Goal: Task Accomplishment & Management: Complete application form

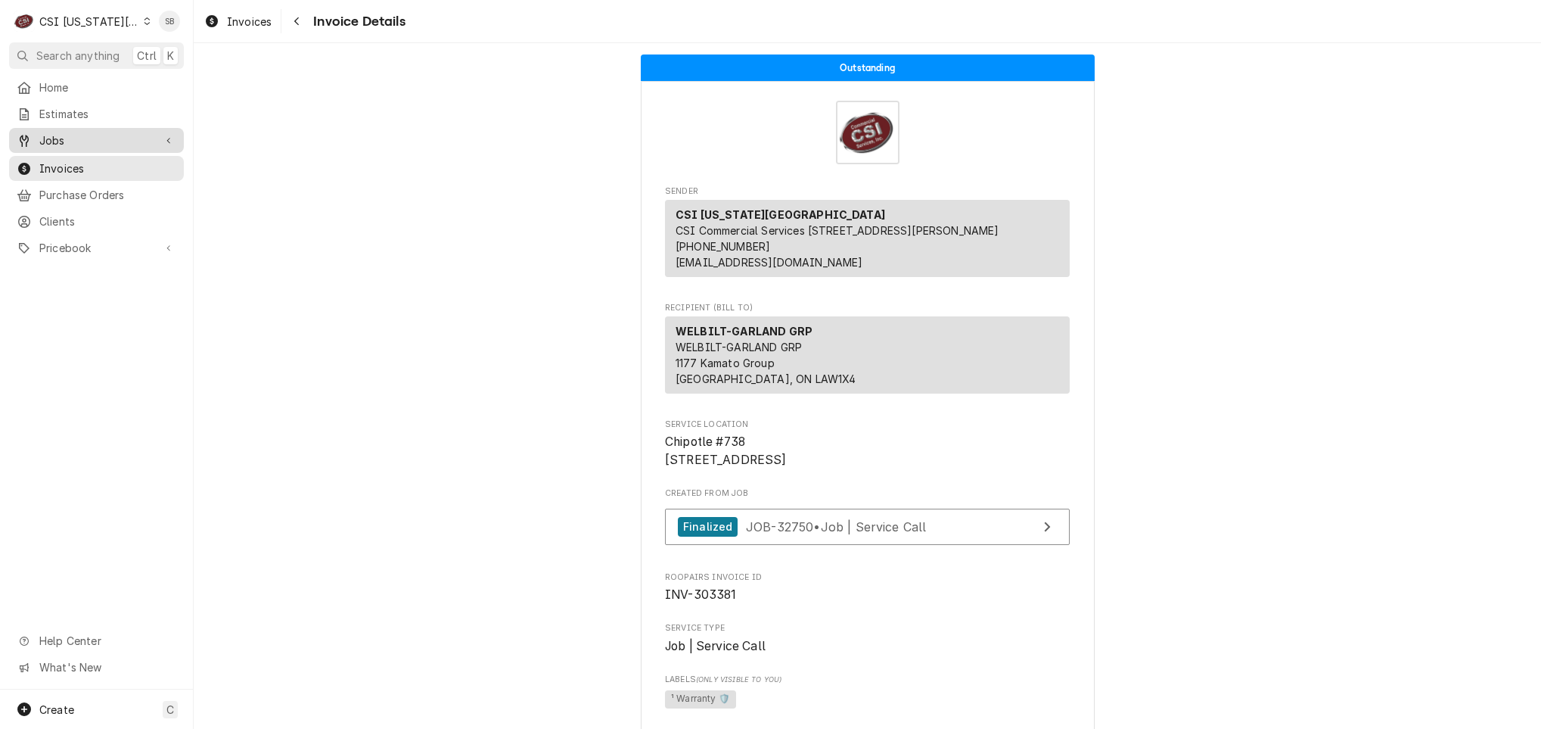
scroll to position [2619, 0]
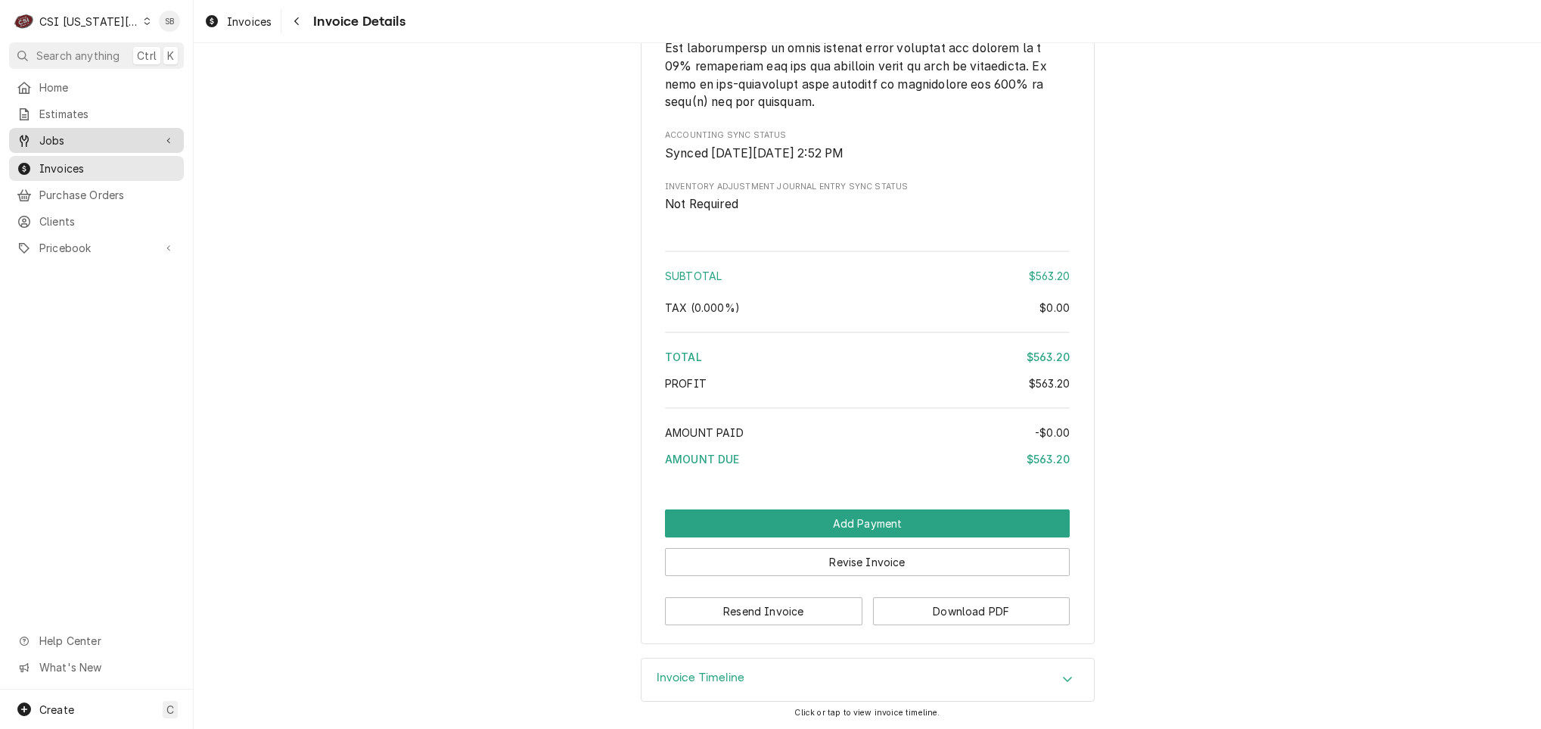
click at [79, 141] on span "Jobs" at bounding box center [96, 140] width 114 height 16
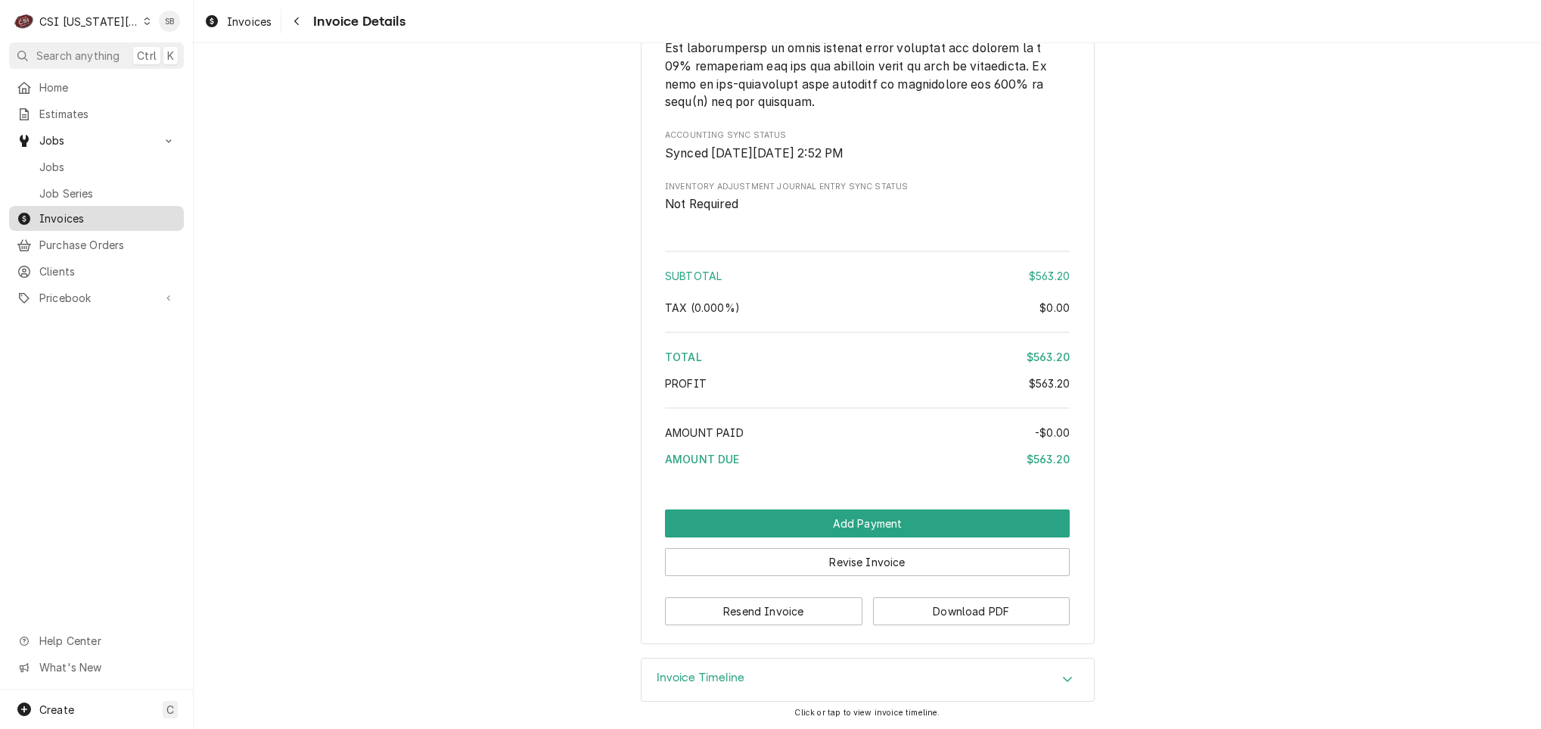
click at [68, 206] on link "Invoices" at bounding box center [96, 218] width 175 height 25
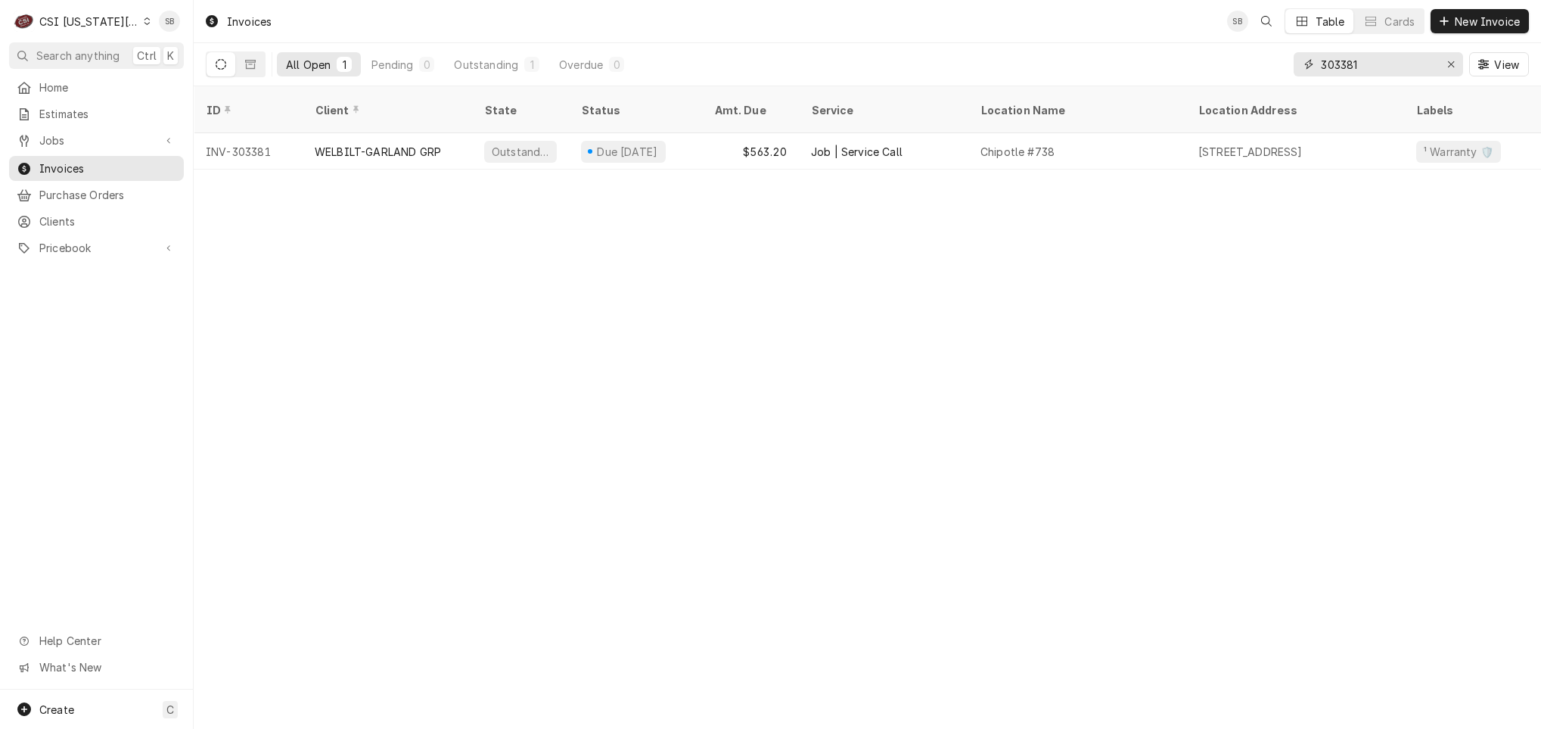
click at [1340, 61] on input "303381" at bounding box center [1377, 64] width 113 height 24
click at [84, 16] on div "CSI [US_STATE][GEOGRAPHIC_DATA]" at bounding box center [89, 22] width 100 height 16
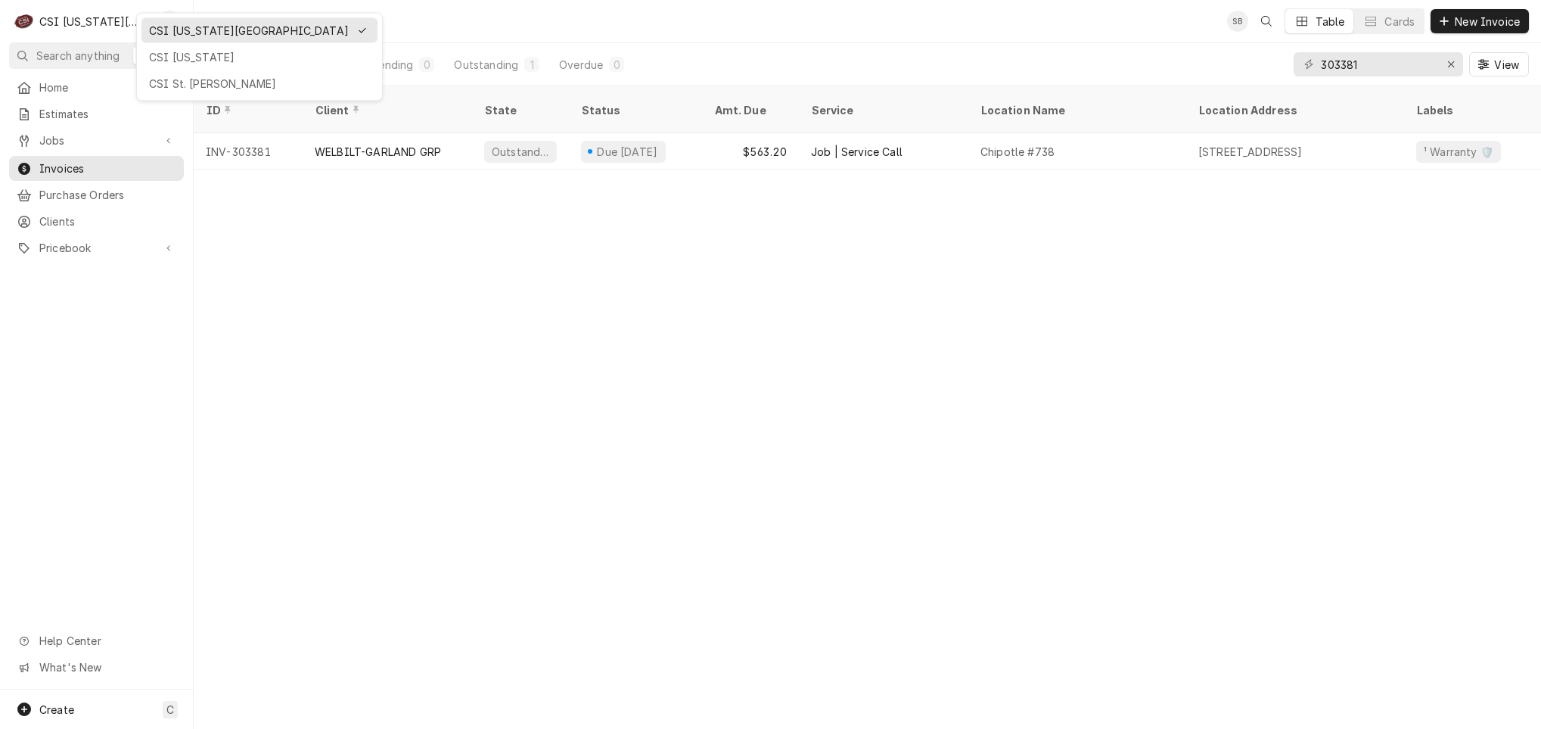
click at [191, 68] on div "CSI [US_STATE] City CSI [US_STATE] CSI [GEOGRAPHIC_DATA][PERSON_NAME]" at bounding box center [259, 57] width 247 height 89
click at [221, 64] on div "CSI [US_STATE]" at bounding box center [260, 57] width 230 height 19
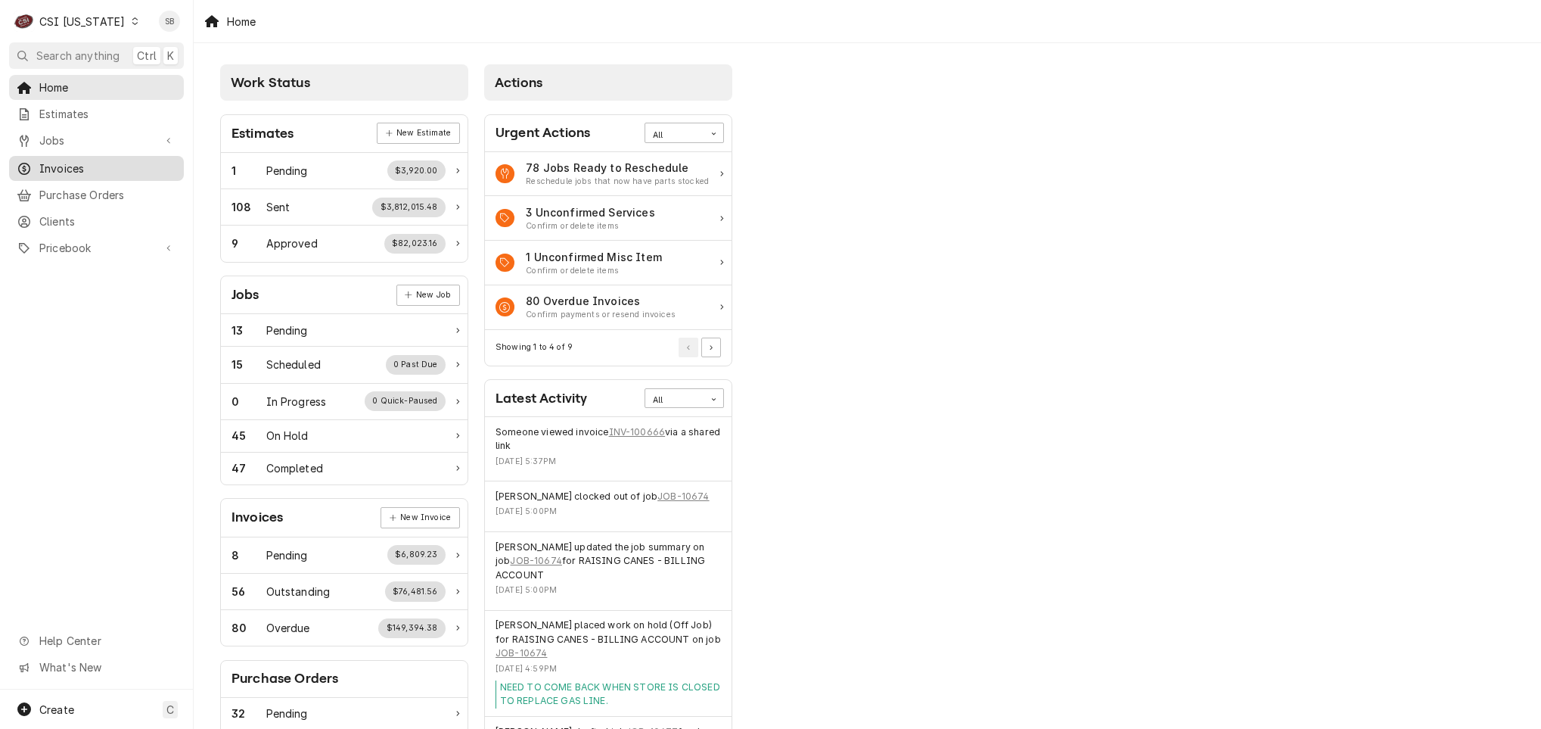
click at [69, 173] on link "Invoices" at bounding box center [96, 168] width 175 height 25
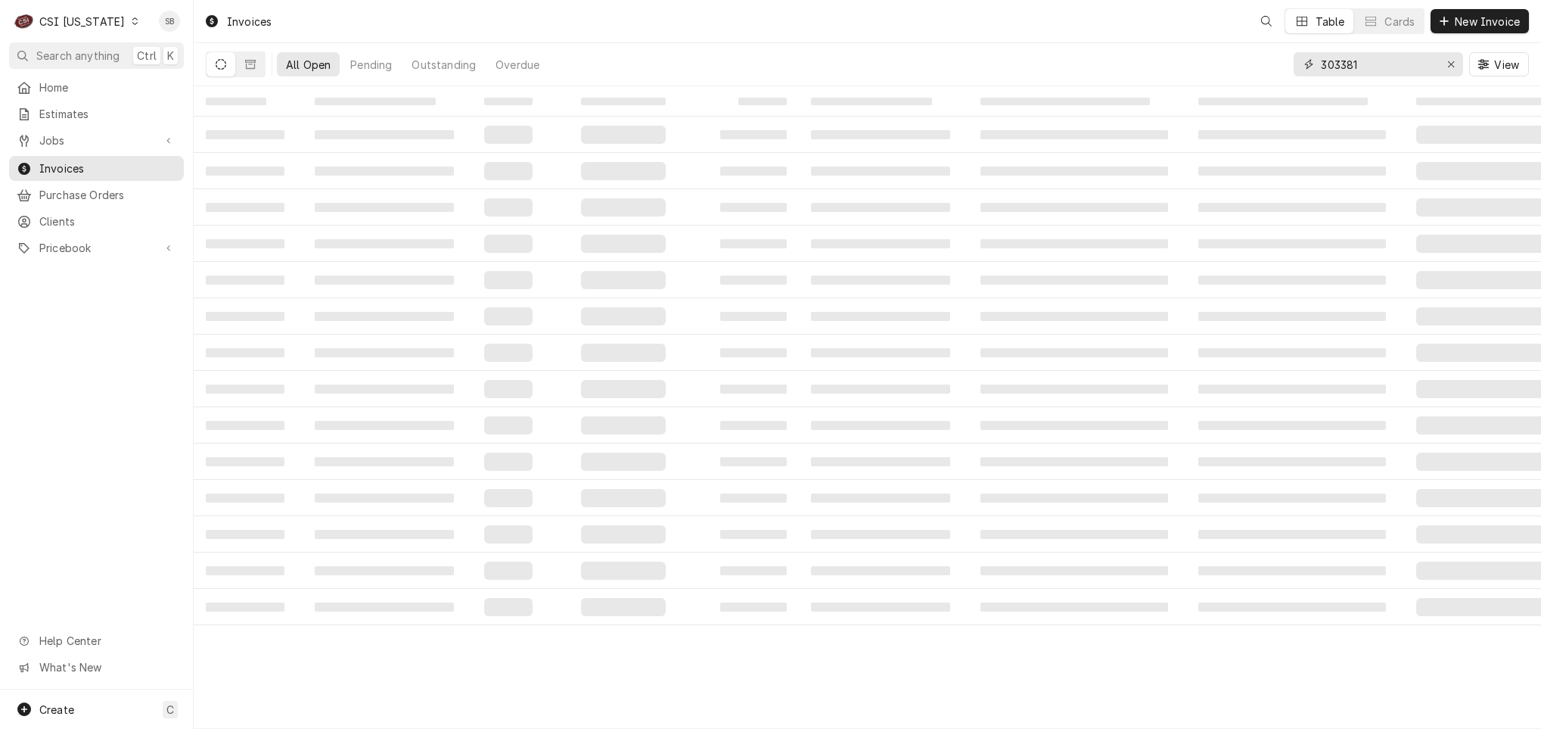
click at [1355, 67] on input "303381" at bounding box center [1377, 64] width 113 height 24
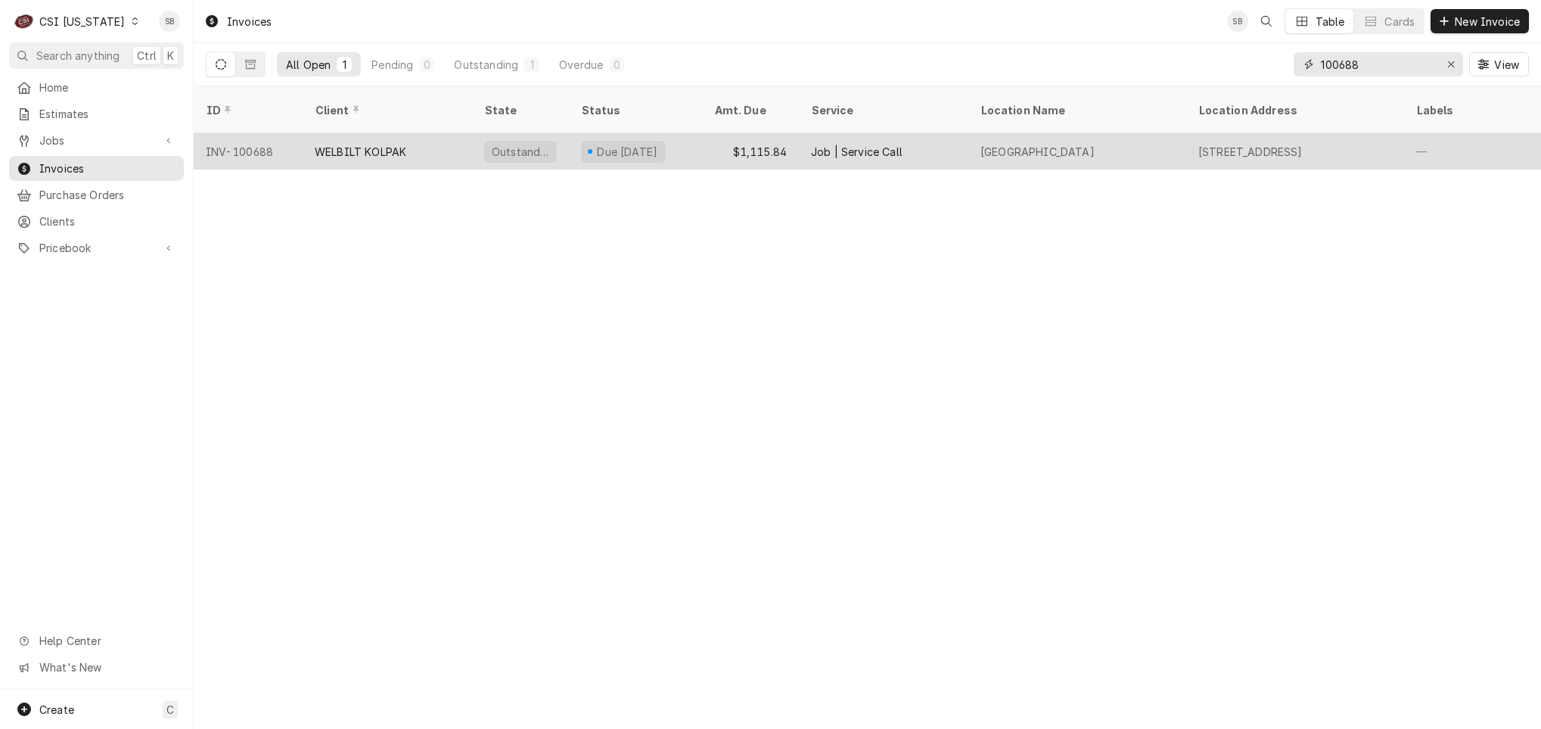
type input "100688"
click at [379, 144] on div "WELBILT KOLPAK" at bounding box center [361, 152] width 92 height 16
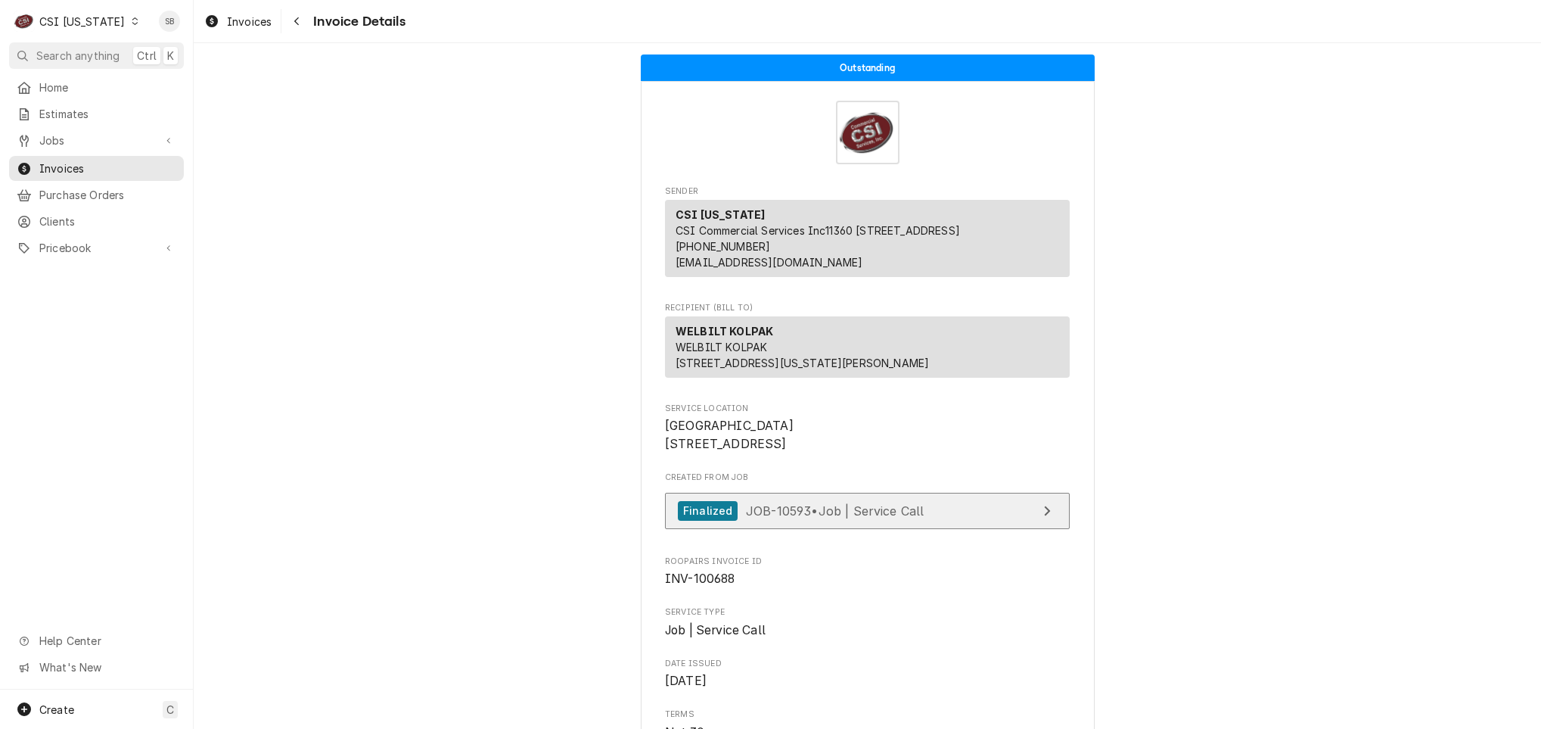
click at [767, 518] on span "JOB-10593 • Job | Service Call" at bounding box center [835, 509] width 179 height 15
click at [82, 18] on div "CSI [US_STATE]" at bounding box center [81, 22] width 85 height 16
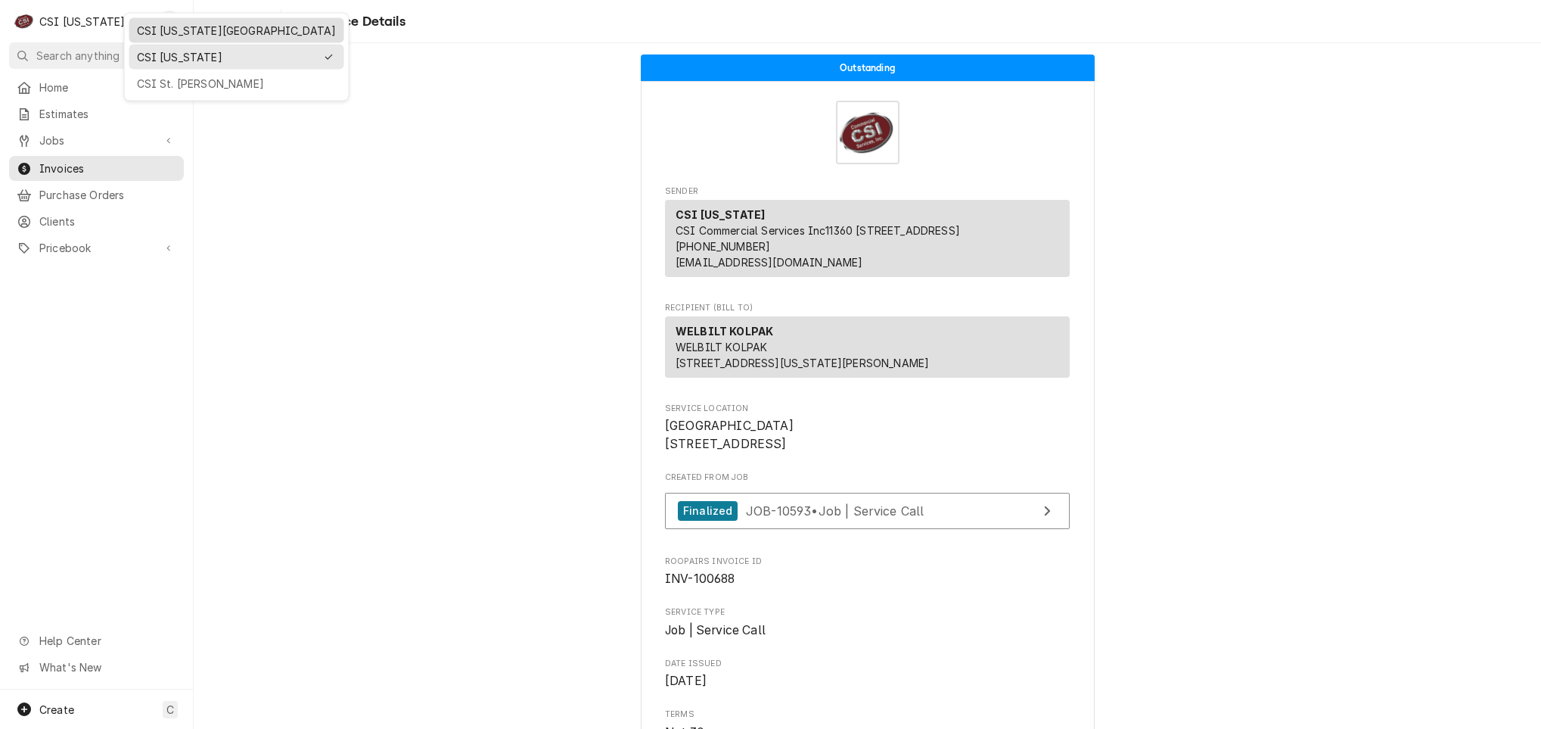
click at [230, 39] on div "CSI [US_STATE][GEOGRAPHIC_DATA]" at bounding box center [236, 30] width 215 height 25
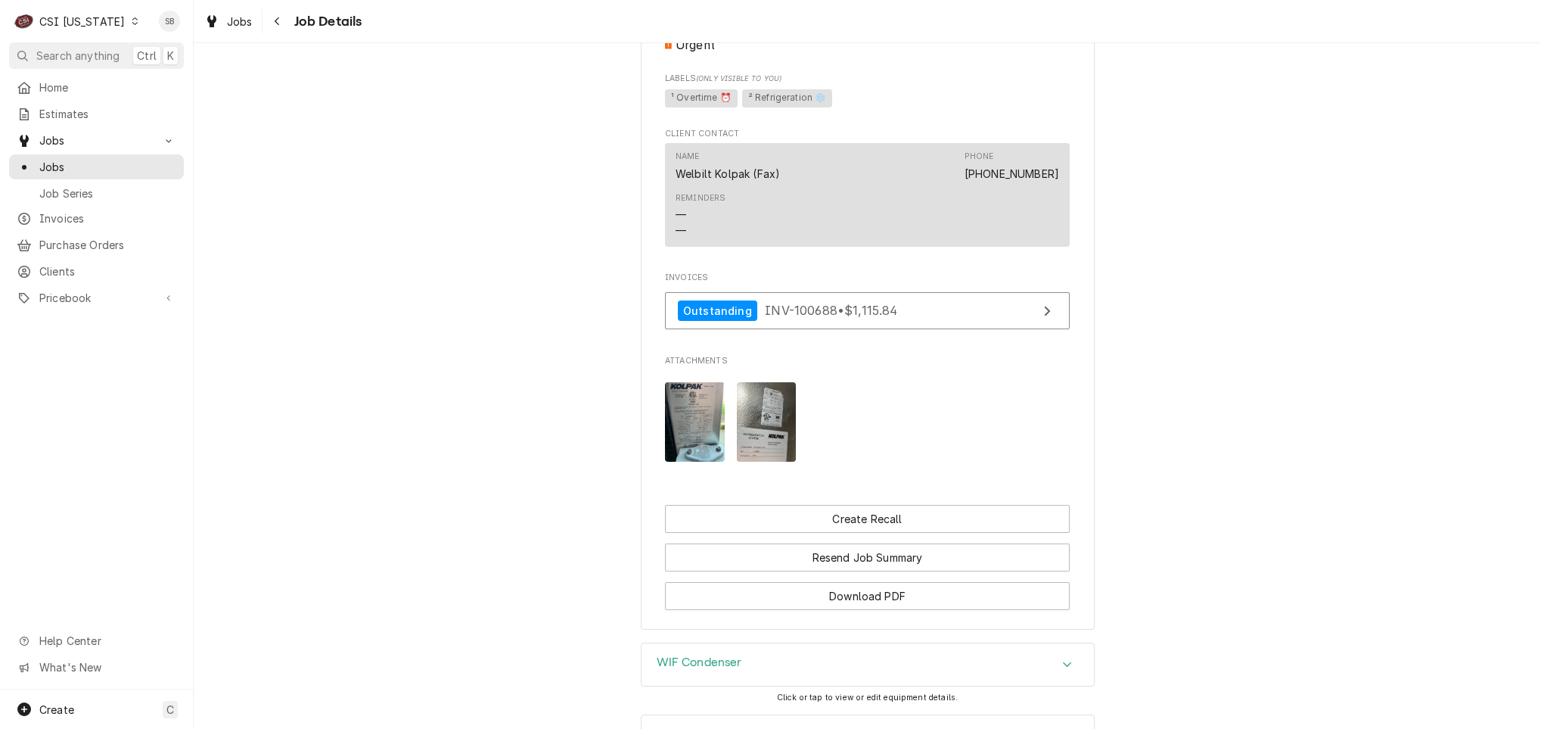
scroll to position [1110, 0]
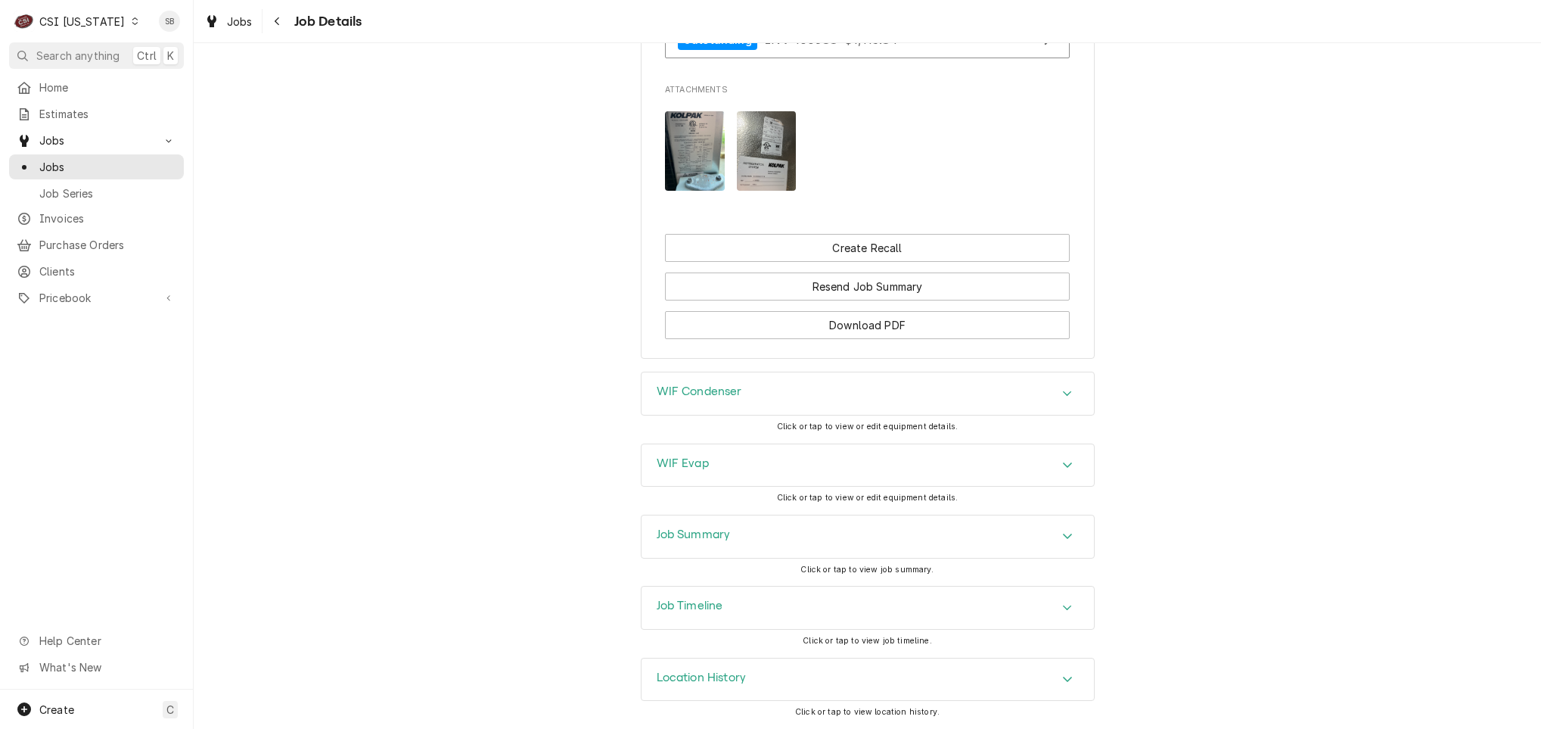
click at [749, 542] on div "Job Summary" at bounding box center [868, 536] width 452 height 42
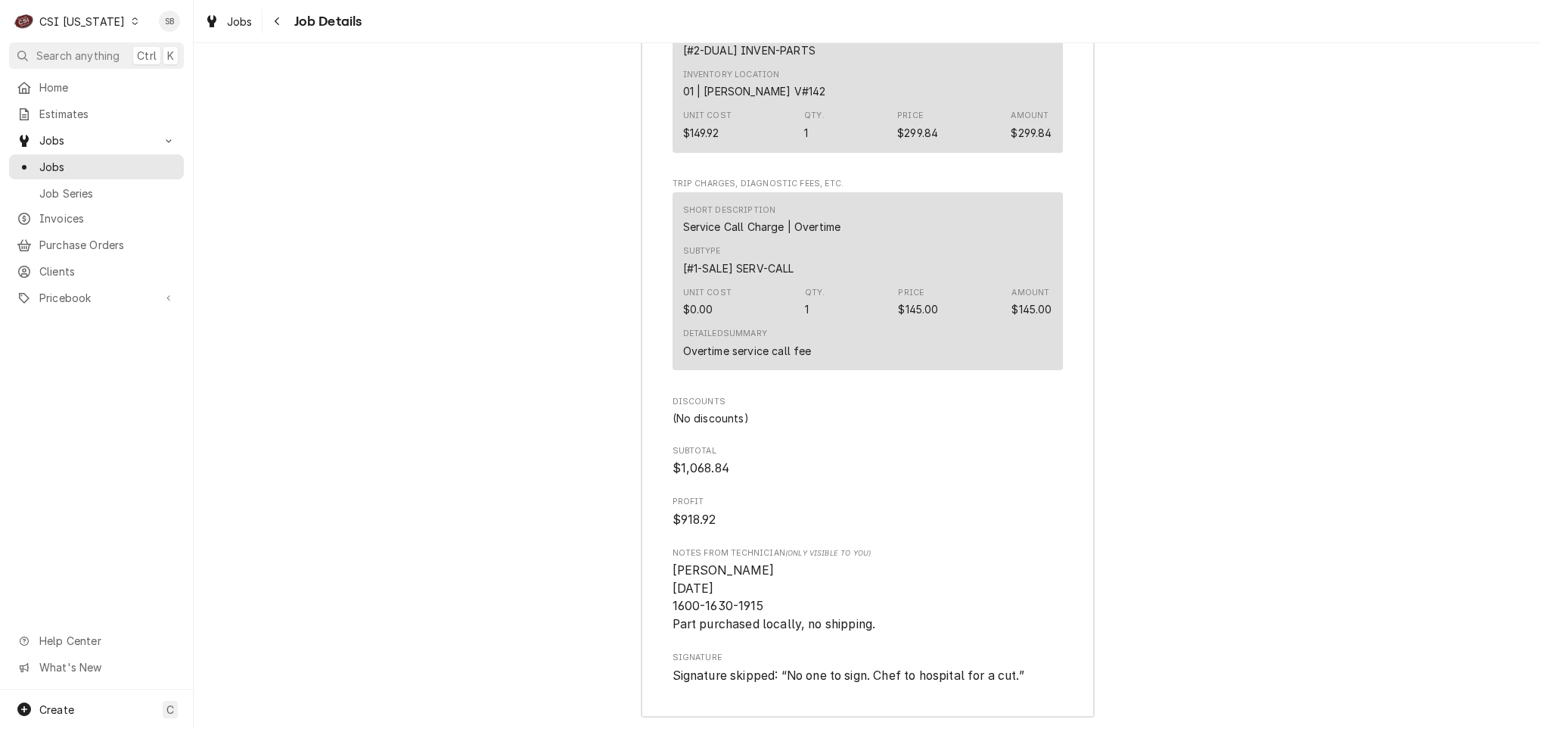
scroll to position [3537, 0]
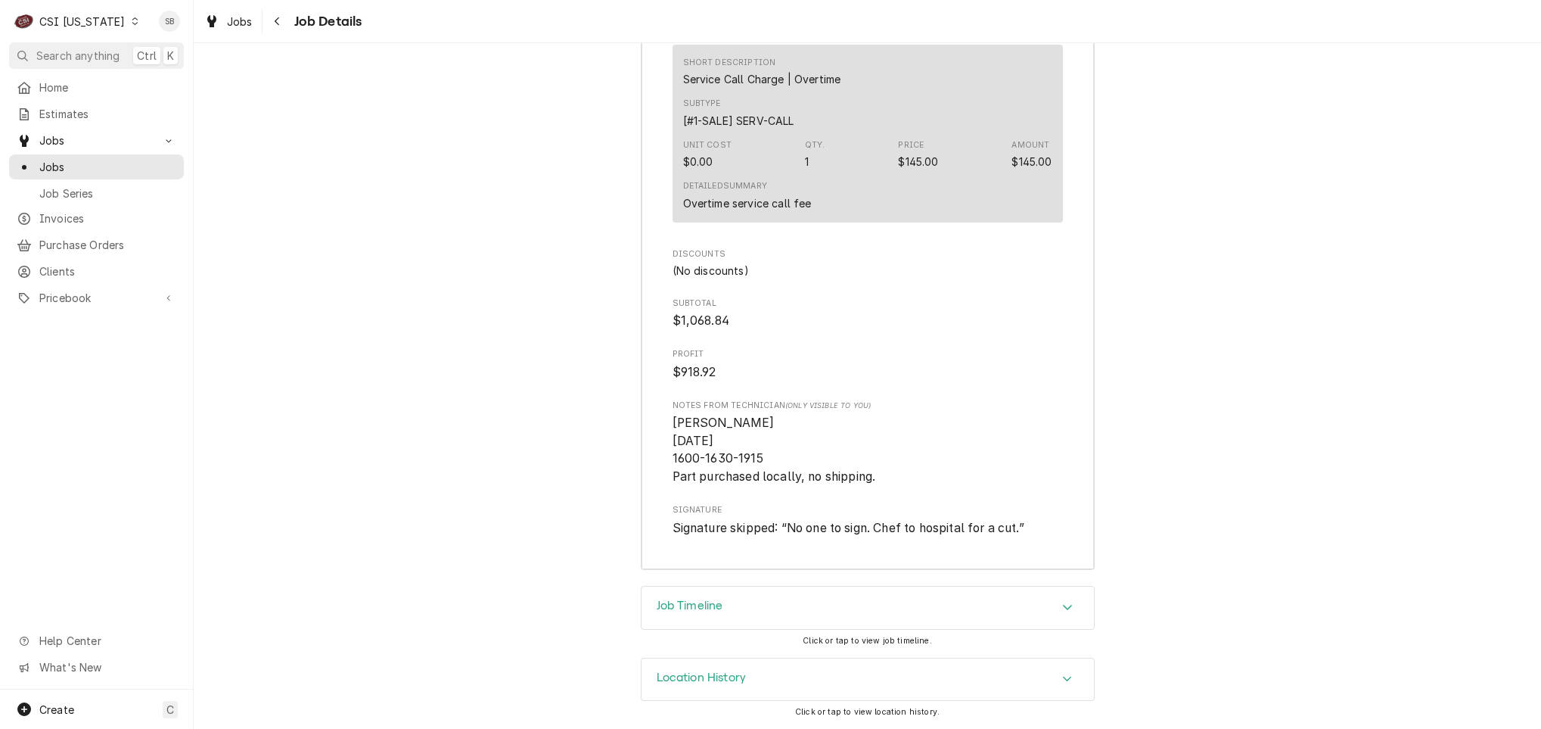
click at [747, 611] on div "Job Timeline" at bounding box center [868, 607] width 452 height 42
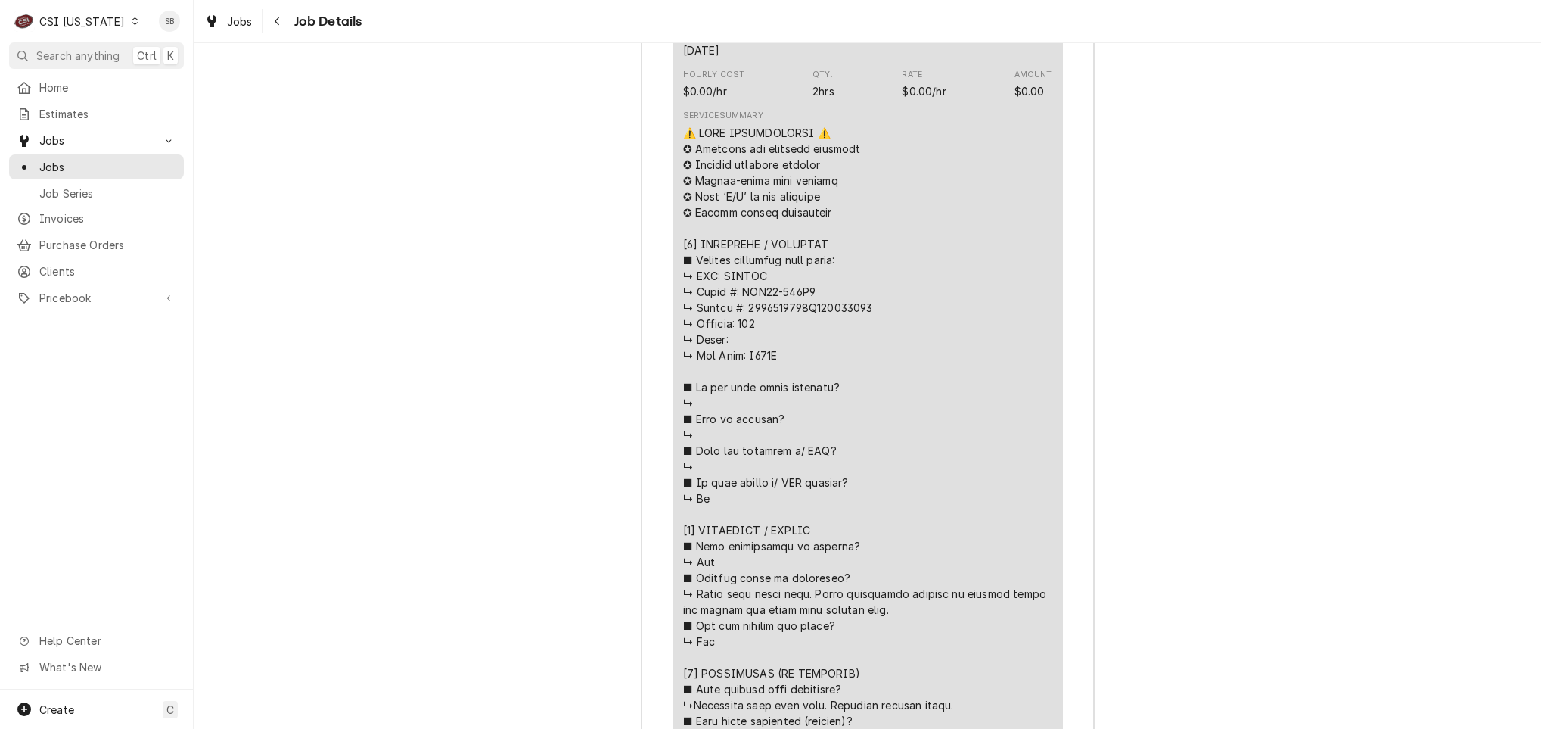
scroll to position [2837, 0]
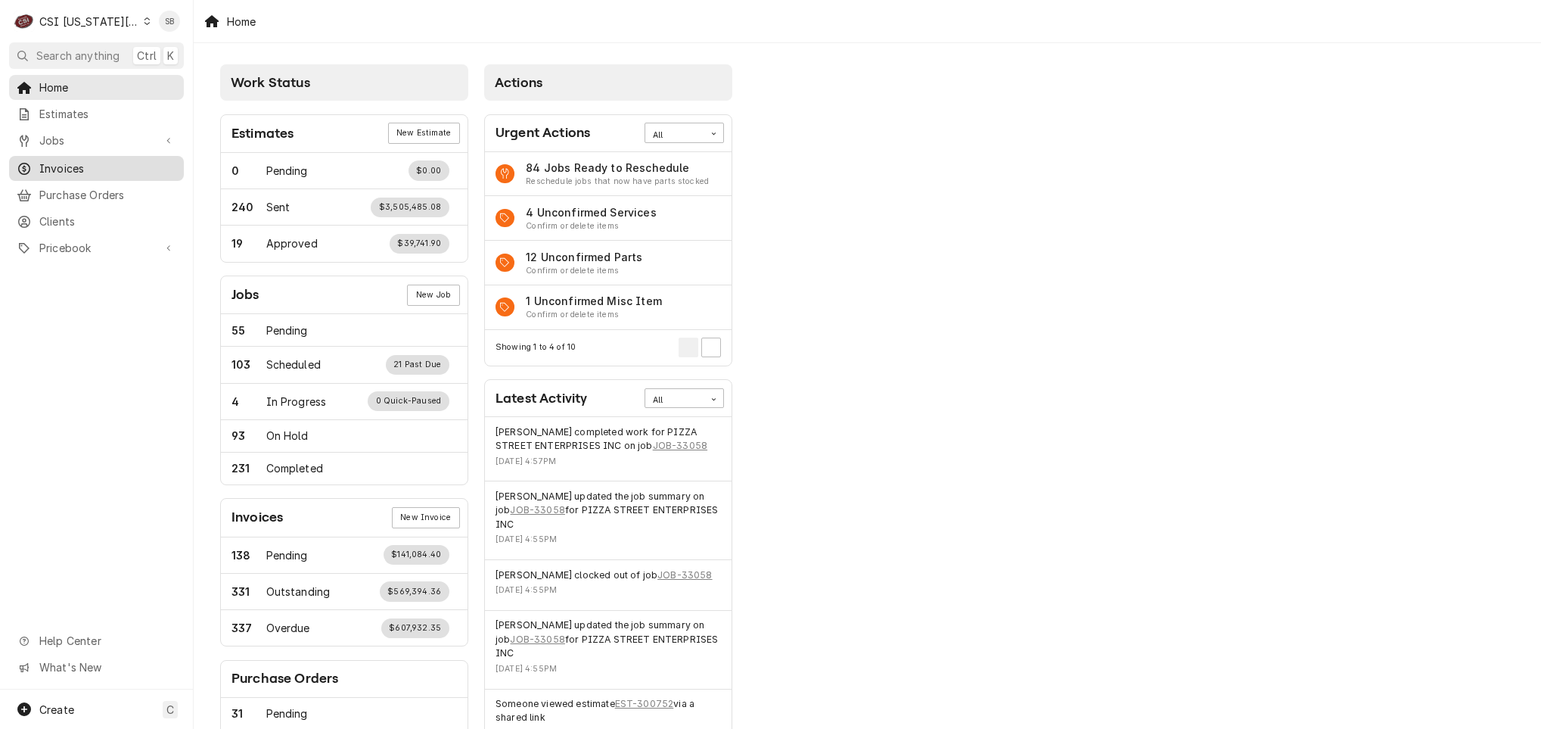
click at [85, 159] on div "Invoices" at bounding box center [96, 168] width 169 height 19
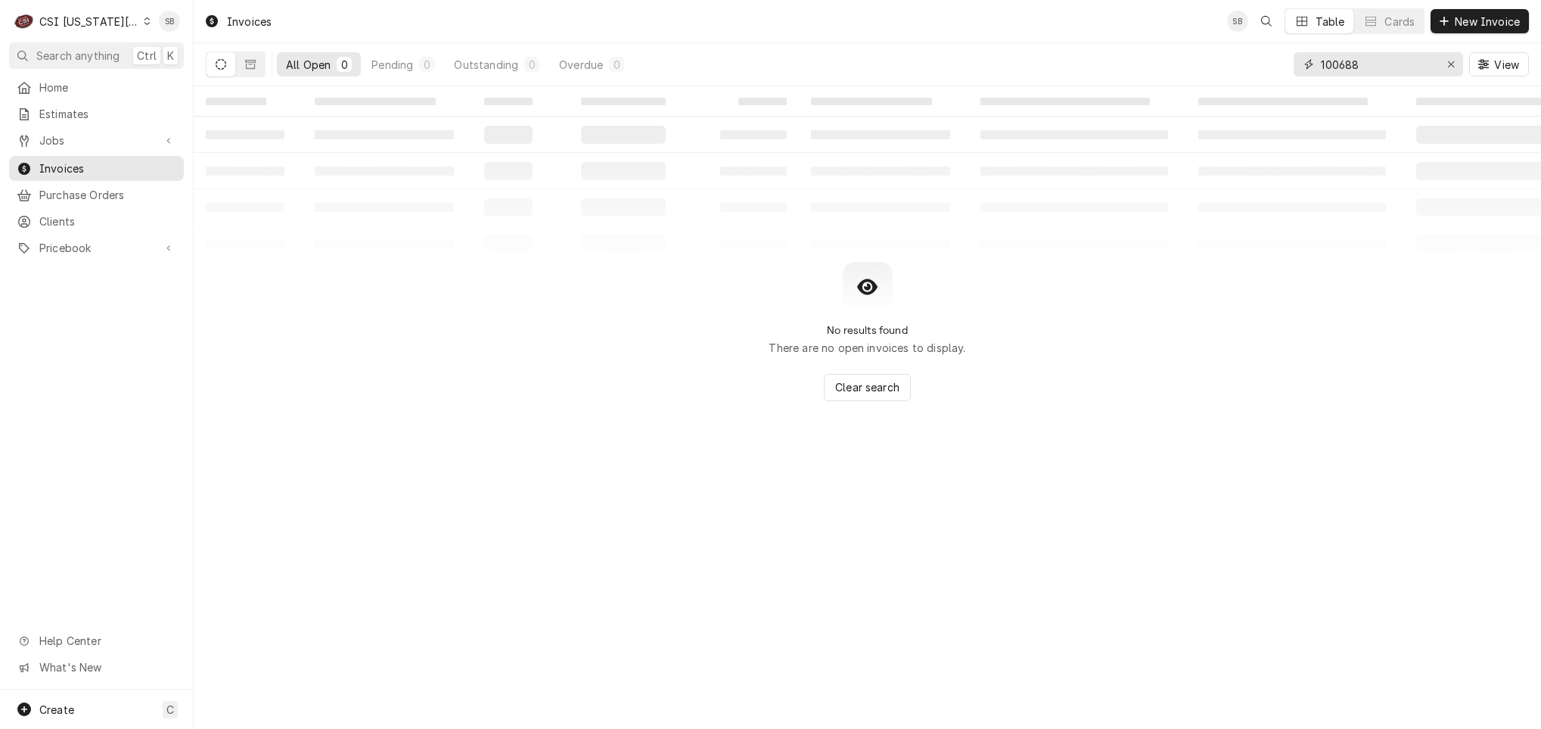
click at [1351, 58] on input "100688" at bounding box center [1377, 64] width 113 height 24
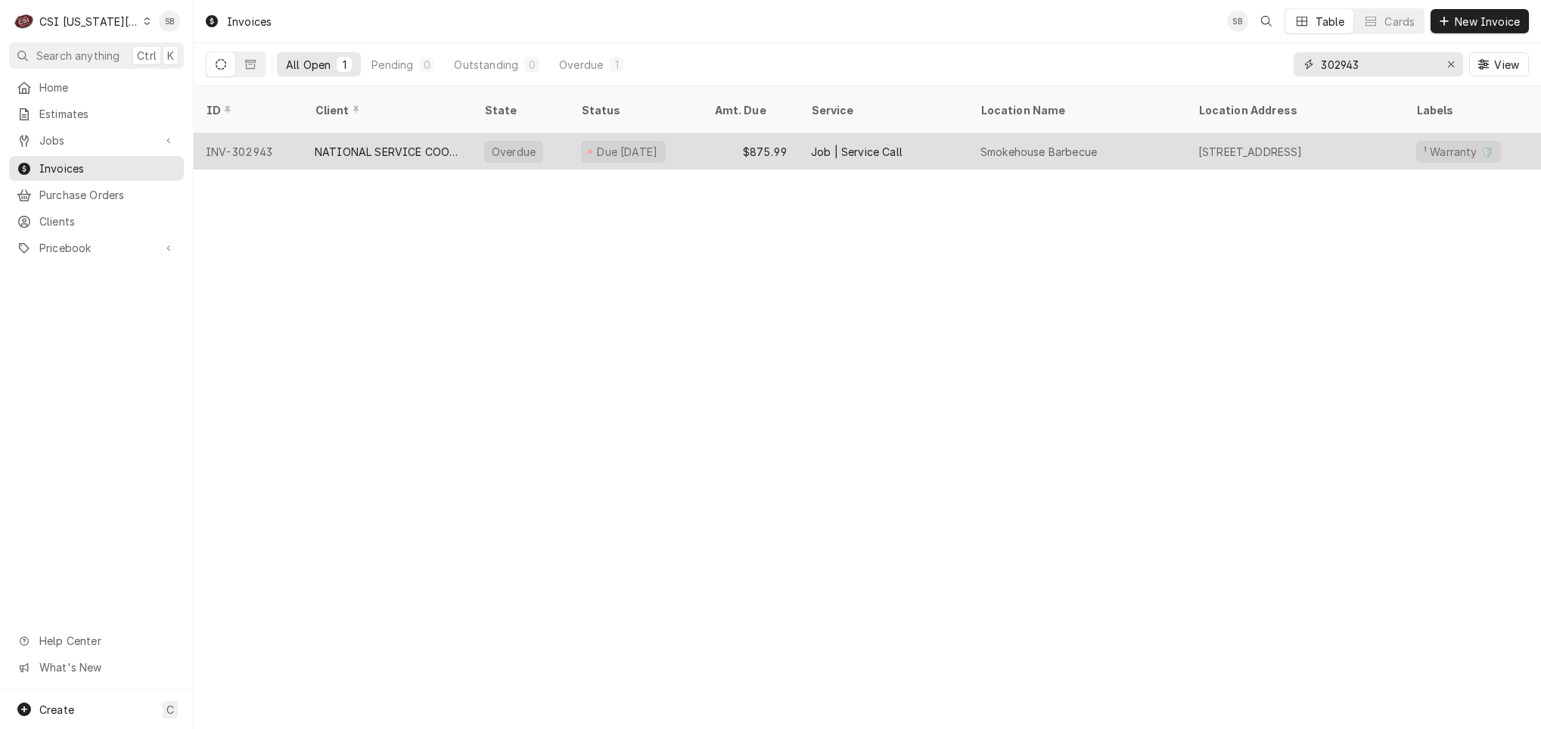
type input "302943"
click at [319, 144] on div "NATIONAL SERVICE COOPERATIVE" at bounding box center [387, 152] width 145 height 16
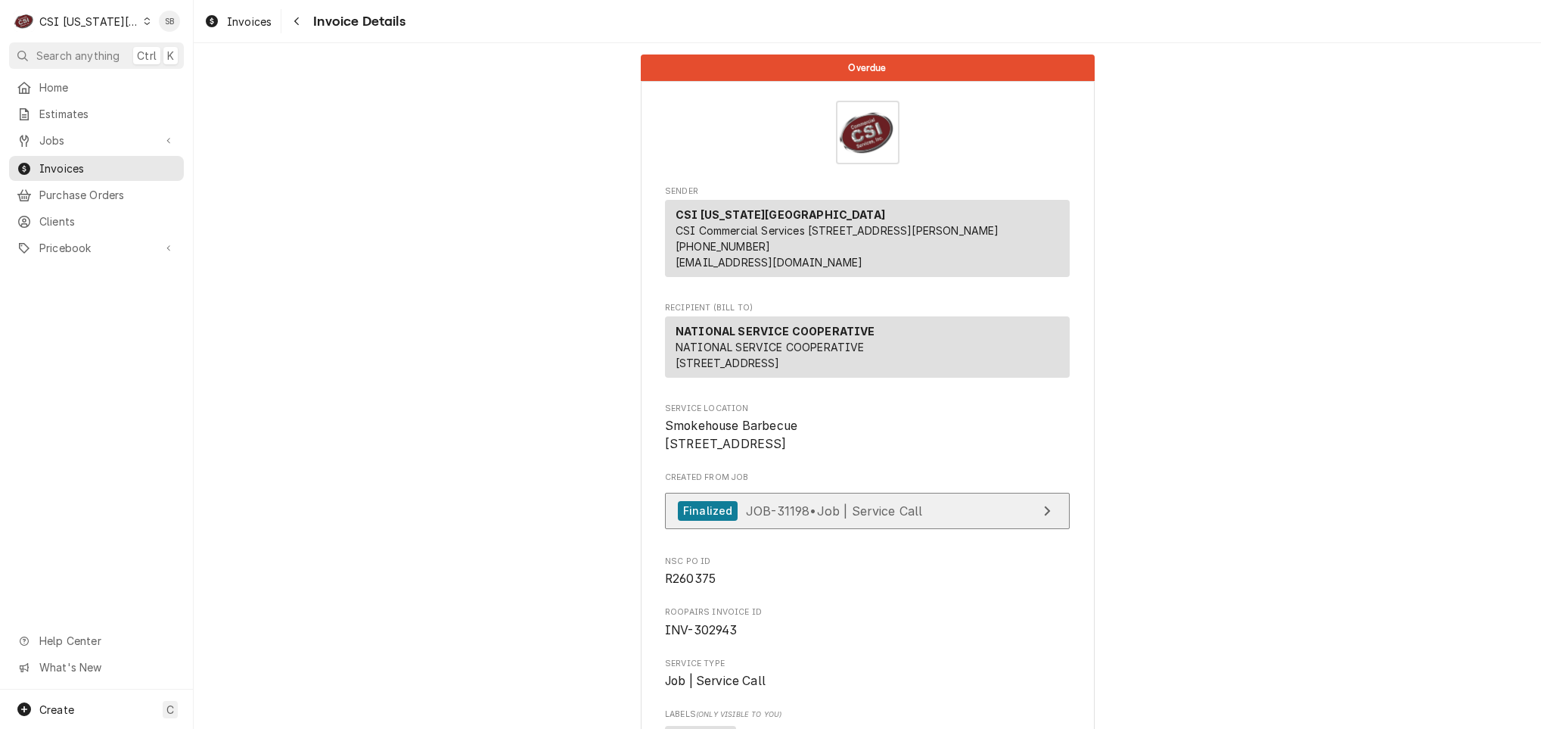
click at [804, 518] on span "JOB-31198 • Job | Service Call" at bounding box center [834, 509] width 177 height 15
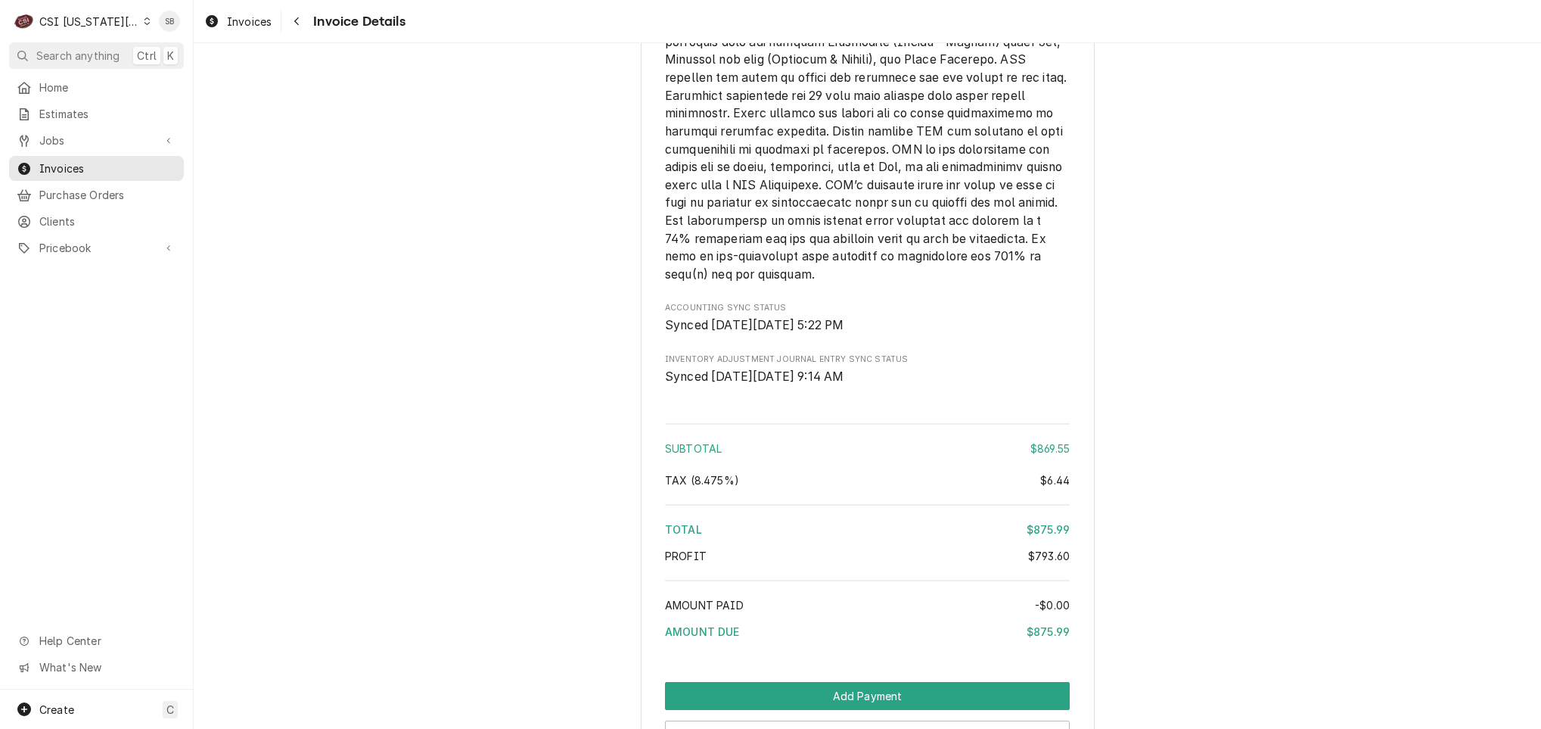
scroll to position [3032, 0]
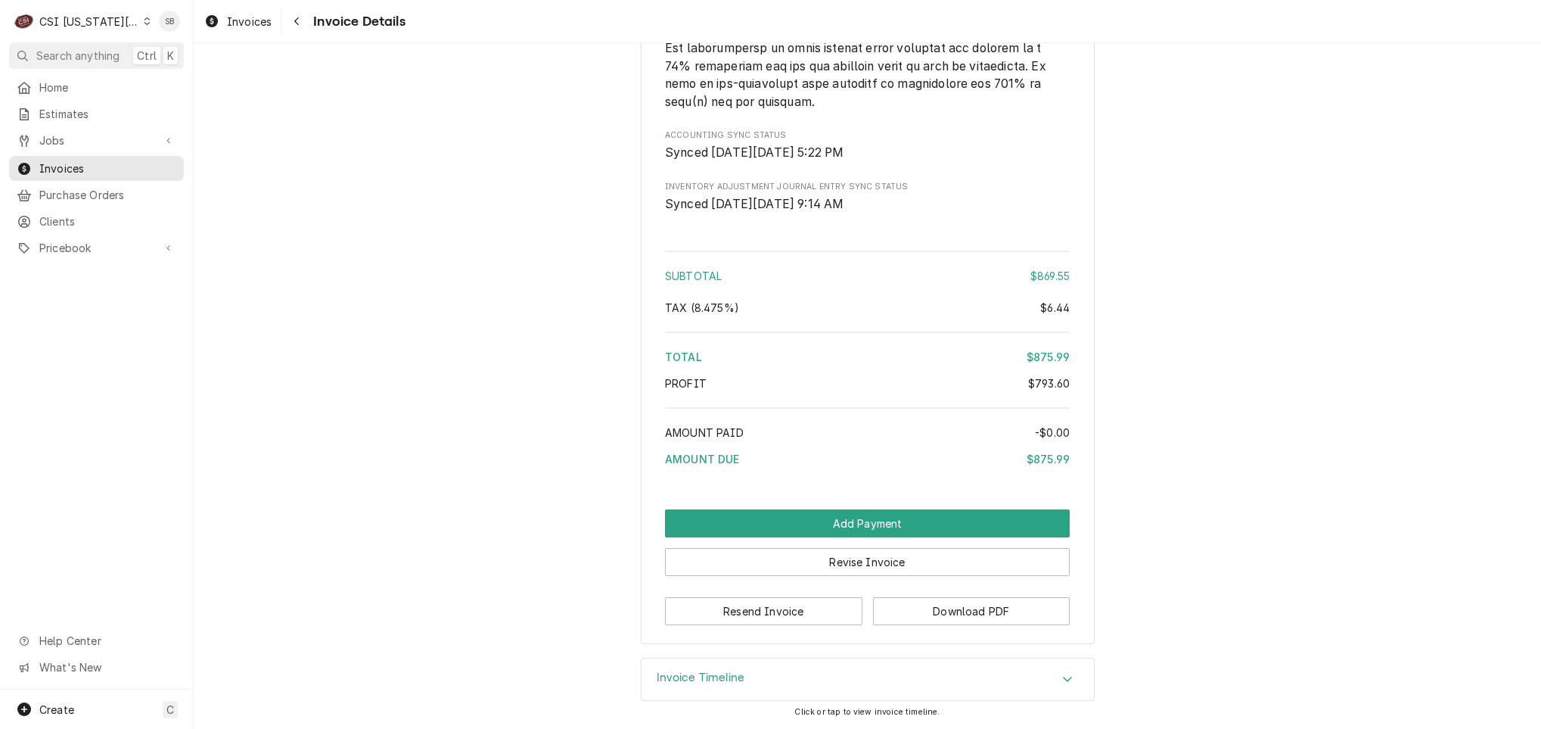
click at [84, 25] on div "CSI Kansas City" at bounding box center [89, 22] width 100 height 16
click at [157, 79] on div "CSI St. [PERSON_NAME]" at bounding box center [259, 84] width 221 height 16
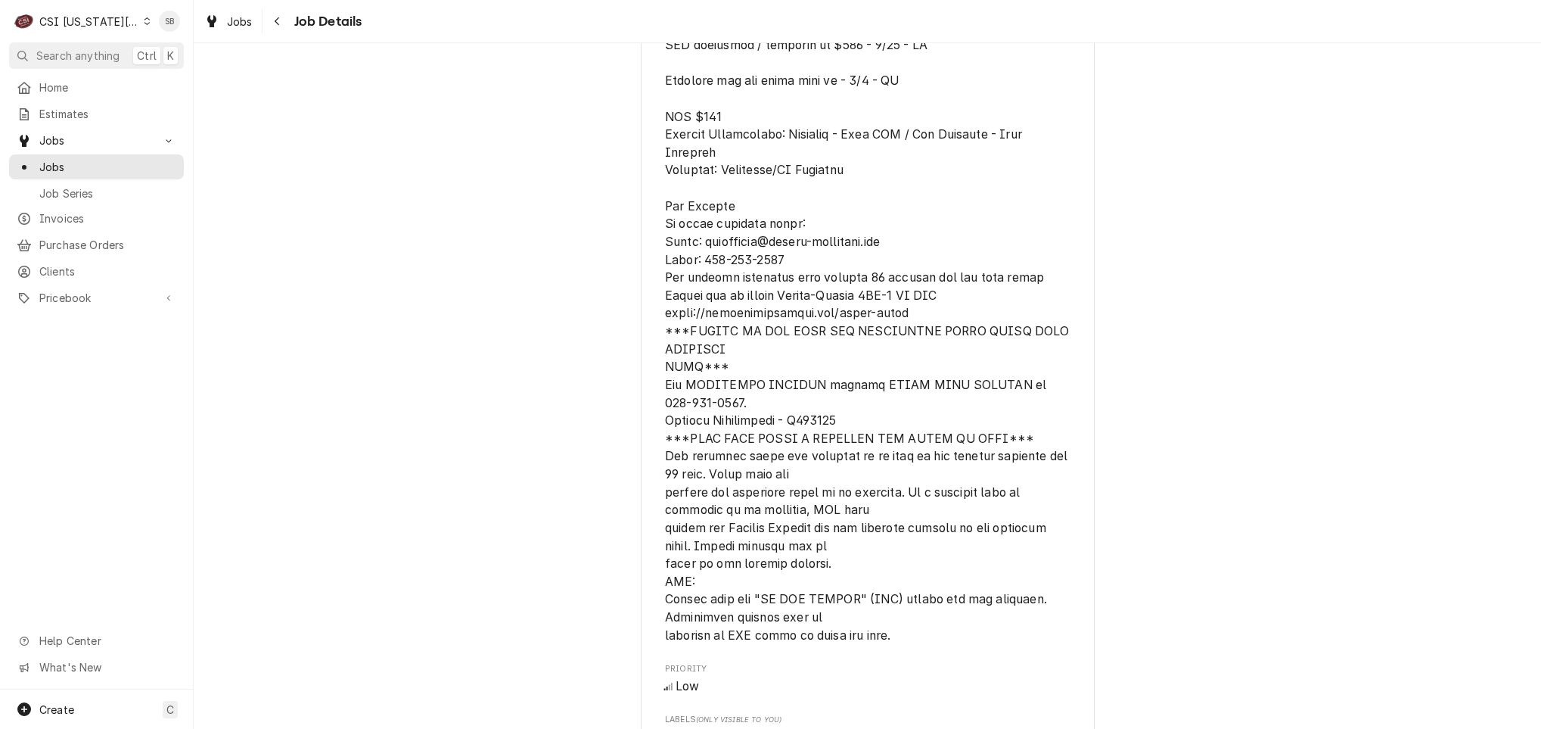
scroll to position [1589, 0]
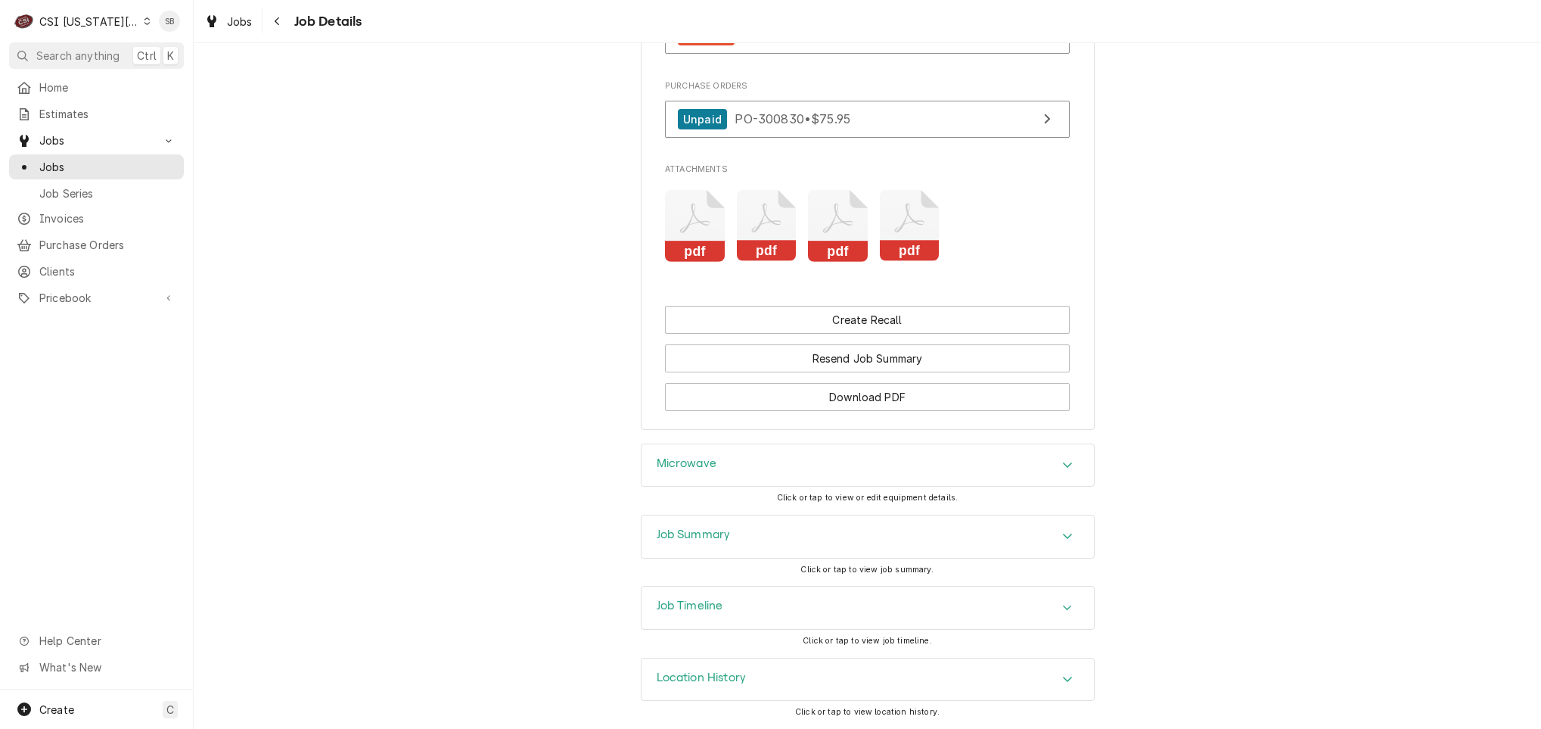
click at [847, 527] on div "Job Summary" at bounding box center [868, 536] width 452 height 42
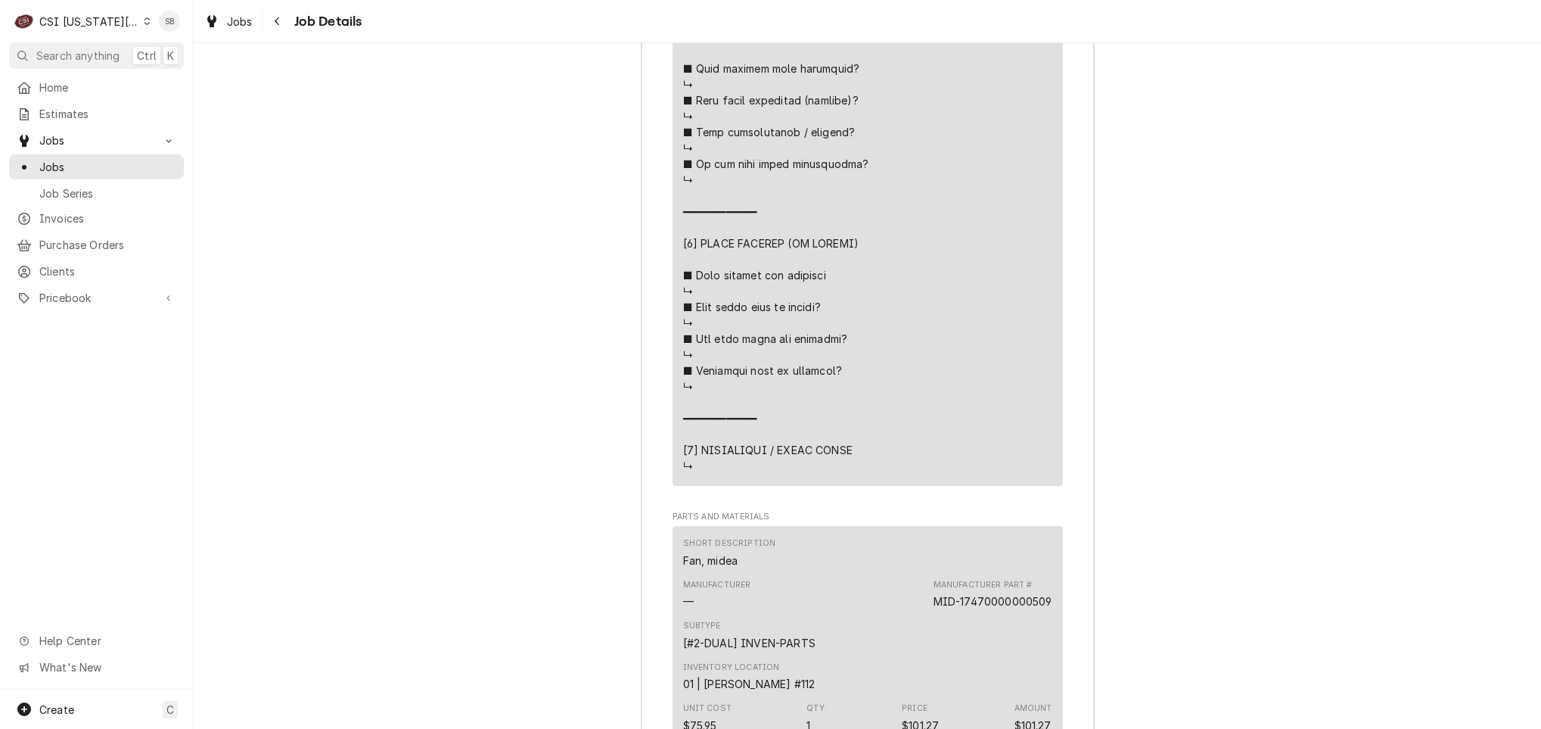
scroll to position [4585, 0]
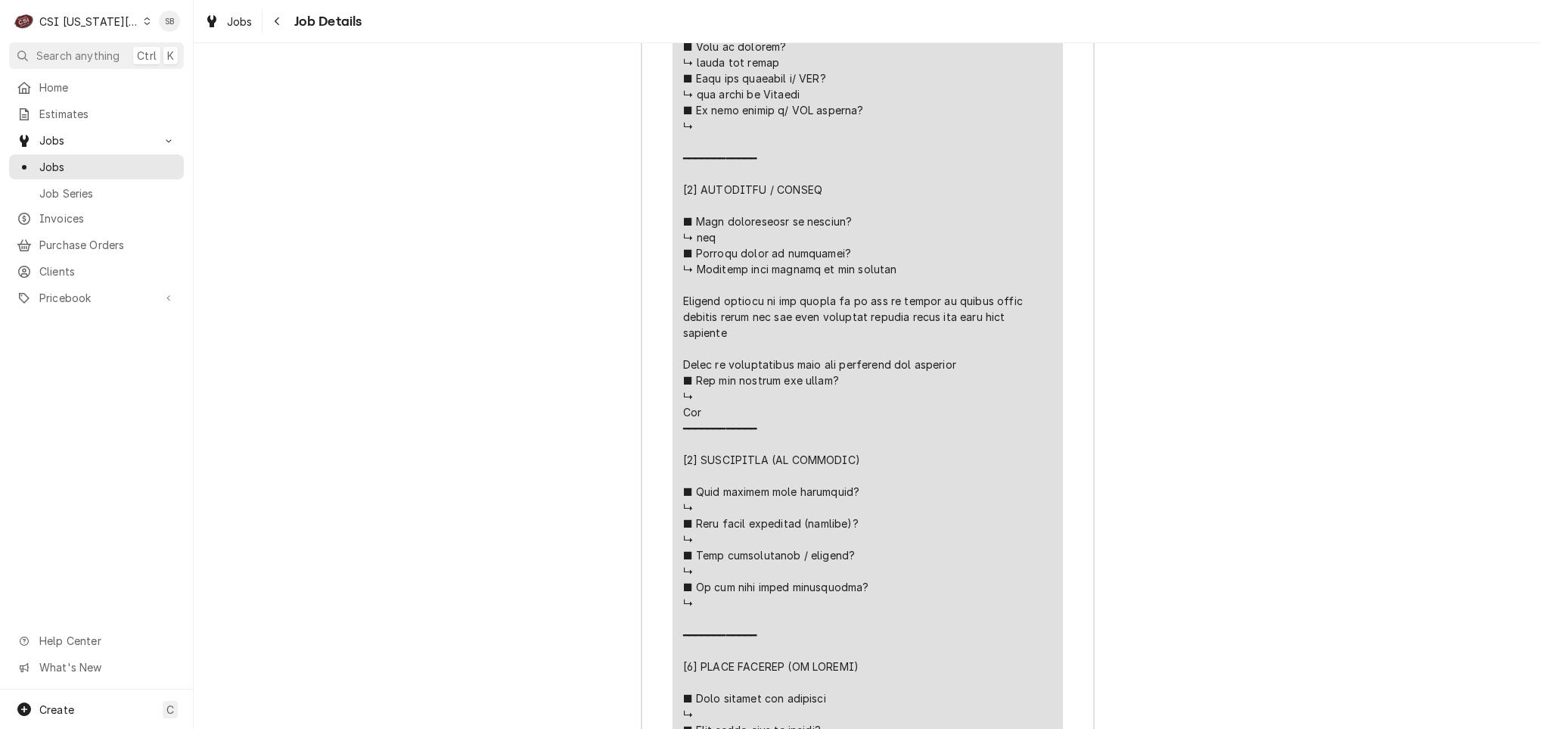
click at [450, 579] on div "Job Summary Roopairs Job ID JOB-31198 NSC PO ID R260375 Service Type Job | Serv…" at bounding box center [868, 248] width 1348 height 3413
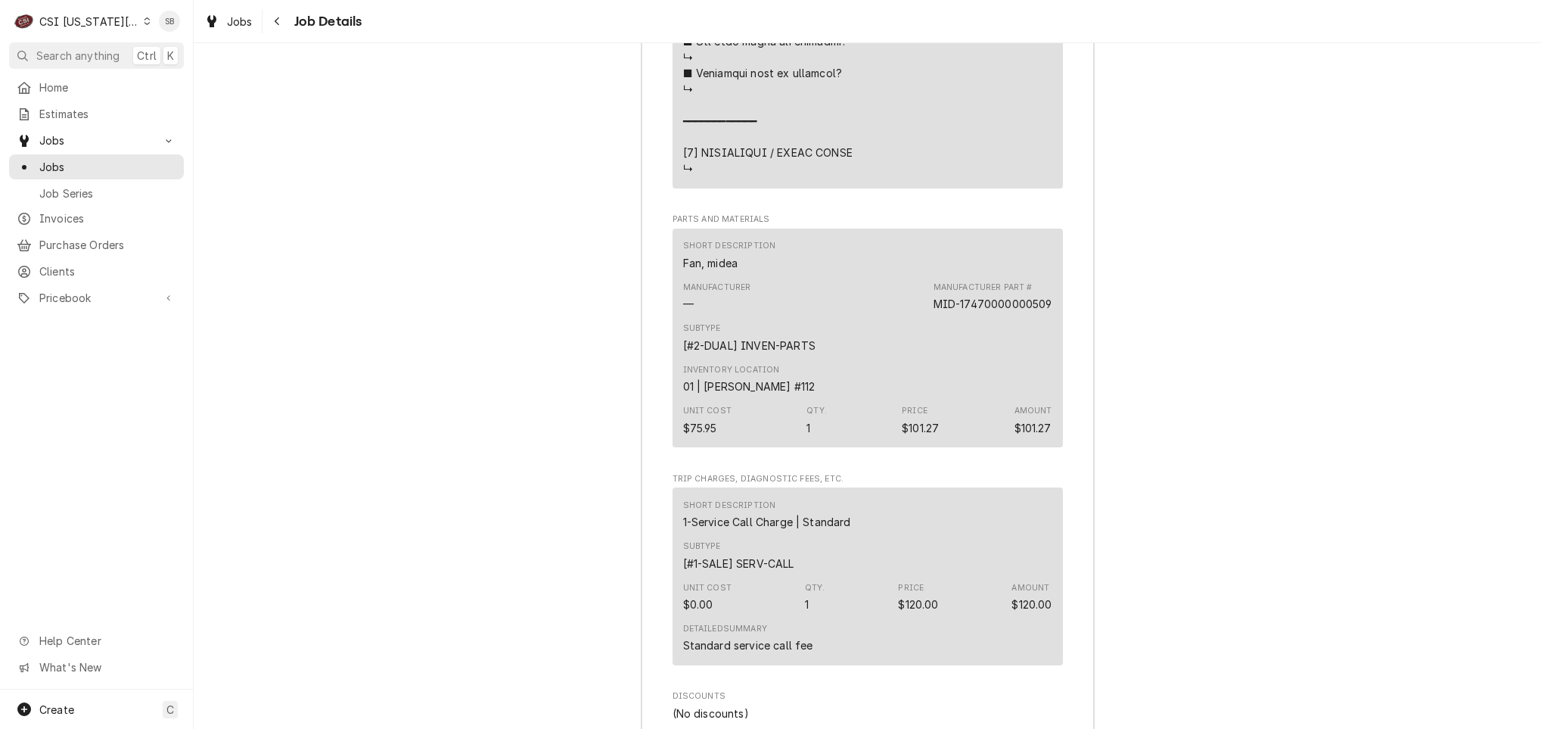
scroll to position [4972, 0]
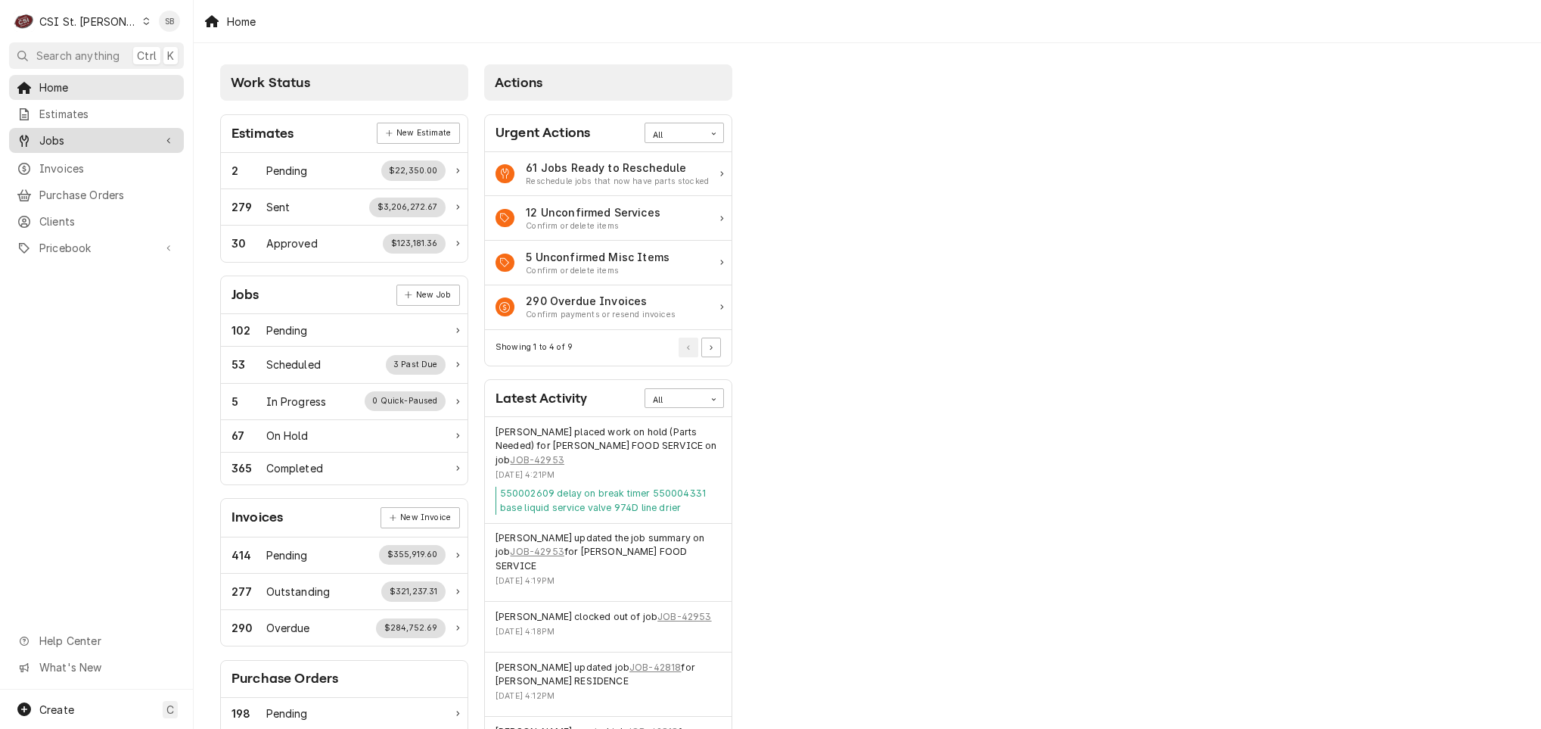
click at [73, 134] on span "Jobs" at bounding box center [96, 140] width 114 height 16
click at [73, 160] on span "Jobs" at bounding box center [107, 167] width 137 height 16
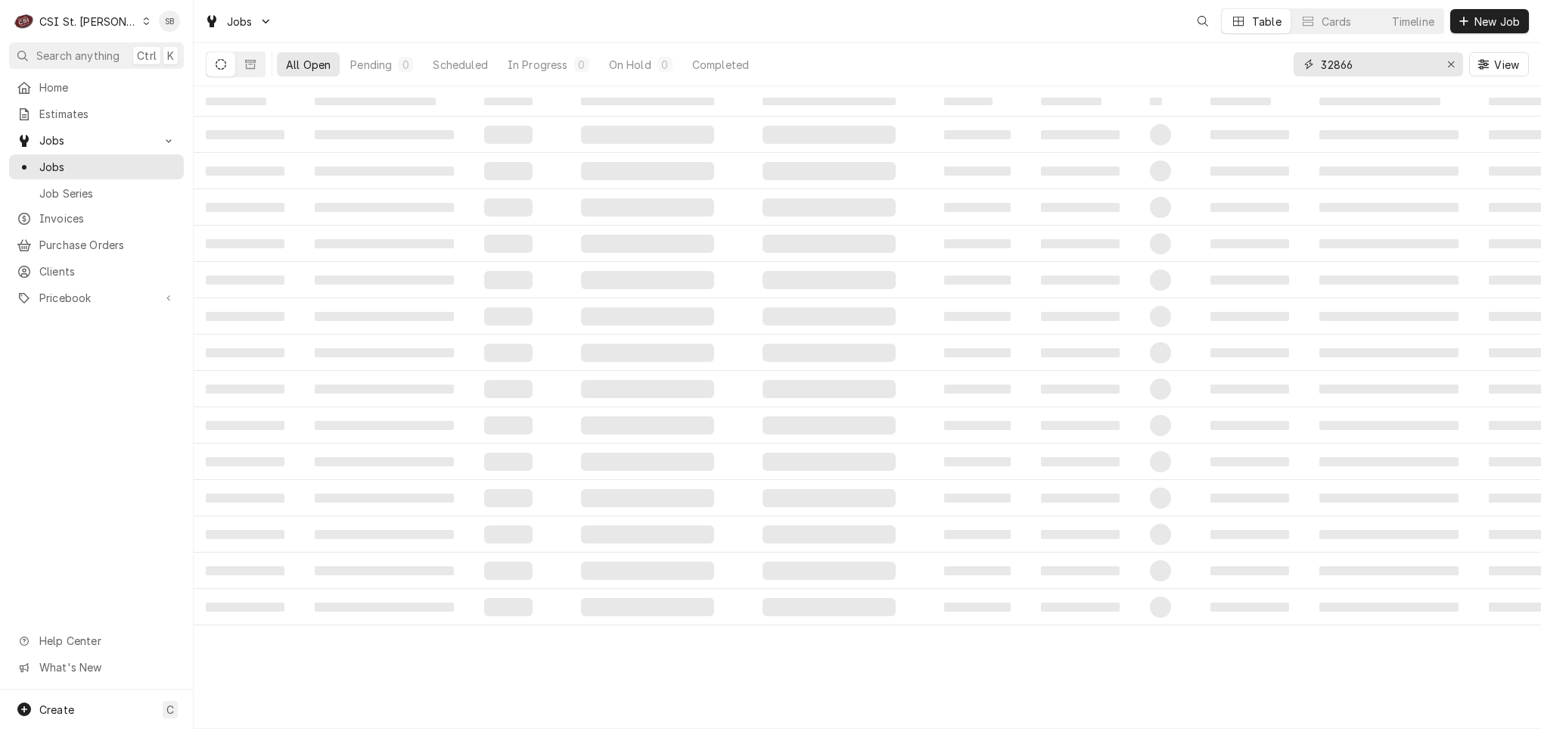
click at [1335, 69] on input "32866" at bounding box center [1377, 64] width 113 height 24
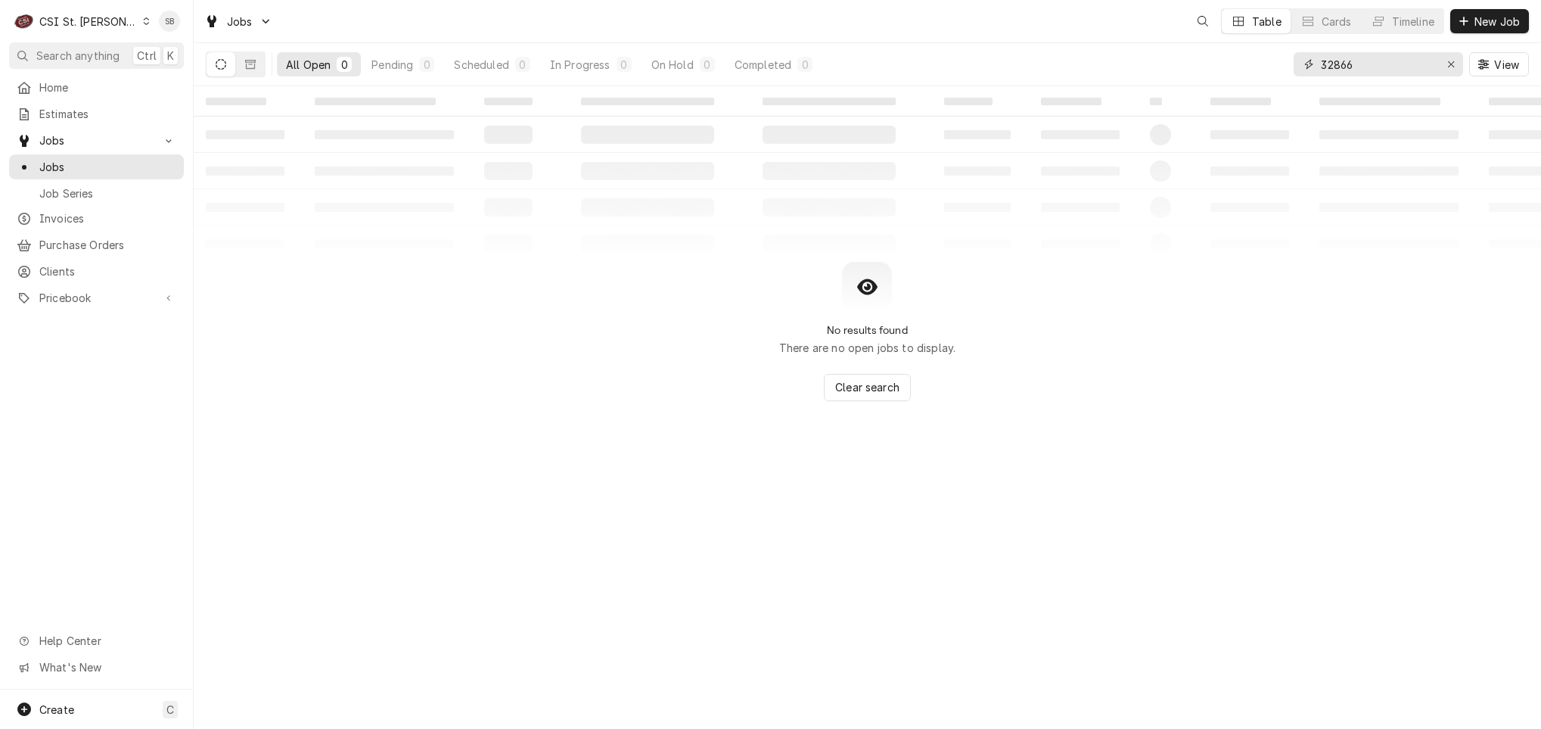
click at [1335, 69] on input "32866" at bounding box center [1377, 64] width 113 height 24
paste input "41839"
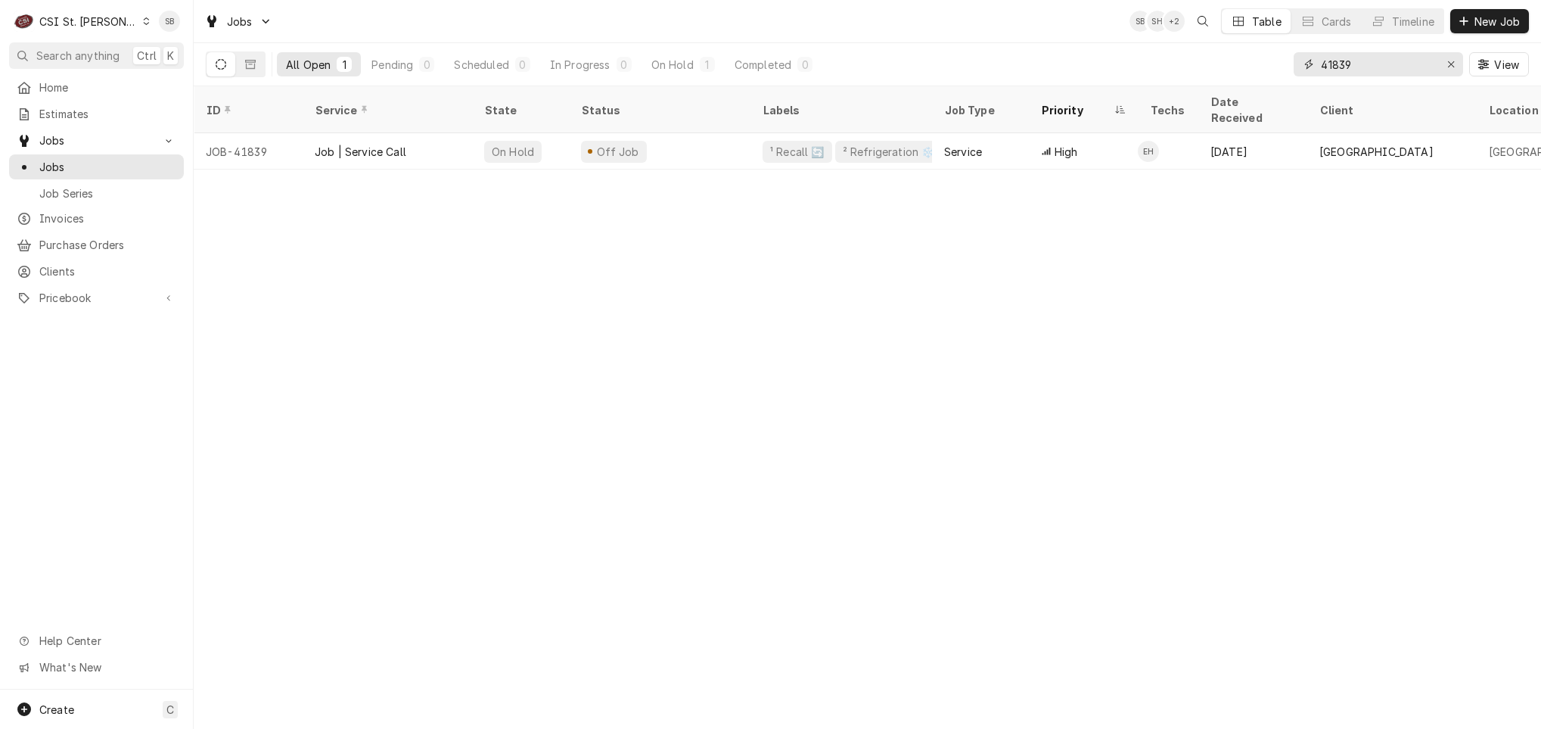
click at [1342, 64] on input "41839" at bounding box center [1377, 64] width 113 height 24
paste input "2950"
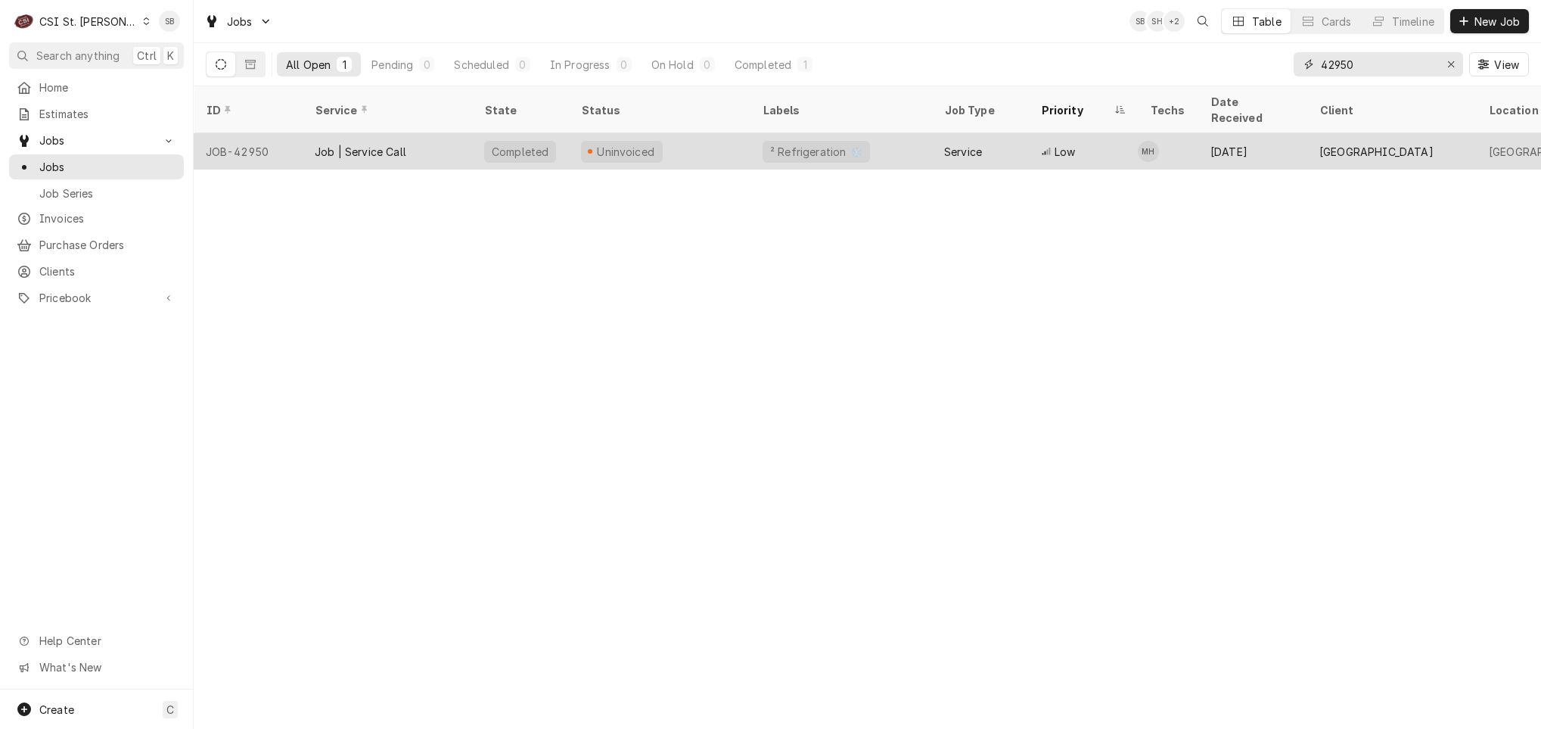
type input "42950"
click at [429, 145] on div "Job | Service Call" at bounding box center [387, 151] width 169 height 36
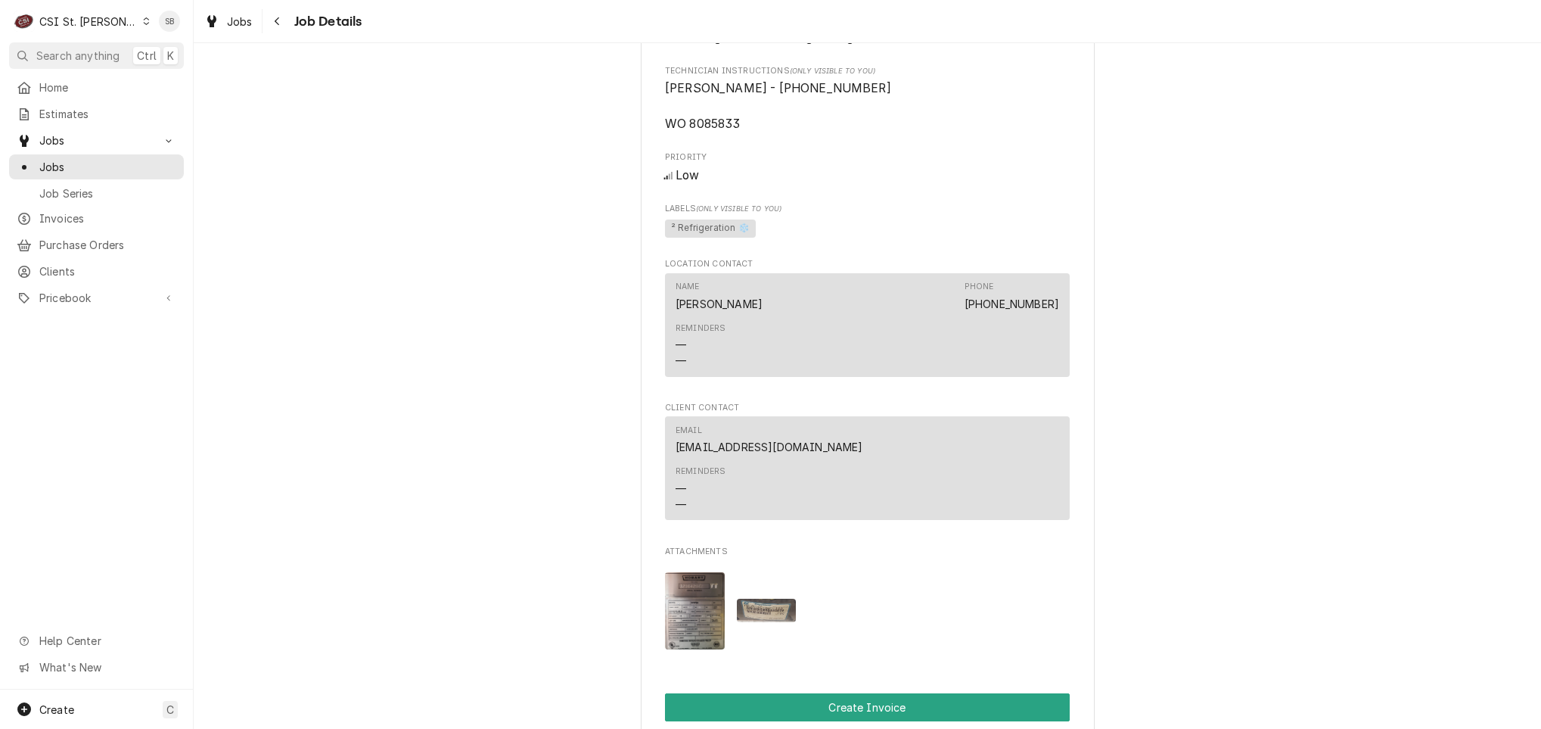
scroll to position [1135, 0]
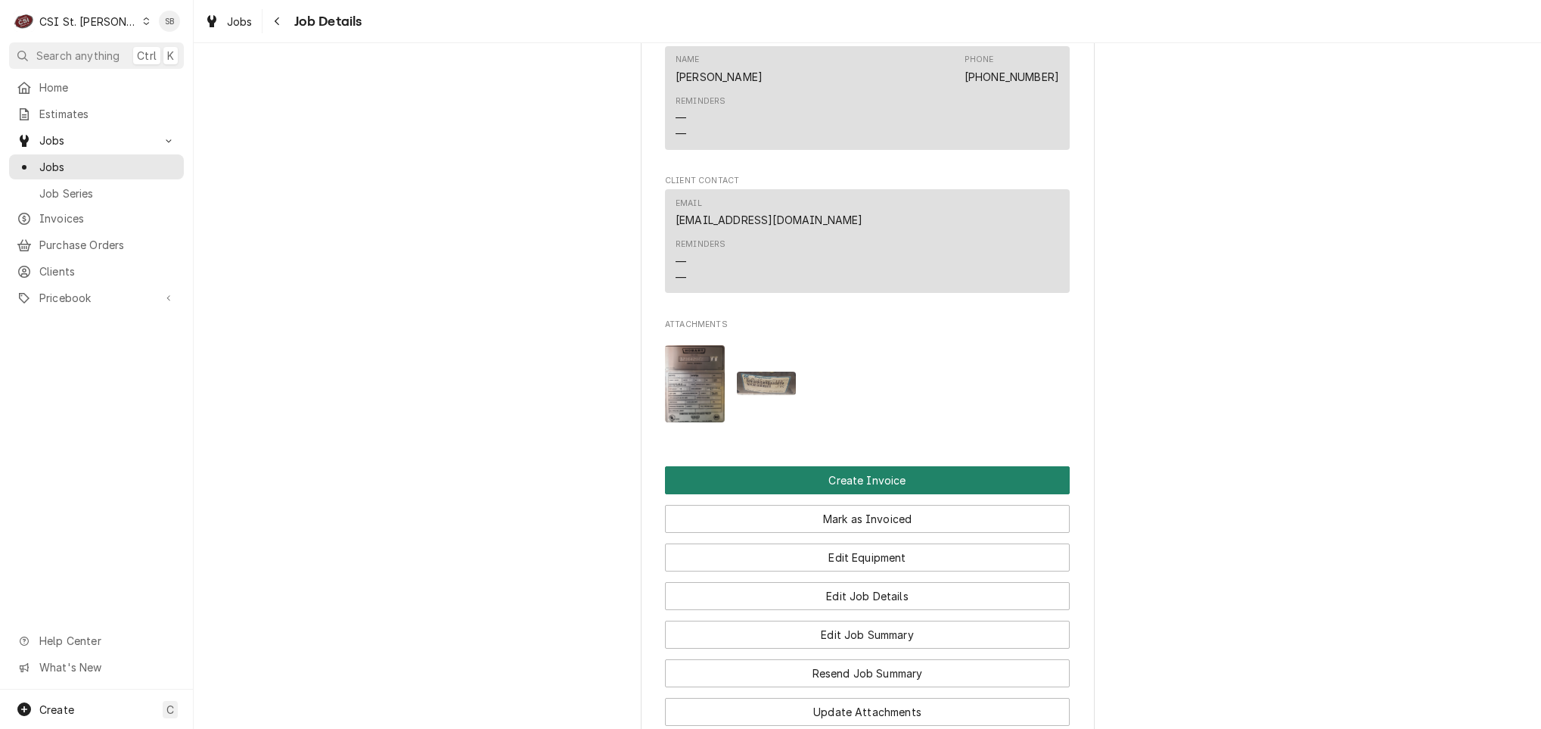
click at [757, 494] on button "Create Invoice" at bounding box center [867, 480] width 405 height 28
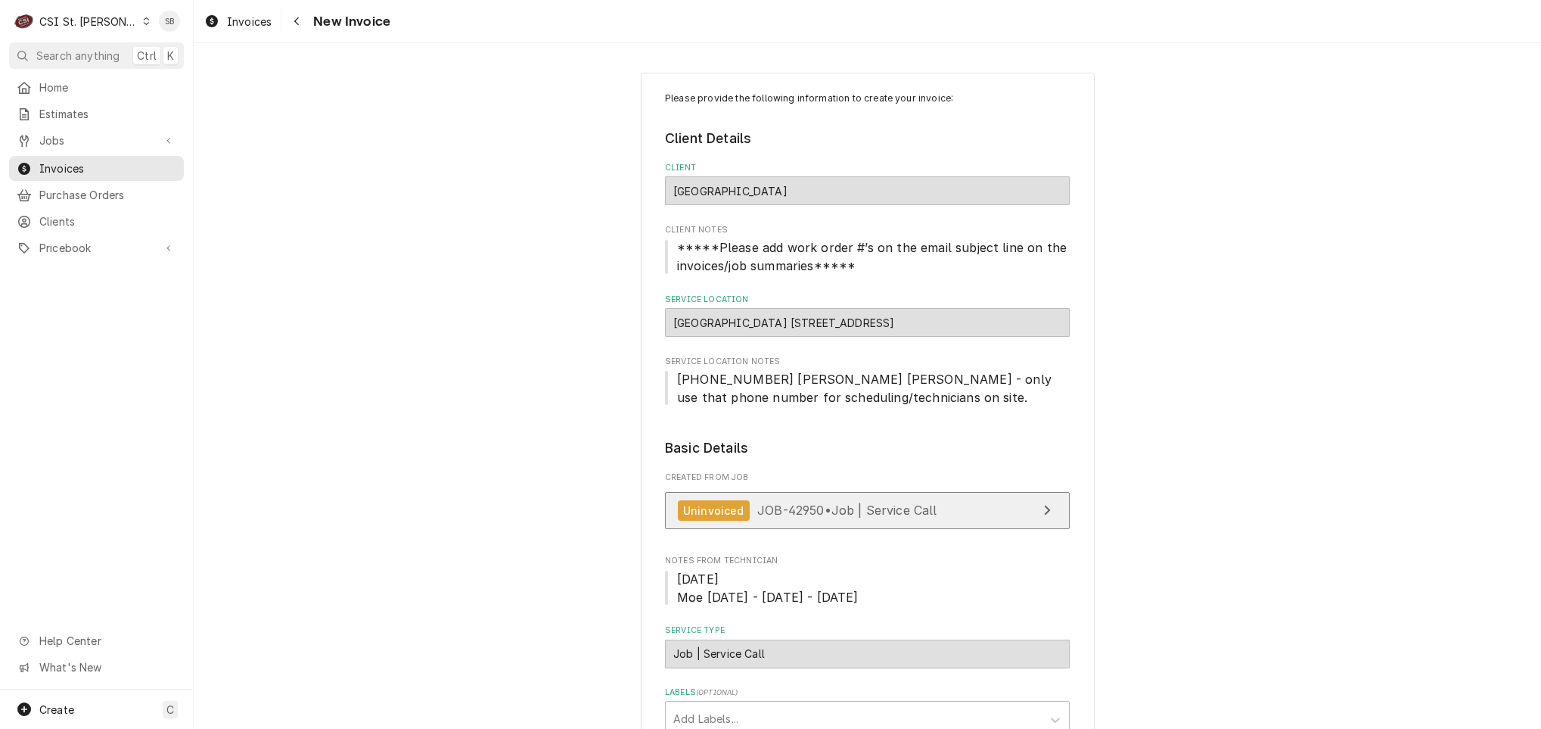
click at [775, 525] on link "Uninvoiced JOB-42950 • Job | Service Call" at bounding box center [867, 510] width 405 height 37
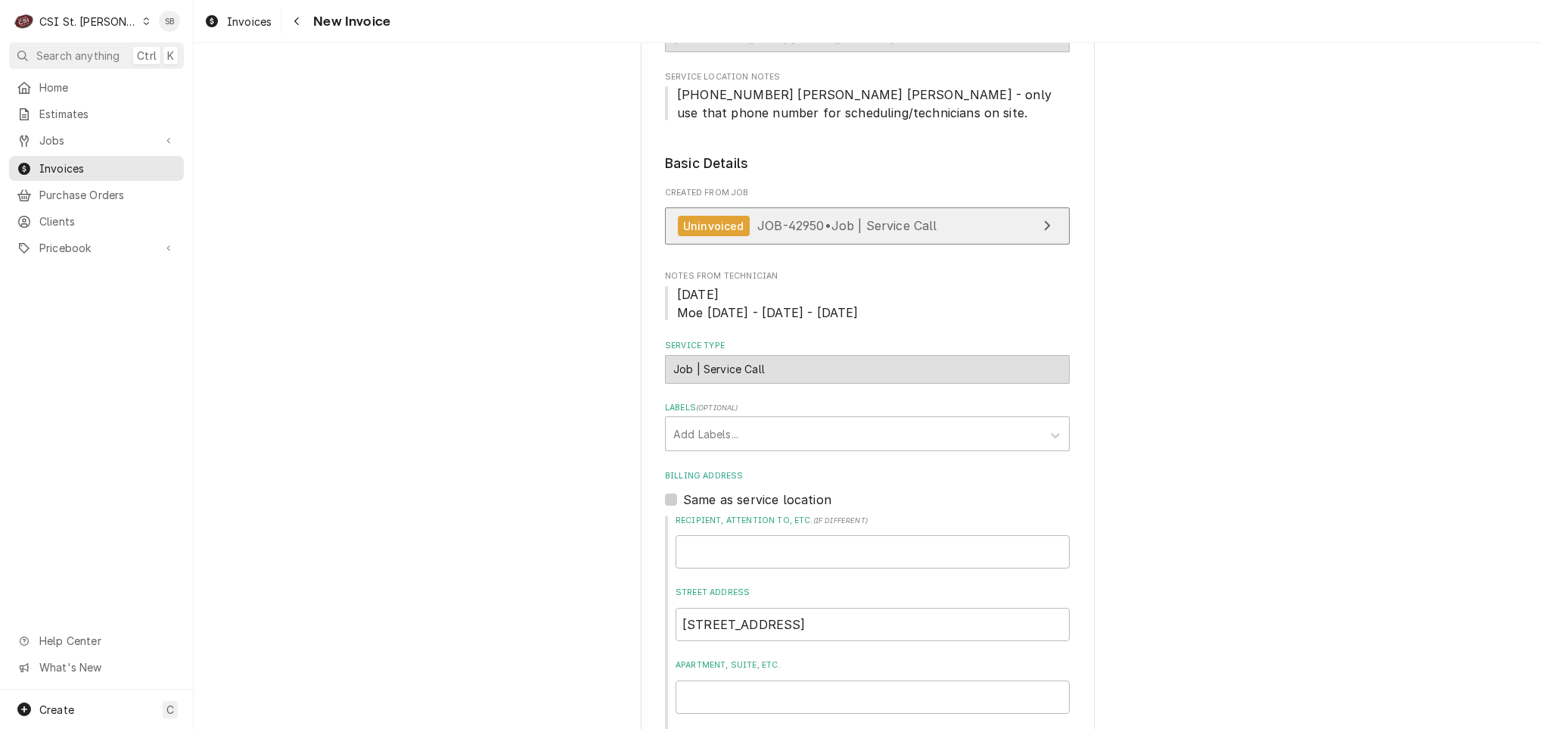
scroll to position [454, 0]
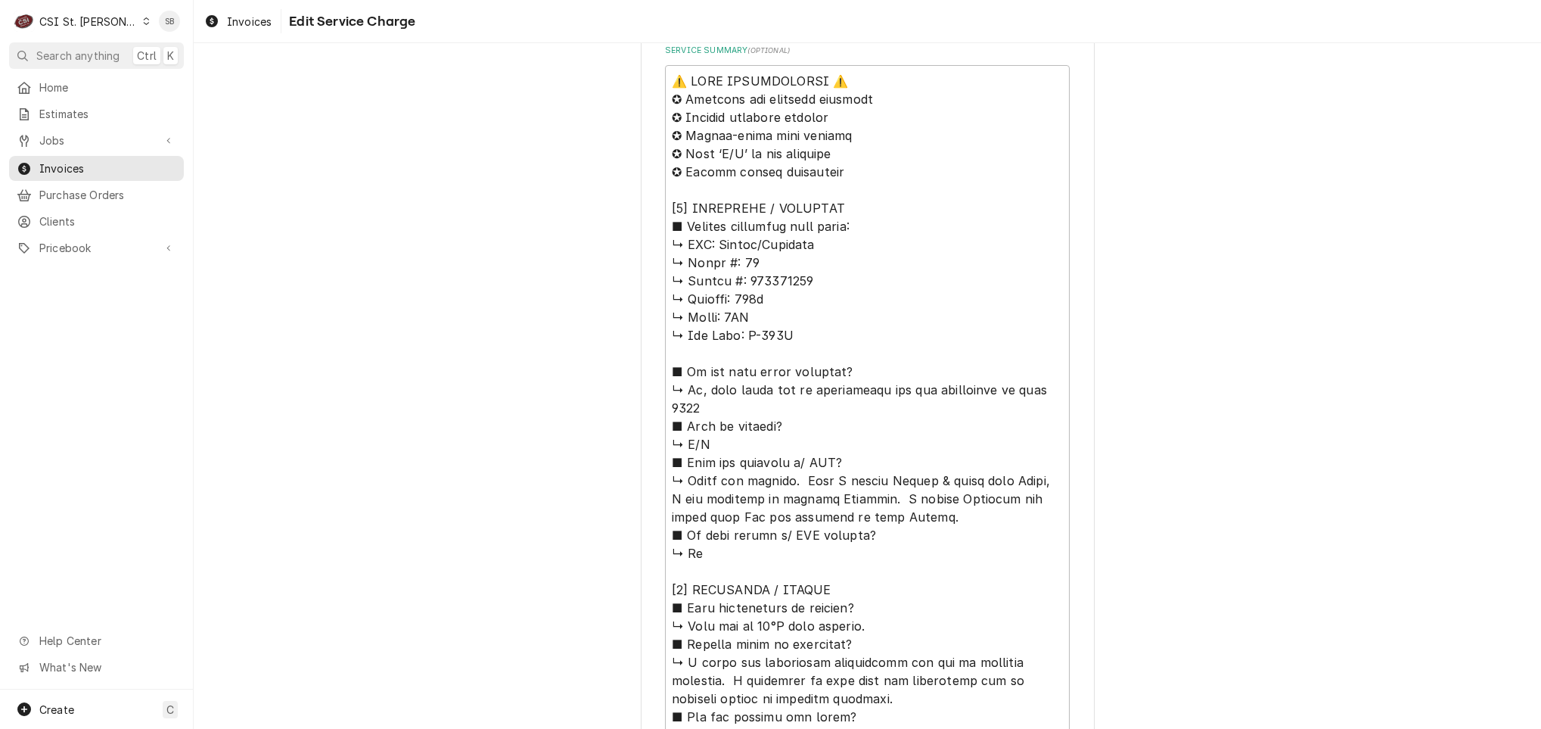
scroll to position [720, 0]
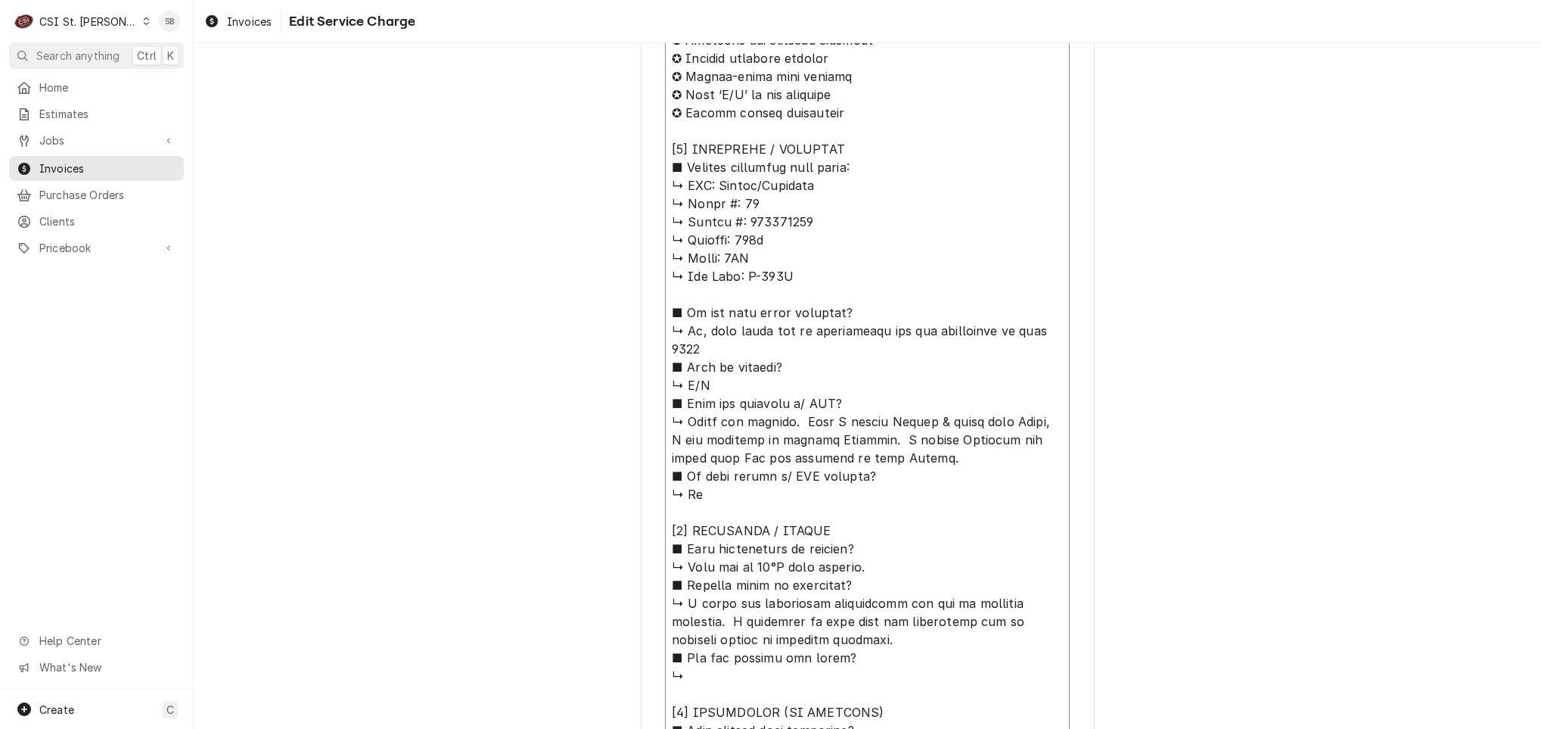
click at [677, 602] on textarea "Service Summary ( optional )" at bounding box center [867, 585] width 405 height 1158
type textarea "x"
type textarea "⚠️ 𝗙𝗢𝗥𝗠 𝗜𝗡𝗦𝗧𝗥𝗨𝗖𝗧𝗜𝗢𝗡𝗦 ⚠️ ✪ 𝗖𝗼𝗺𝗽𝗹𝗲𝘁𝗲 𝗮𝗹𝗹 𝗿𝗲𝗹𝗲𝘃𝗮𝗻𝘁 𝘀𝗲𝗰𝘁𝗶𝗼𝗻𝘀 ✪ 𝗣𝗿𝗼𝘃𝗶𝗱𝗲 𝗱𝗲𝘁𝗮𝗶𝗹𝗲𝗱 𝗮𝗻𝘀…"
type textarea "x"
type textarea "⚠️ 𝗙𝗢𝗥𝗠 𝗜𝗡𝗦𝗧𝗥𝗨𝗖𝗧𝗜𝗢𝗡𝗦 ⚠️ ✪ 𝗖𝗼𝗺𝗽𝗹𝗲𝘁𝗲 𝗮𝗹𝗹 𝗿𝗲𝗹𝗲𝘃𝗮𝗻𝘁 𝘀𝗲𝗰𝘁𝗶𝗼𝗻𝘀 ✪ 𝗣𝗿𝗼𝘃𝗶𝗱𝗲 𝗱𝗲𝘁𝗮𝗶𝗹𝗲𝗱 𝗮𝗻𝘀…"
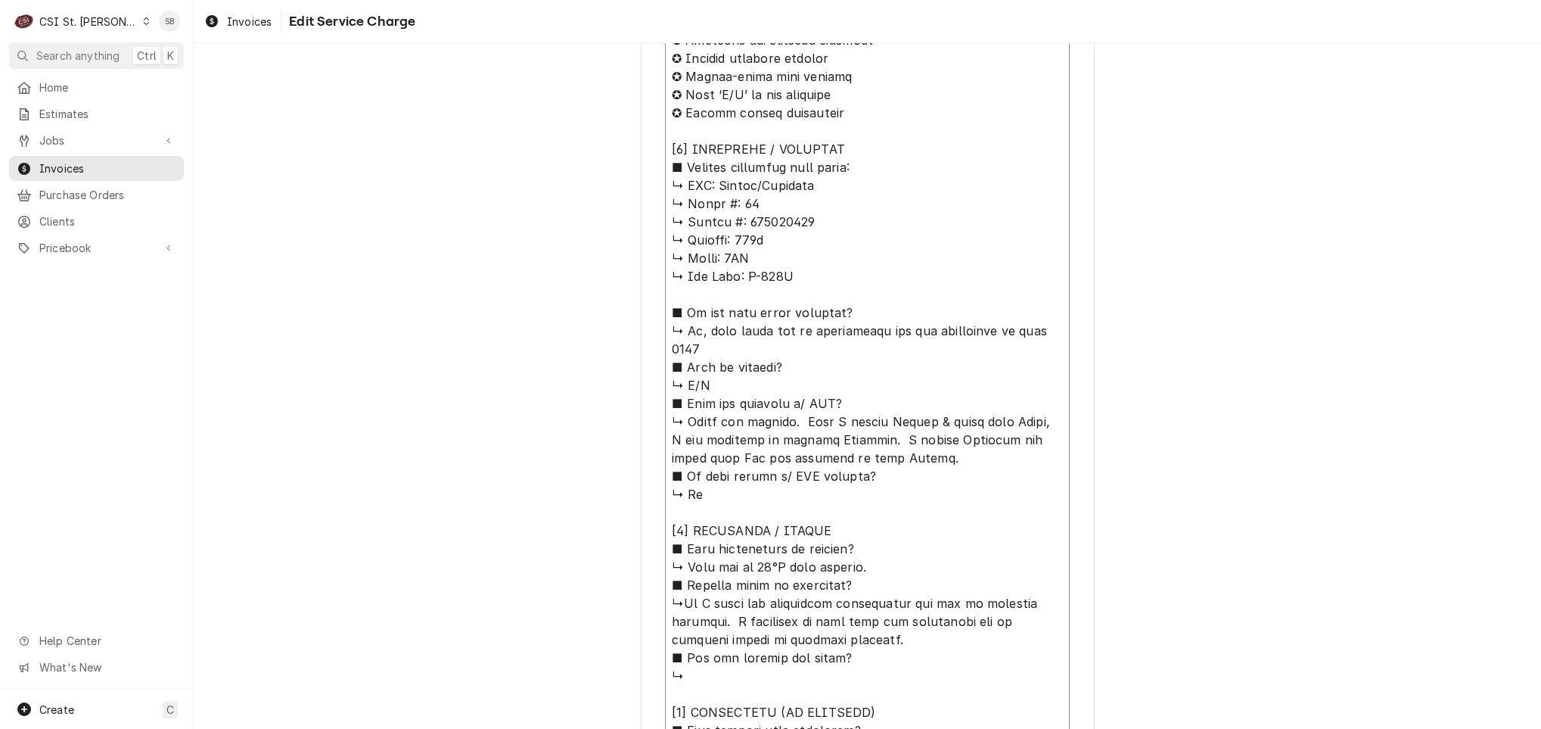
type textarea "x"
type textarea "⚠️ 𝗙𝗢𝗥𝗠 𝗜𝗡𝗦𝗧𝗥𝗨𝗖𝗧𝗜𝗢𝗡𝗦 ⚠️ ✪ 𝗖𝗼𝗺𝗽𝗹𝗲𝘁𝗲 𝗮𝗹𝗹 𝗿𝗲𝗹𝗲𝘃𝗮𝗻𝘁 𝘀𝗲𝗰𝘁𝗶𝗼𝗻𝘀 ✪ 𝗣𝗿𝗼𝘃𝗶𝗱𝗲 𝗱𝗲𝘁𝗮𝗶𝗹𝗲𝗱 𝗮𝗻𝘀…"
type textarea "x"
type textarea "⚠️ 𝗙𝗢𝗥𝗠 𝗜𝗡𝗦𝗧𝗥𝗨𝗖𝗧𝗜𝗢𝗡𝗦 ⚠️ ✪ 𝗖𝗼𝗺𝗽𝗹𝗲𝘁𝗲 𝗮𝗹𝗹 𝗿𝗲𝗹𝗲𝘃𝗮𝗻𝘁 𝘀𝗲𝗰𝘁𝗶𝗼𝗻𝘀 ✪ 𝗣𝗿𝗼𝘃𝗶𝗱𝗲 𝗱𝗲𝘁𝗮𝗶𝗹𝗲𝗱 𝗮𝗻𝘀…"
type textarea "x"
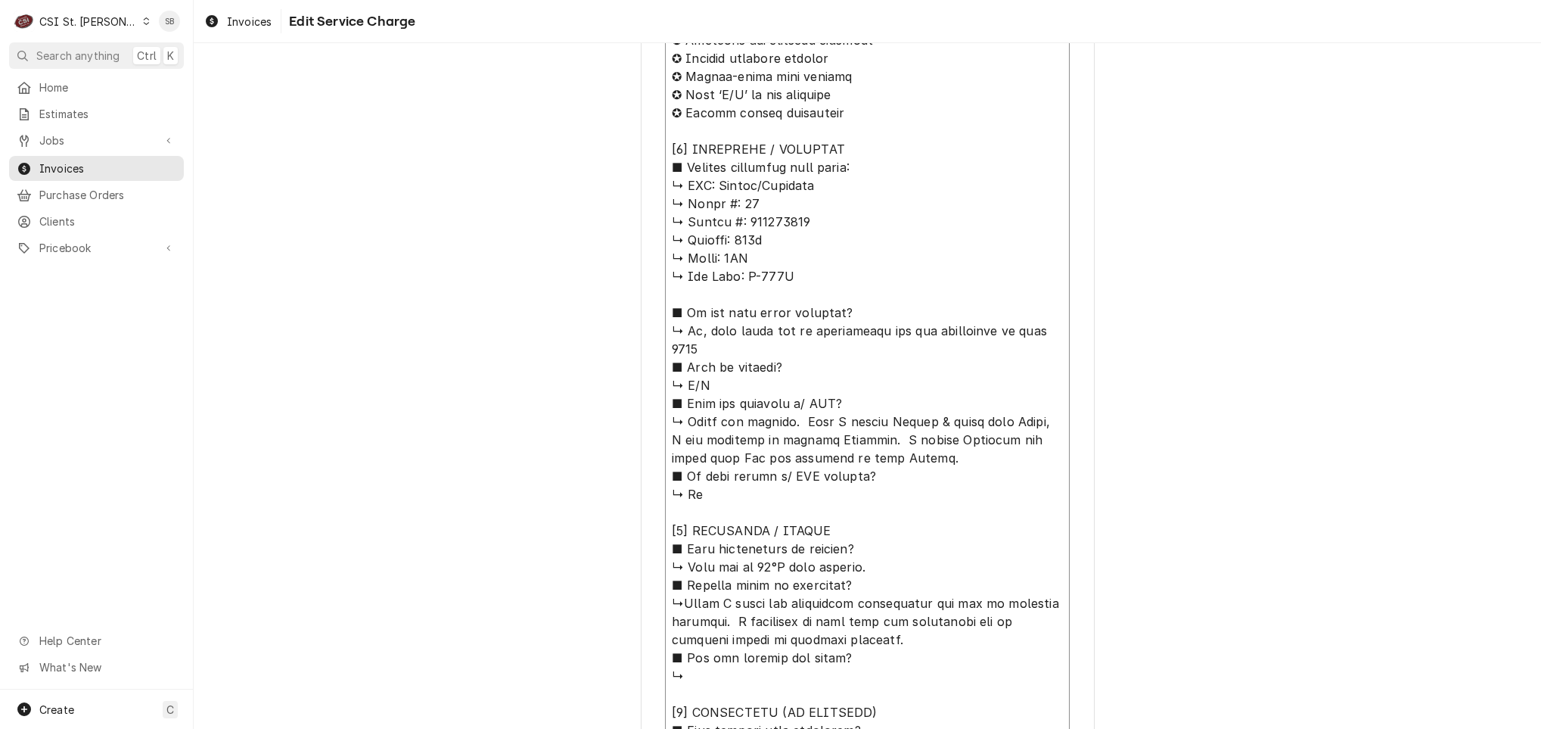
type textarea "⚠️ 𝗙𝗢𝗥𝗠 𝗜𝗡𝗦𝗧𝗥𝗨𝗖𝗧𝗜𝗢𝗡𝗦 ⚠️ ✪ 𝗖𝗼𝗺𝗽𝗹𝗲𝘁𝗲 𝗮𝗹𝗹 𝗿𝗲𝗹𝗲𝘃𝗮𝗻𝘁 𝘀𝗲𝗰𝘁𝗶𝗼𝗻𝘀 ✪ 𝗣𝗿𝗼𝘃𝗶𝗱𝗲 𝗱𝗲𝘁𝗮𝗶𝗹𝗲𝗱 𝗮𝗻𝘀…"
type textarea "x"
type textarea "⚠️ 𝗙𝗢𝗥𝗠 𝗜𝗡𝗦𝗧𝗥𝗨𝗖𝗧𝗜𝗢𝗡𝗦 ⚠️ ✪ 𝗖𝗼𝗺𝗽𝗹𝗲𝘁𝗲 𝗮𝗹𝗹 𝗿𝗲𝗹𝗲𝘃𝗮𝗻𝘁 𝘀𝗲𝗰𝘁𝗶𝗼𝗻𝘀 ✪ 𝗣𝗿𝗼𝘃𝗶𝗱𝗲 𝗱𝗲𝘁𝗮𝗶𝗹𝗲𝗱 𝗮𝗻𝘀…"
type textarea "x"
type textarea "⚠️ 𝗙𝗢𝗥𝗠 𝗜𝗡𝗦𝗧𝗥𝗨𝗖𝗧𝗜𝗢𝗡𝗦 ⚠️ ✪ 𝗖𝗼𝗺𝗽𝗹𝗲𝘁𝗲 𝗮𝗹𝗹 𝗿𝗲𝗹𝗲𝘃𝗮𝗻𝘁 𝘀𝗲𝗰𝘁𝗶𝗼𝗻𝘀 ✪ 𝗣𝗿𝗼𝘃𝗶𝗱𝗲 𝗱𝗲𝘁𝗮𝗶𝗹𝗲𝗱 𝗮𝗻𝘀…"
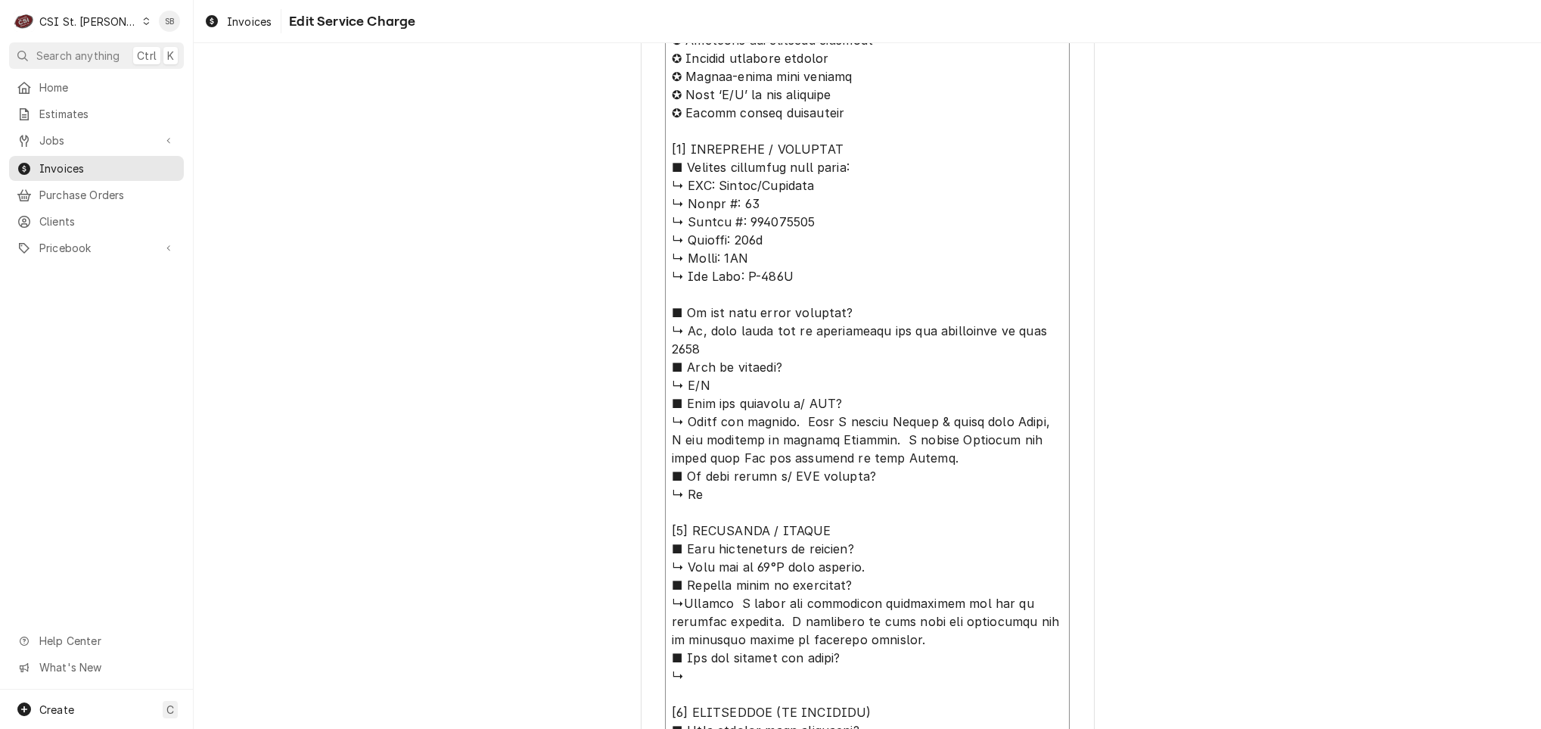
type textarea "x"
type textarea "⚠️ 𝗙𝗢𝗥𝗠 𝗜𝗡𝗦𝗧𝗥𝗨𝗖𝗧𝗜𝗢𝗡𝗦 ⚠️ ✪ 𝗖𝗼𝗺𝗽𝗹𝗲𝘁𝗲 𝗮𝗹𝗹 𝗿𝗲𝗹𝗲𝘃𝗮𝗻𝘁 𝘀𝗲𝗰𝘁𝗶𝗼𝗻𝘀 ✪ 𝗣𝗿𝗼𝘃𝗶𝗱𝗲 𝗱𝗲𝘁𝗮𝗶𝗹𝗲𝗱 𝗮𝗻𝘀…"
type textarea "x"
type textarea "⚠️ 𝗙𝗢𝗥𝗠 𝗜𝗡𝗦𝗧𝗥𝗨𝗖𝗧𝗜𝗢𝗡𝗦 ⚠️ ✪ 𝗖𝗼𝗺𝗽𝗹𝗲𝘁𝗲 𝗮𝗹𝗹 𝗿𝗲𝗹𝗲𝘃𝗮𝗻𝘁 𝘀𝗲𝗰𝘁𝗶𝗼𝗻𝘀 ✪ 𝗣𝗿𝗼𝘃𝗶𝗱𝗲 𝗱𝗲𝘁𝗮𝗶𝗹𝗲𝗱 𝗮𝗻𝘀…"
type textarea "x"
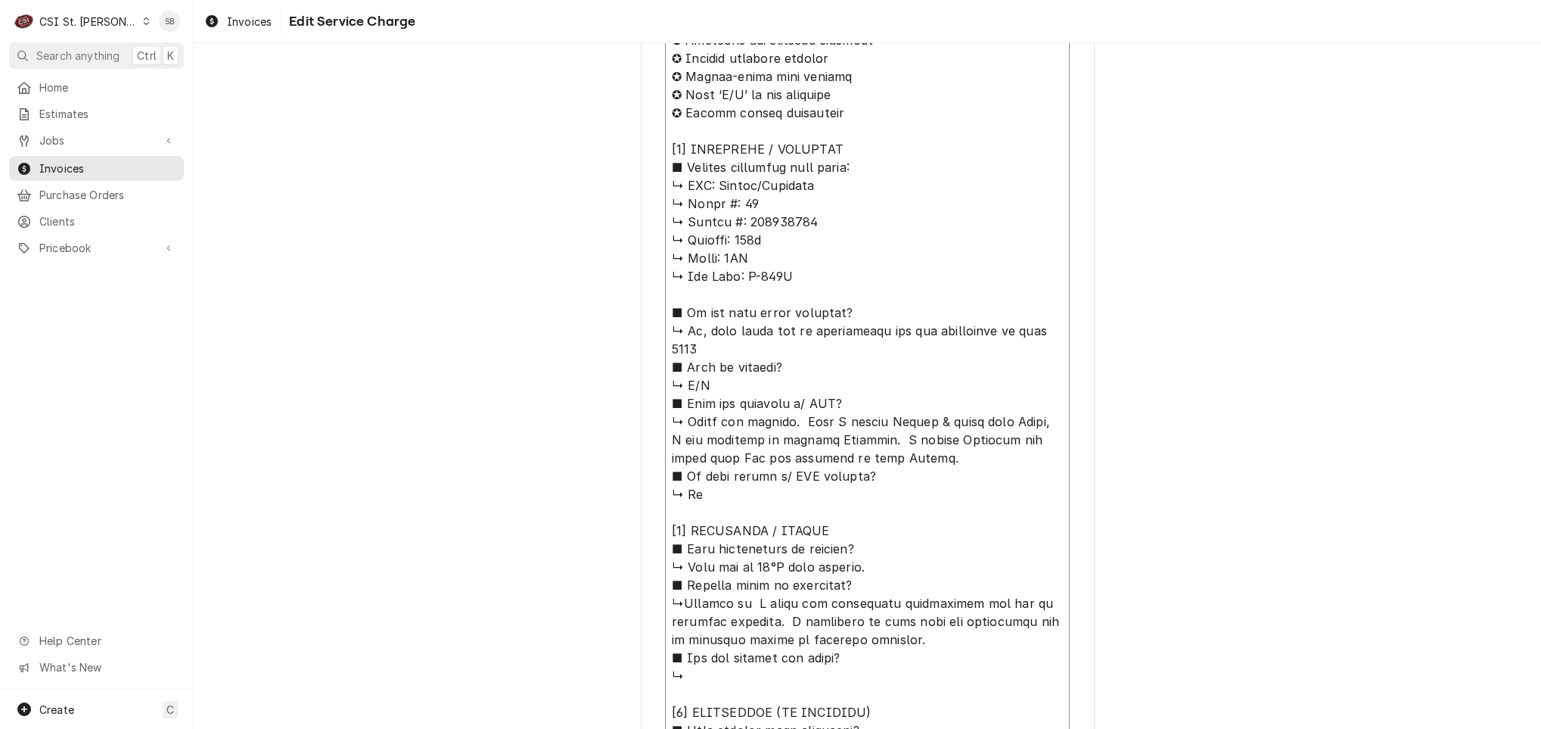
type textarea "⚠️ 𝗙𝗢𝗥𝗠 𝗜𝗡𝗦𝗧𝗥𝗨𝗖𝗧𝗜𝗢𝗡𝗦 ⚠️ ✪ 𝗖𝗼𝗺𝗽𝗹𝗲𝘁𝗲 𝗮𝗹𝗹 𝗿𝗲𝗹𝗲𝘃𝗮𝗻𝘁 𝘀𝗲𝗰𝘁𝗶𝗼𝗻𝘀 ✪ 𝗣𝗿𝗼𝘃𝗶𝗱𝗲 𝗱𝗲𝘁𝗮𝗶𝗹𝗲𝗱 𝗮𝗻𝘀…"
type textarea "x"
type textarea "⚠️ 𝗙𝗢𝗥𝗠 𝗜𝗡𝗦𝗧𝗥𝗨𝗖𝗧𝗜𝗢𝗡𝗦 ⚠️ ✪ 𝗖𝗼𝗺𝗽𝗹𝗲𝘁𝗲 𝗮𝗹𝗹 𝗿𝗲𝗹𝗲𝘃𝗮𝗻𝘁 𝘀𝗲𝗰𝘁𝗶𝗼𝗻𝘀 ✪ 𝗣𝗿𝗼𝘃𝗶𝗱𝗲 𝗱𝗲𝘁𝗮𝗶𝗹𝗲𝗱 𝗮𝗻𝘀…"
type textarea "x"
type textarea "⚠️ 𝗙𝗢𝗥𝗠 𝗜𝗡𝗦𝗧𝗥𝗨𝗖𝗧𝗜𝗢𝗡𝗦 ⚠️ ✪ 𝗖𝗼𝗺𝗽𝗹𝗲𝘁𝗲 𝗮𝗹𝗹 𝗿𝗲𝗹𝗲𝘃𝗮𝗻𝘁 𝘀𝗲𝗰𝘁𝗶𝗼𝗻𝘀 ✪ 𝗣𝗿𝗼𝘃𝗶𝗱𝗲 𝗱𝗲𝘁𝗮𝗶𝗹𝗲𝗱 𝗮𝗻𝘀…"
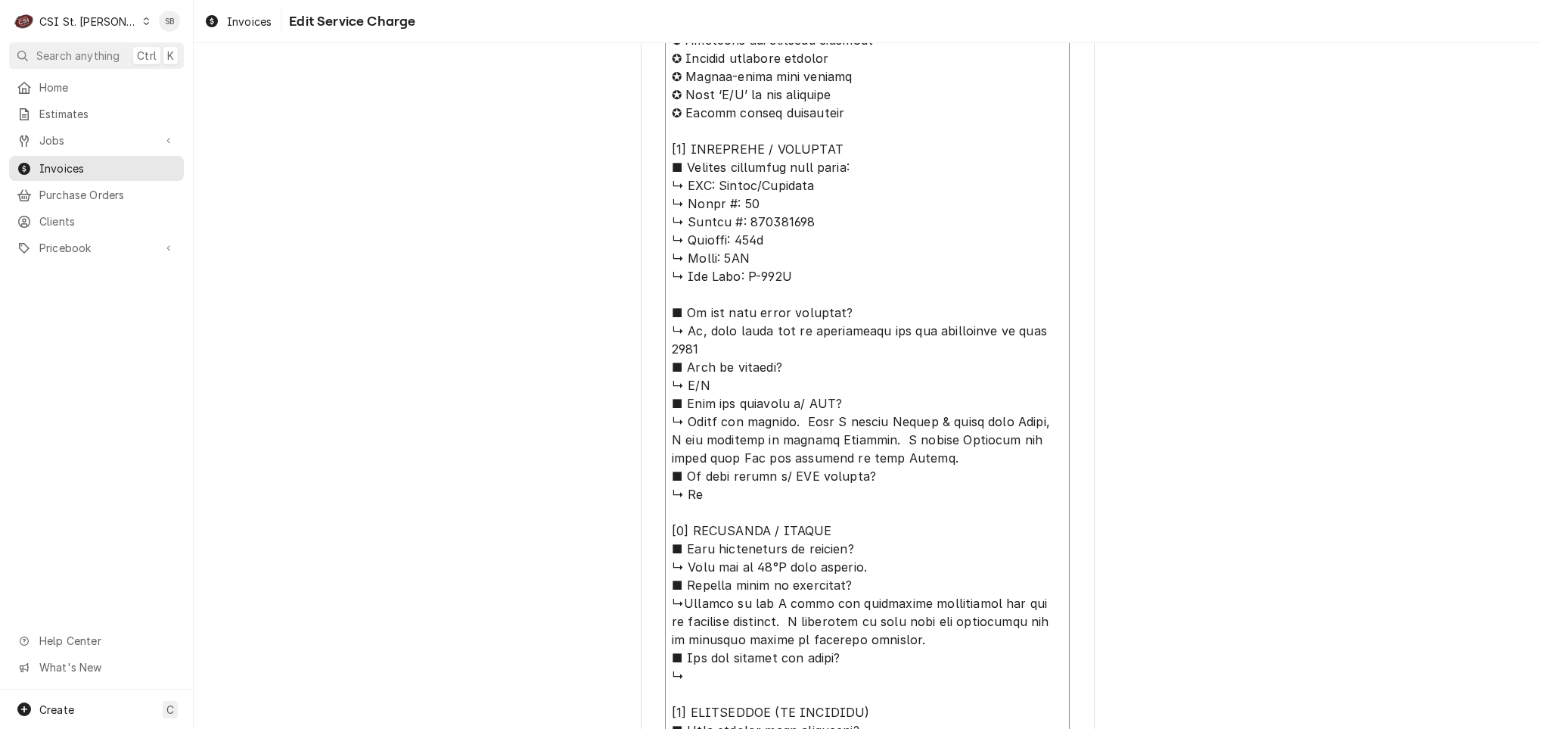
type textarea "x"
type textarea "⚠️ 𝗙𝗢𝗥𝗠 𝗜𝗡𝗦𝗧𝗥𝗨𝗖𝗧𝗜𝗢𝗡𝗦 ⚠️ ✪ 𝗖𝗼𝗺𝗽𝗹𝗲𝘁𝗲 𝗮𝗹𝗹 𝗿𝗲𝗹𝗲𝘃𝗮𝗻𝘁 𝘀𝗲𝗰𝘁𝗶𝗼𝗻𝘀 ✪ 𝗣𝗿𝗼𝘃𝗶𝗱𝗲 𝗱𝗲𝘁𝗮𝗶𝗹𝗲𝗱 𝗮𝗻𝘀…"
type textarea "x"
type textarea "⚠️ 𝗙𝗢𝗥𝗠 𝗜𝗡𝗦𝗧𝗥𝗨𝗖𝗧𝗜𝗢𝗡𝗦 ⚠️ ✪ 𝗖𝗼𝗺𝗽𝗹𝗲𝘁𝗲 𝗮𝗹𝗹 𝗿𝗲𝗹𝗲𝘃𝗮𝗻𝘁 𝘀𝗲𝗰𝘁𝗶𝗼𝗻𝘀 ✪ 𝗣𝗿𝗼𝘃𝗶𝗱𝗲 𝗱𝗲𝘁𝗮𝗶𝗹𝗲𝗱 𝗮𝗻𝘀…"
type textarea "x"
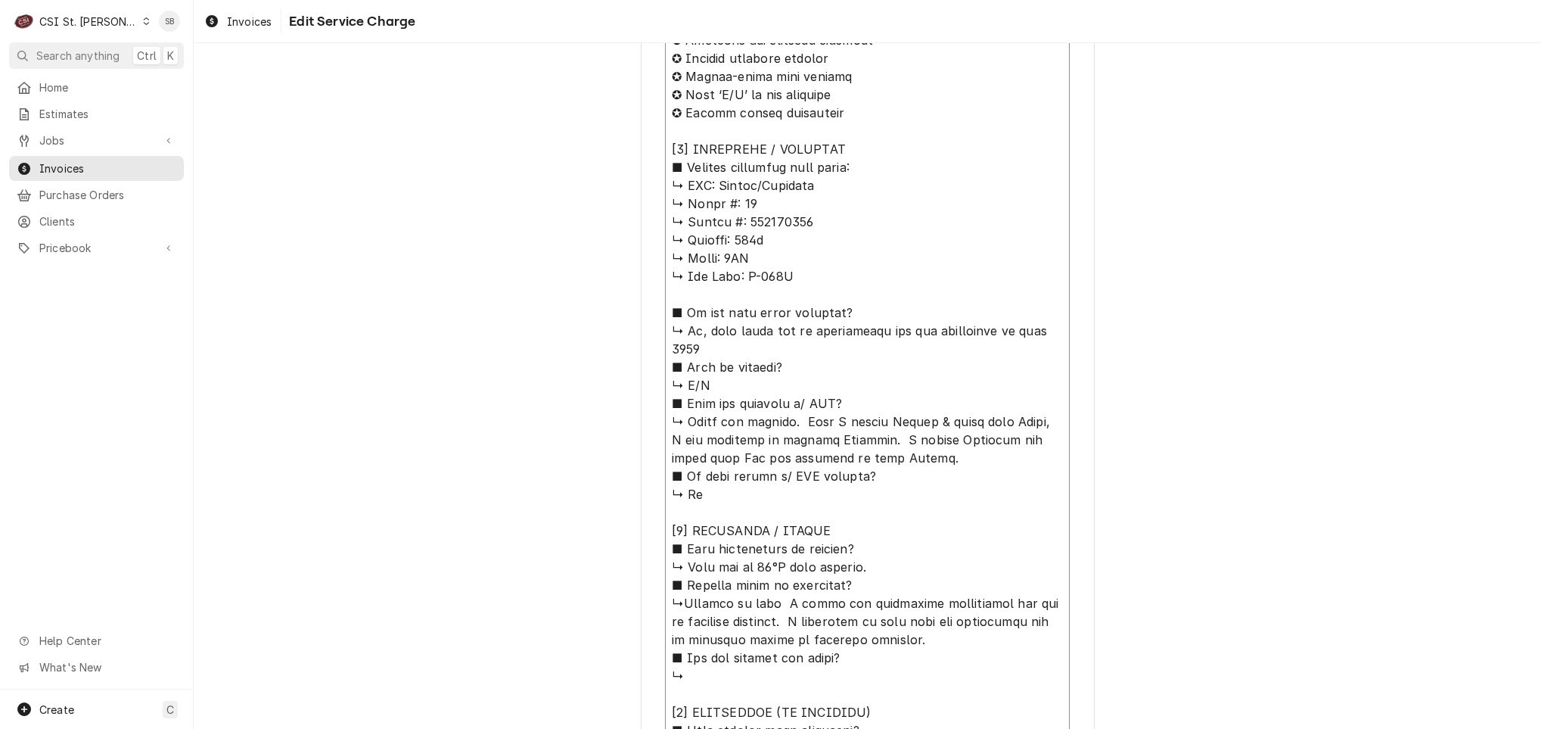
type textarea "⚠️ 𝗙𝗢𝗥𝗠 𝗜𝗡𝗦𝗧𝗥𝗨𝗖𝗧𝗜𝗢𝗡𝗦 ⚠️ ✪ 𝗖𝗼𝗺𝗽𝗹𝗲𝘁𝗲 𝗮𝗹𝗹 𝗿𝗲𝗹𝗲𝘃𝗮𝗻𝘁 𝘀𝗲𝗰𝘁𝗶𝗼𝗻𝘀 ✪ 𝗣𝗿𝗼𝘃𝗶𝗱𝗲 𝗱𝗲𝘁𝗮𝗶𝗹𝗲𝗱 𝗮𝗻𝘀…"
type textarea "x"
type textarea "⚠️ 𝗙𝗢𝗥𝗠 𝗜𝗡𝗦𝗧𝗥𝗨𝗖𝗧𝗜𝗢𝗡𝗦 ⚠️ ✪ 𝗖𝗼𝗺𝗽𝗹𝗲𝘁𝗲 𝗮𝗹𝗹 𝗿𝗲𝗹𝗲𝘃𝗮𝗻𝘁 𝘀𝗲𝗰𝘁𝗶𝗼𝗻𝘀 ✪ 𝗣𝗿𝗼𝘃𝗶𝗱𝗲 𝗱𝗲𝘁𝗮𝗶𝗹𝗲𝗱 𝗮𝗻𝘀…"
type textarea "x"
type textarea "⚠️ 𝗙𝗢𝗥𝗠 𝗜𝗡𝗦𝗧𝗥𝗨𝗖𝗧𝗜𝗢𝗡𝗦 ⚠️ ✪ 𝗖𝗼𝗺𝗽𝗹𝗲𝘁𝗲 𝗮𝗹𝗹 𝗿𝗲𝗹𝗲𝘃𝗮𝗻𝘁 𝘀𝗲𝗰𝘁𝗶𝗼𝗻𝘀 ✪ 𝗣𝗿𝗼𝘃𝗶𝗱𝗲 𝗱𝗲𝘁𝗮𝗶𝗹𝗲𝗱 𝗮𝗻𝘀…"
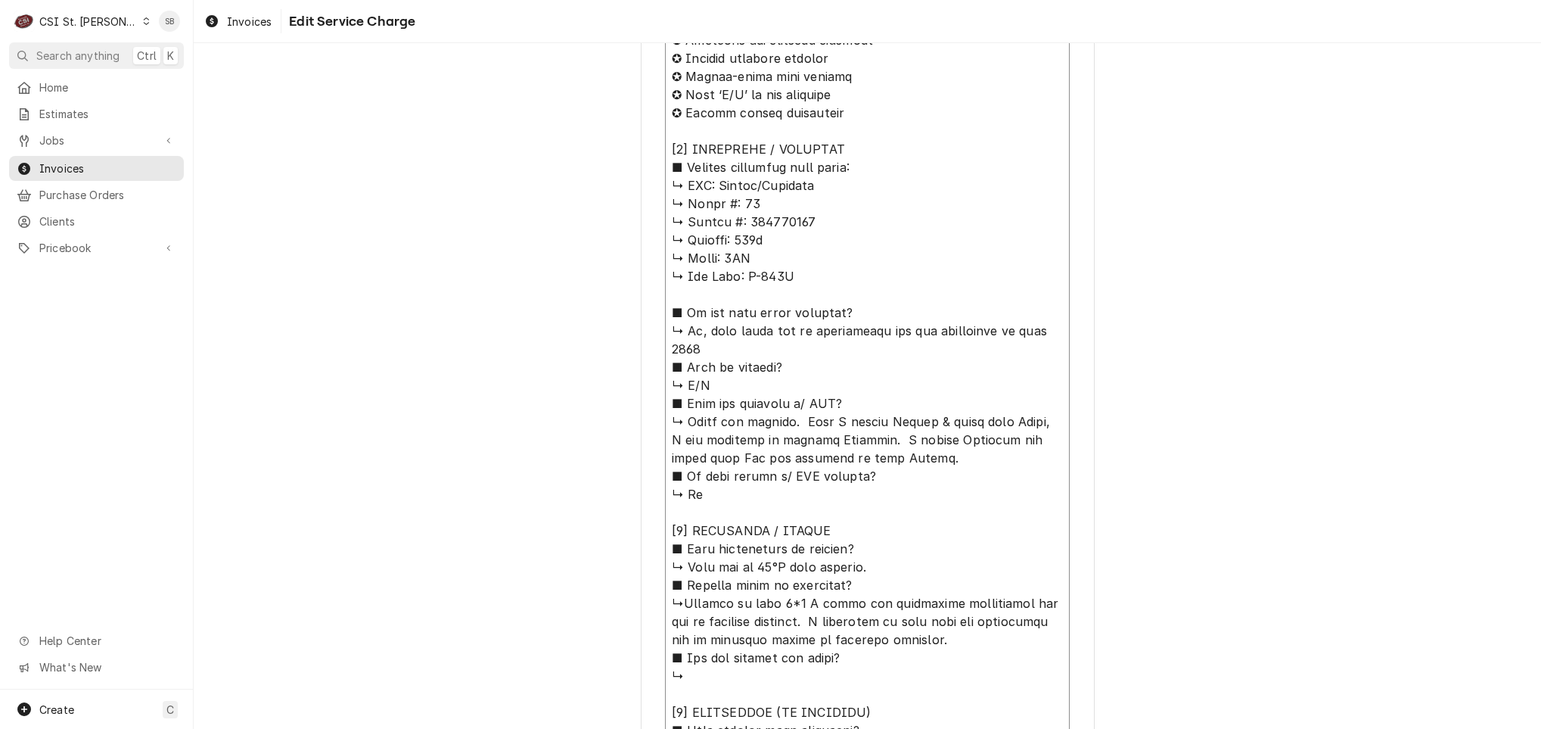
type textarea "x"
type textarea "⚠️ 𝗙𝗢𝗥𝗠 𝗜𝗡𝗦𝗧𝗥𝗨𝗖𝗧𝗜𝗢𝗡𝗦 ⚠️ ✪ 𝗖𝗼𝗺𝗽𝗹𝗲𝘁𝗲 𝗮𝗹𝗹 𝗿𝗲𝗹𝗲𝘃𝗮𝗻𝘁 𝘀𝗲𝗰𝘁𝗶𝗼𝗻𝘀 ✪ 𝗣𝗿𝗼𝘃𝗶𝗱𝗲 𝗱𝗲𝘁𝗮𝗶𝗹𝗲𝗱 𝗮𝗻𝘀…"
type textarea "x"
type textarea "⚠️ 𝗙𝗢𝗥𝗠 𝗜𝗡𝗦𝗧𝗥𝗨𝗖𝗧𝗜𝗢𝗡𝗦 ⚠️ ✪ 𝗖𝗼𝗺𝗽𝗹𝗲𝘁𝗲 𝗮𝗹𝗹 𝗿𝗲𝗹𝗲𝘃𝗮𝗻𝘁 𝘀𝗲𝗰𝘁𝗶𝗼𝗻𝘀 ✪ 𝗣𝗿𝗼𝘃𝗶𝗱𝗲 𝗱𝗲𝘁𝗮𝗶𝗹𝗲𝗱 𝗮𝗻𝘀…"
type textarea "x"
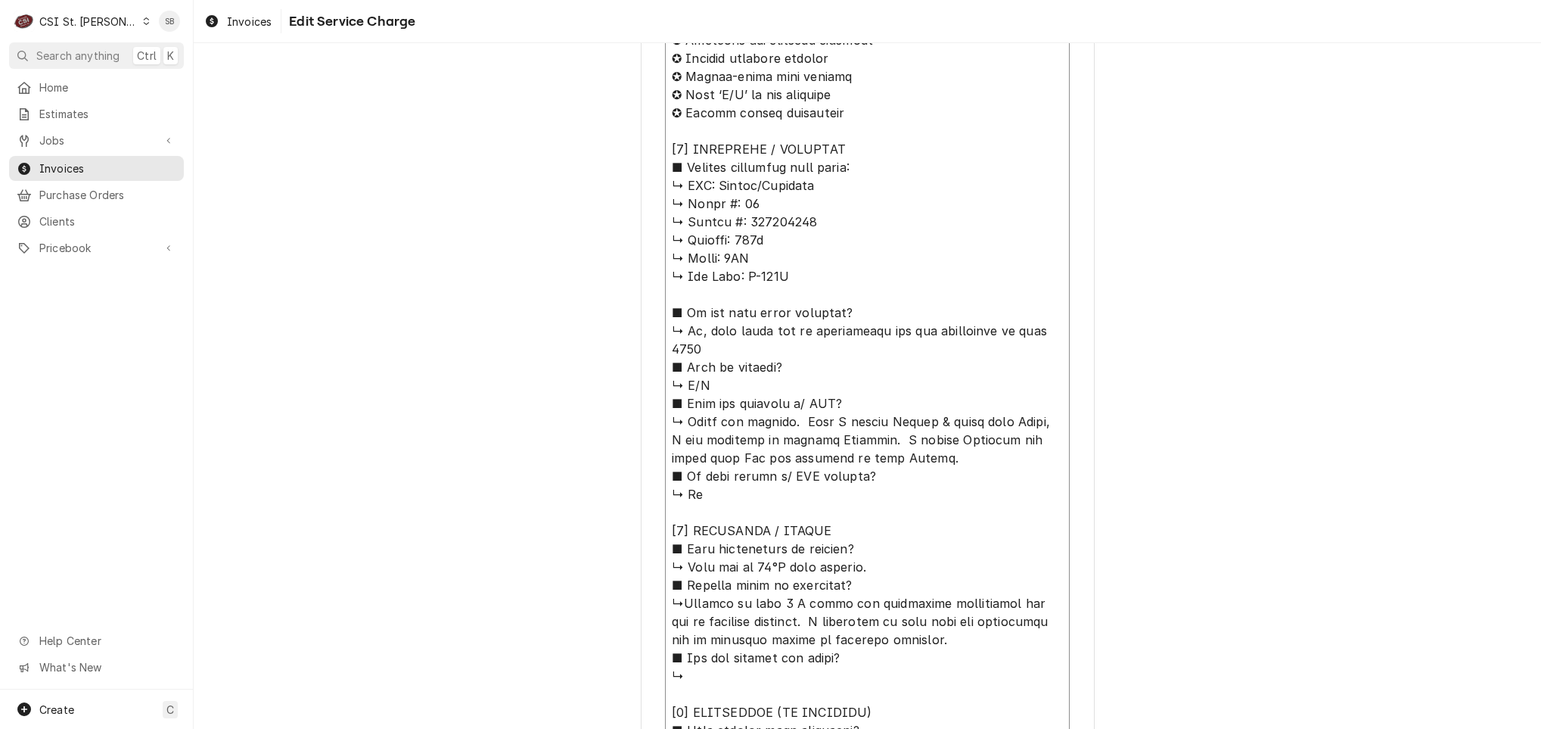
type textarea "⚠️ 𝗙𝗢𝗥𝗠 𝗜𝗡𝗦𝗧𝗥𝗨𝗖𝗧𝗜𝗢𝗡𝗦 ⚠️ ✪ 𝗖𝗼𝗺𝗽𝗹𝗲𝘁𝗲 𝗮𝗹𝗹 𝗿𝗲𝗹𝗲𝘃𝗮𝗻𝘁 𝘀𝗲𝗰𝘁𝗶𝗼𝗻𝘀 ✪ 𝗣𝗿𝗼𝘃𝗶𝗱𝗲 𝗱𝗲𝘁𝗮𝗶𝗹𝗲𝗱 𝗮𝗻𝘀…"
type textarea "x"
type textarea "⚠️ 𝗙𝗢𝗥𝗠 𝗜𝗡𝗦𝗧𝗥𝗨𝗖𝗧𝗜𝗢𝗡𝗦 ⚠️ ✪ 𝗖𝗼𝗺𝗽𝗹𝗲𝘁𝗲 𝗮𝗹𝗹 𝗿𝗲𝗹𝗲𝘃𝗮𝗻𝘁 𝘀𝗲𝗰𝘁𝗶𝗼𝗻𝘀 ✪ 𝗣𝗿𝗼𝘃𝗶𝗱𝗲 𝗱𝗲𝘁𝗮𝗶𝗹𝗲𝗱 𝗮𝗻𝘀…"
type textarea "x"
type textarea "⚠️ 𝗙𝗢𝗥𝗠 𝗜𝗡𝗦𝗧𝗥𝗨𝗖𝗧𝗜𝗢𝗡𝗦 ⚠️ ✪ 𝗖𝗼𝗺𝗽𝗹𝗲𝘁𝗲 𝗮𝗹𝗹 𝗿𝗲𝗹𝗲𝘃𝗮𝗻𝘁 𝘀𝗲𝗰𝘁𝗶𝗼𝗻𝘀 ✪ 𝗣𝗿𝗼𝘃𝗶𝗱𝗲 𝗱𝗲𝘁𝗮𝗶𝗹𝗲𝗱 𝗮𝗻𝘀…"
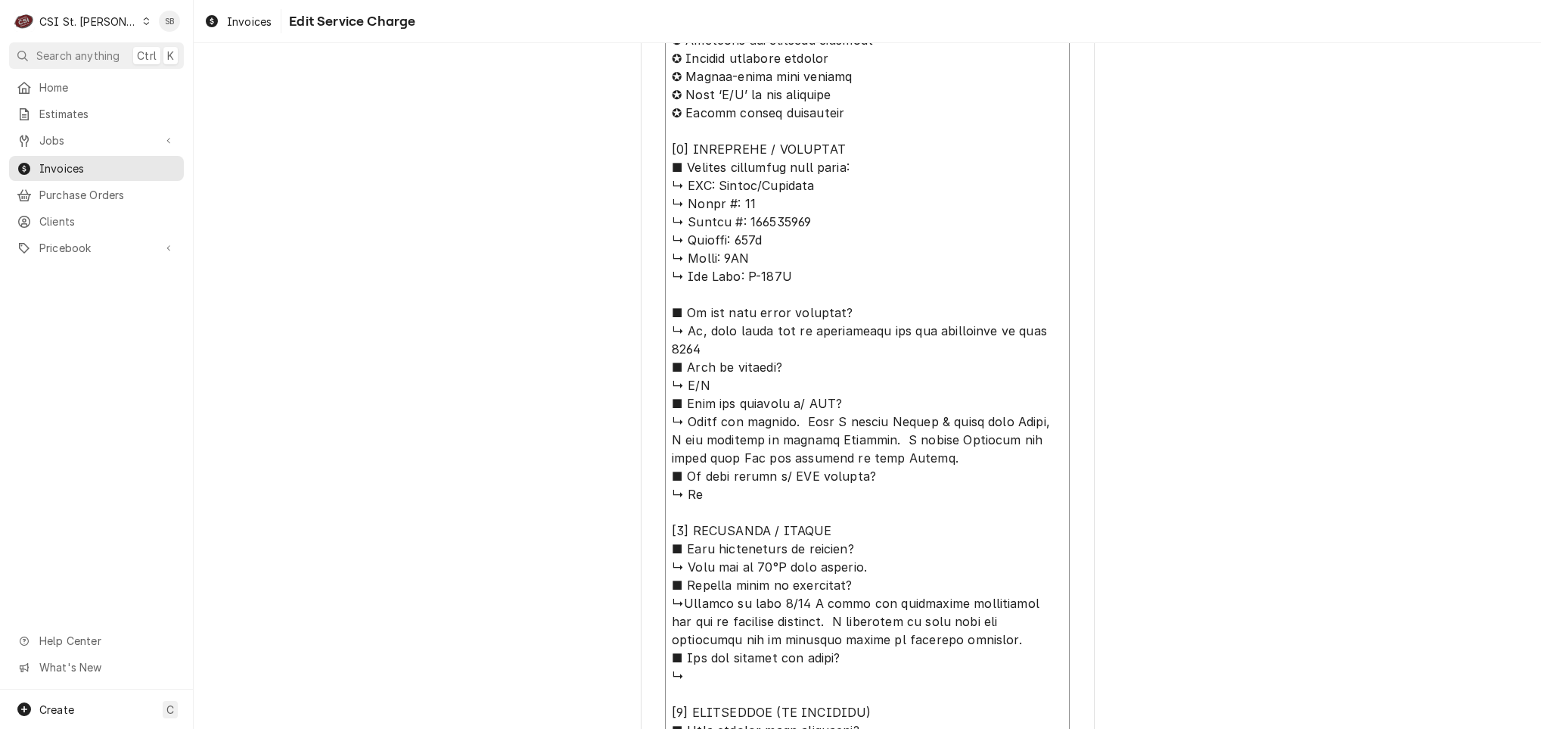
type textarea "x"
type textarea "⚠️ 𝗙𝗢𝗥𝗠 𝗜𝗡𝗦𝗧𝗥𝗨𝗖𝗧𝗜𝗢𝗡𝗦 ⚠️ ✪ 𝗖𝗼𝗺𝗽𝗹𝗲𝘁𝗲 𝗮𝗹𝗹 𝗿𝗲𝗹𝗲𝘃𝗮𝗻𝘁 𝘀𝗲𝗰𝘁𝗶𝗼𝗻𝘀 ✪ 𝗣𝗿𝗼𝘃𝗶𝗱𝗲 𝗱𝗲𝘁𝗮𝗶𝗹𝗲𝗱 𝗮𝗻𝘀…"
type textarea "x"
type textarea "⚠️ 𝗙𝗢𝗥𝗠 𝗜𝗡𝗦𝗧𝗥𝗨𝗖𝗧𝗜𝗢𝗡𝗦 ⚠️ ✪ 𝗖𝗼𝗺𝗽𝗹𝗲𝘁𝗲 𝗮𝗹𝗹 𝗿𝗲𝗹𝗲𝘃𝗮𝗻𝘁 𝘀𝗲𝗰𝘁𝗶𝗼𝗻𝘀 ✪ 𝗣𝗿𝗼𝘃𝗶𝗱𝗲 𝗱𝗲𝘁𝗮𝗶𝗹𝗲𝗱 𝗮𝗻𝘀…"
type textarea "x"
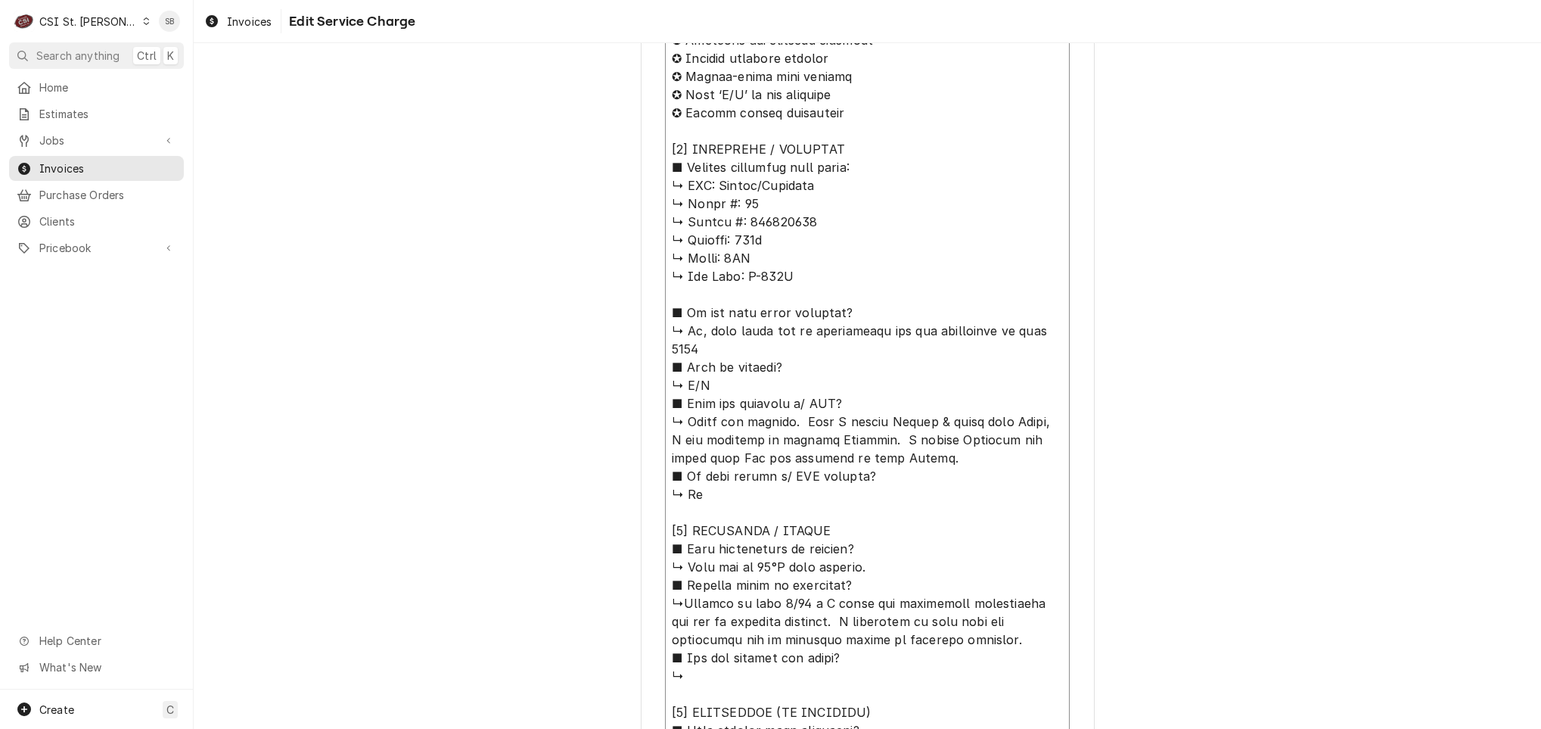
type textarea "⚠️ 𝗙𝗢𝗥𝗠 𝗜𝗡𝗦𝗧𝗥𝗨𝗖𝗧𝗜𝗢𝗡𝗦 ⚠️ ✪ 𝗖𝗼𝗺𝗽𝗹𝗲𝘁𝗲 𝗮𝗹𝗹 𝗿𝗲𝗹𝗲𝘃𝗮𝗻𝘁 𝘀𝗲𝗰𝘁𝗶𝗼𝗻𝘀 ✪ 𝗣𝗿𝗼𝘃𝗶𝗱𝗲 𝗱𝗲𝘁𝗮𝗶𝗹𝗲𝗱 𝗮𝗻𝘀…"
type textarea "x"
type textarea "⚠️ 𝗙𝗢𝗥𝗠 𝗜𝗡𝗦𝗧𝗥𝗨𝗖𝗧𝗜𝗢𝗡𝗦 ⚠️ ✪ 𝗖𝗼𝗺𝗽𝗹𝗲𝘁𝗲 𝗮𝗹𝗹 𝗿𝗲𝗹𝗲𝘃𝗮𝗻𝘁 𝘀𝗲𝗰𝘁𝗶𝗼𝗻𝘀 ✪ 𝗣𝗿𝗼𝘃𝗶𝗱𝗲 𝗱𝗲𝘁𝗮𝗶𝗹𝗲𝗱 𝗮𝗻𝘀…"
type textarea "x"
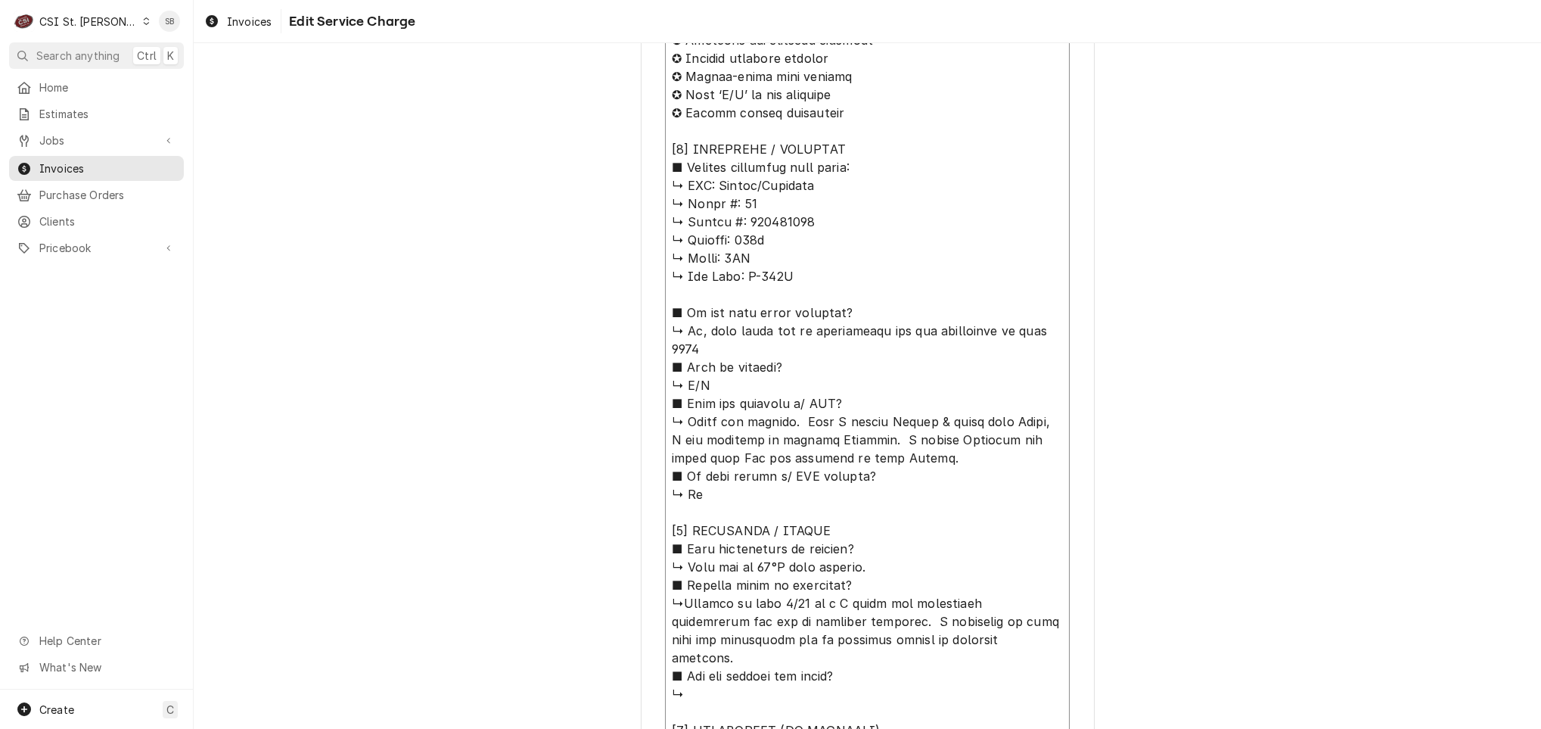
type textarea "⚠️ 𝗙𝗢𝗥𝗠 𝗜𝗡𝗦𝗧𝗥𝗨𝗖𝗧𝗜𝗢𝗡𝗦 ⚠️ ✪ 𝗖𝗼𝗺𝗽𝗹𝗲𝘁𝗲 𝗮𝗹𝗹 𝗿𝗲𝗹𝗲𝘃𝗮𝗻𝘁 𝘀𝗲𝗰𝘁𝗶𝗼𝗻𝘀 ✪ 𝗣𝗿𝗼𝘃𝗶𝗱𝗲 𝗱𝗲𝘁𝗮𝗶𝗹𝗲𝗱 𝗮𝗻𝘀…"
type textarea "x"
type textarea "⚠️ 𝗙𝗢𝗥𝗠 𝗜𝗡𝗦𝗧𝗥𝗨𝗖𝗧𝗜𝗢𝗡𝗦 ⚠️ ✪ 𝗖𝗼𝗺𝗽𝗹𝗲𝘁𝗲 𝗮𝗹𝗹 𝗿𝗲𝗹𝗲𝘃𝗮𝗻𝘁 𝘀𝗲𝗰𝘁𝗶𝗼𝗻𝘀 ✪ 𝗣𝗿𝗼𝘃𝗶𝗱𝗲 𝗱𝗲𝘁𝗮𝗶𝗹𝗲𝗱 𝗮𝗻𝘀…"
type textarea "x"
type textarea "⚠️ 𝗙𝗢𝗥𝗠 𝗜𝗡𝗦𝗧𝗥𝗨𝗖𝗧𝗜𝗢𝗡𝗦 ⚠️ ✪ 𝗖𝗼𝗺𝗽𝗹𝗲𝘁𝗲 𝗮𝗹𝗹 𝗿𝗲𝗹𝗲𝘃𝗮𝗻𝘁 𝘀𝗲𝗰𝘁𝗶𝗼𝗻𝘀 ✪ 𝗣𝗿𝗼𝘃𝗶𝗱𝗲 𝗱𝗲𝘁𝗮𝗶𝗹𝗲𝗱 𝗮𝗻𝘀…"
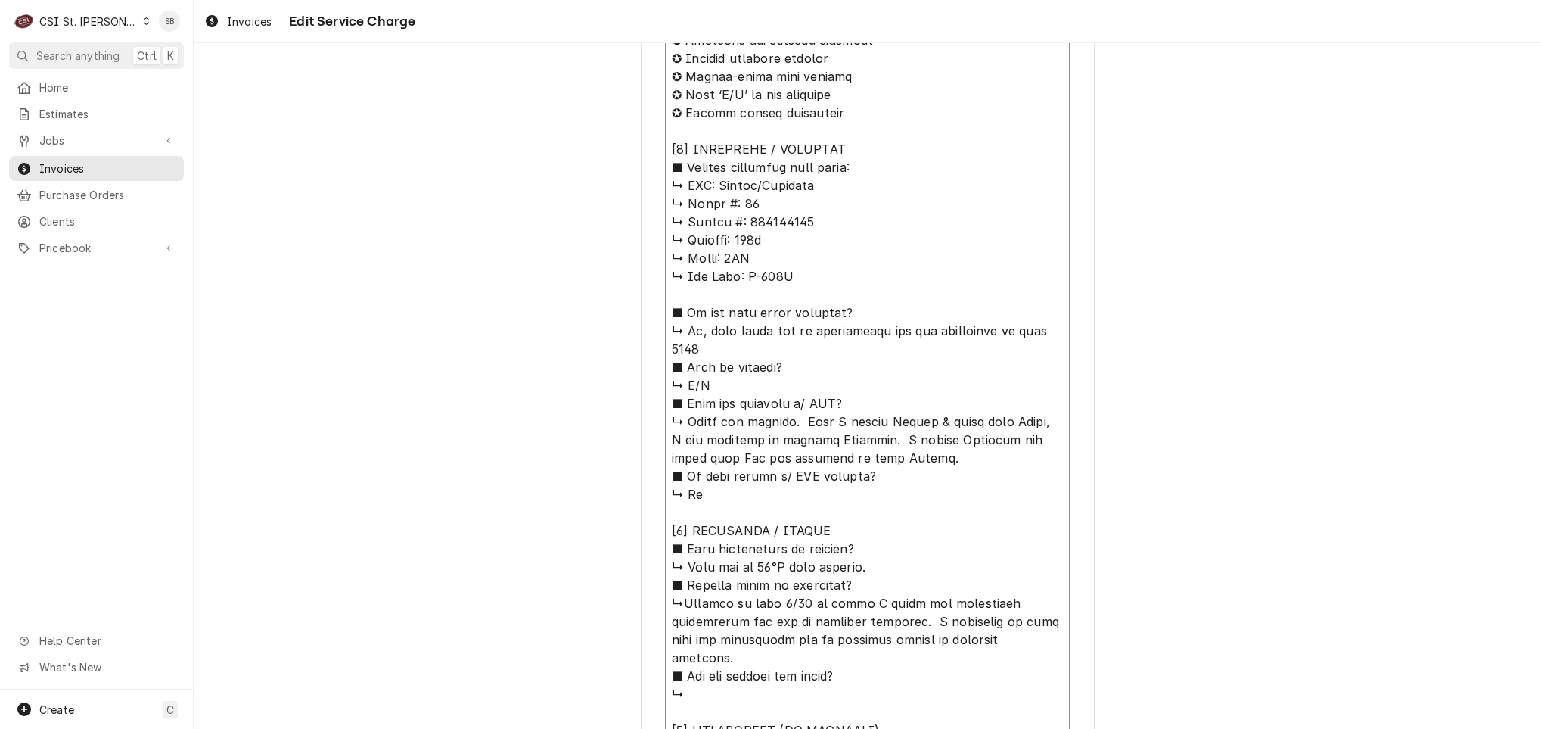
type textarea "x"
type textarea "⚠️ 𝗙𝗢𝗥𝗠 𝗜𝗡𝗦𝗧𝗥𝗨𝗖𝗧𝗜𝗢𝗡𝗦 ⚠️ ✪ 𝗖𝗼𝗺𝗽𝗹𝗲𝘁𝗲 𝗮𝗹𝗹 𝗿𝗲𝗹𝗲𝘃𝗮𝗻𝘁 𝘀𝗲𝗰𝘁𝗶𝗼𝗻𝘀 ✪ 𝗣𝗿𝗼𝘃𝗶𝗱𝗲 𝗱𝗲𝘁𝗮𝗶𝗹𝗲𝗱 𝗮𝗻𝘀…"
type textarea "x"
type textarea "⚠️ 𝗙𝗢𝗥𝗠 𝗜𝗡𝗦𝗧𝗥𝗨𝗖𝗧𝗜𝗢𝗡𝗦 ⚠️ ✪ 𝗖𝗼𝗺𝗽𝗹𝗲𝘁𝗲 𝗮𝗹𝗹 𝗿𝗲𝗹𝗲𝘃𝗮𝗻𝘁 𝘀𝗲𝗰𝘁𝗶𝗼𝗻𝘀 ✪ 𝗣𝗿𝗼𝘃𝗶𝗱𝗲 𝗱𝗲𝘁𝗮𝗶𝗹𝗲𝗱 𝗮𝗻𝘀…"
type textarea "x"
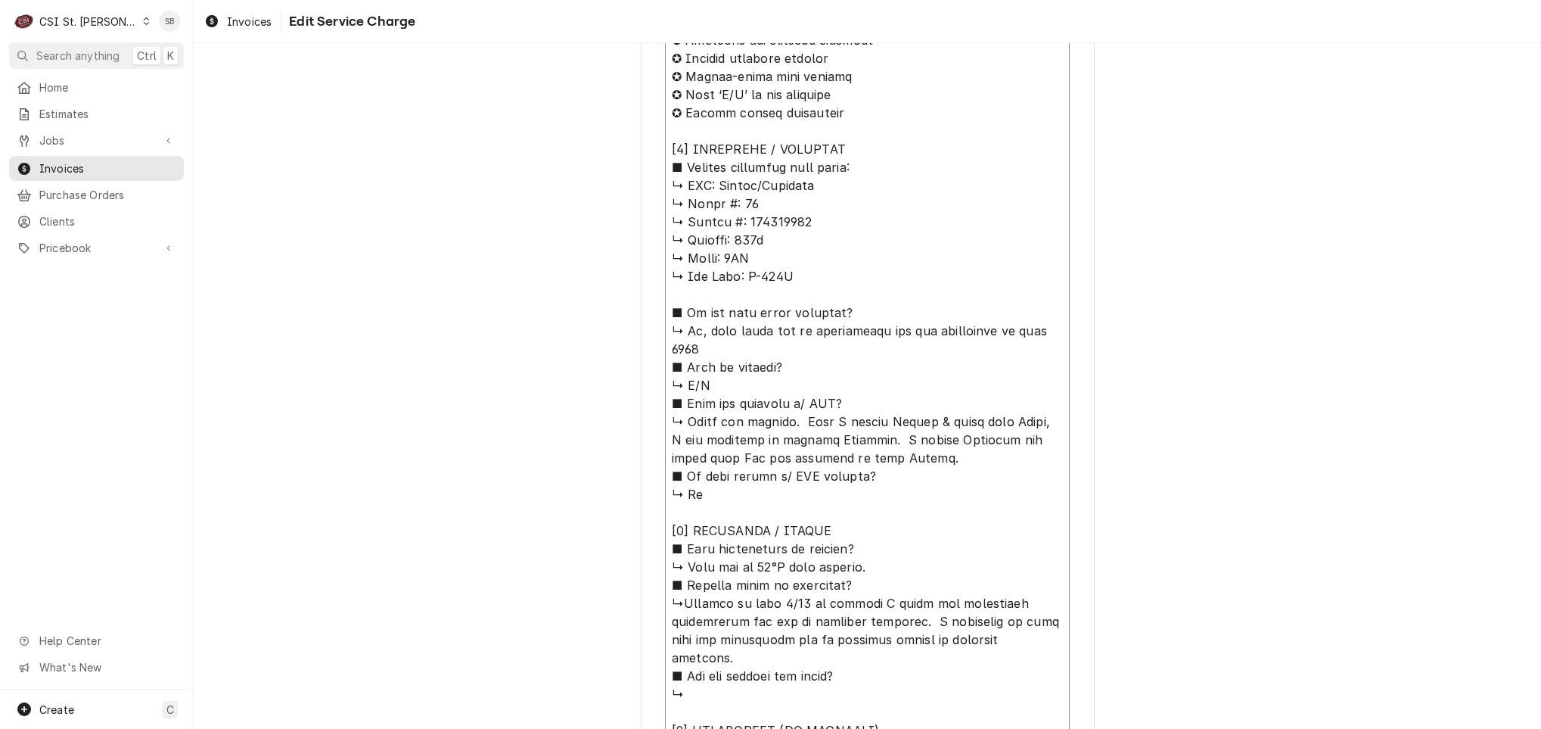
type textarea "⚠️ 𝗙𝗢𝗥𝗠 𝗜𝗡𝗦𝗧𝗥𝗨𝗖𝗧𝗜𝗢𝗡𝗦 ⚠️ ✪ 𝗖𝗼𝗺𝗽𝗹𝗲𝘁𝗲 𝗮𝗹𝗹 𝗿𝗲𝗹𝗲𝘃𝗮𝗻𝘁 𝘀𝗲𝗰𝘁𝗶𝗼𝗻𝘀 ✪ 𝗣𝗿𝗼𝘃𝗶𝗱𝗲 𝗱𝗲𝘁𝗮𝗶𝗹𝗲𝗱 𝗮𝗻𝘀…"
type textarea "x"
type textarea "⚠️ 𝗙𝗢𝗥𝗠 𝗜𝗡𝗦𝗧𝗥𝗨𝗖𝗧𝗜𝗢𝗡𝗦 ⚠️ ✪ 𝗖𝗼𝗺𝗽𝗹𝗲𝘁𝗲 𝗮𝗹𝗹 𝗿𝗲𝗹𝗲𝘃𝗮𝗻𝘁 𝘀𝗲𝗰𝘁𝗶𝗼𝗻𝘀 ✪ 𝗣𝗿𝗼𝘃𝗶𝗱𝗲 𝗱𝗲𝘁𝗮𝗶𝗹𝗲𝗱 𝗮𝗻𝘀…"
type textarea "x"
type textarea "⚠️ 𝗙𝗢𝗥𝗠 𝗜𝗡𝗦𝗧𝗥𝗨𝗖𝗧𝗜𝗢𝗡𝗦 ⚠️ ✪ 𝗖𝗼𝗺𝗽𝗹𝗲𝘁𝗲 𝗮𝗹𝗹 𝗿𝗲𝗹𝗲𝘃𝗮𝗻𝘁 𝘀𝗲𝗰𝘁𝗶𝗼𝗻𝘀 ✪ 𝗣𝗿𝗼𝘃𝗶𝗱𝗲 𝗱𝗲𝘁𝗮𝗶𝗹𝗲𝗱 𝗮𝗻𝘀…"
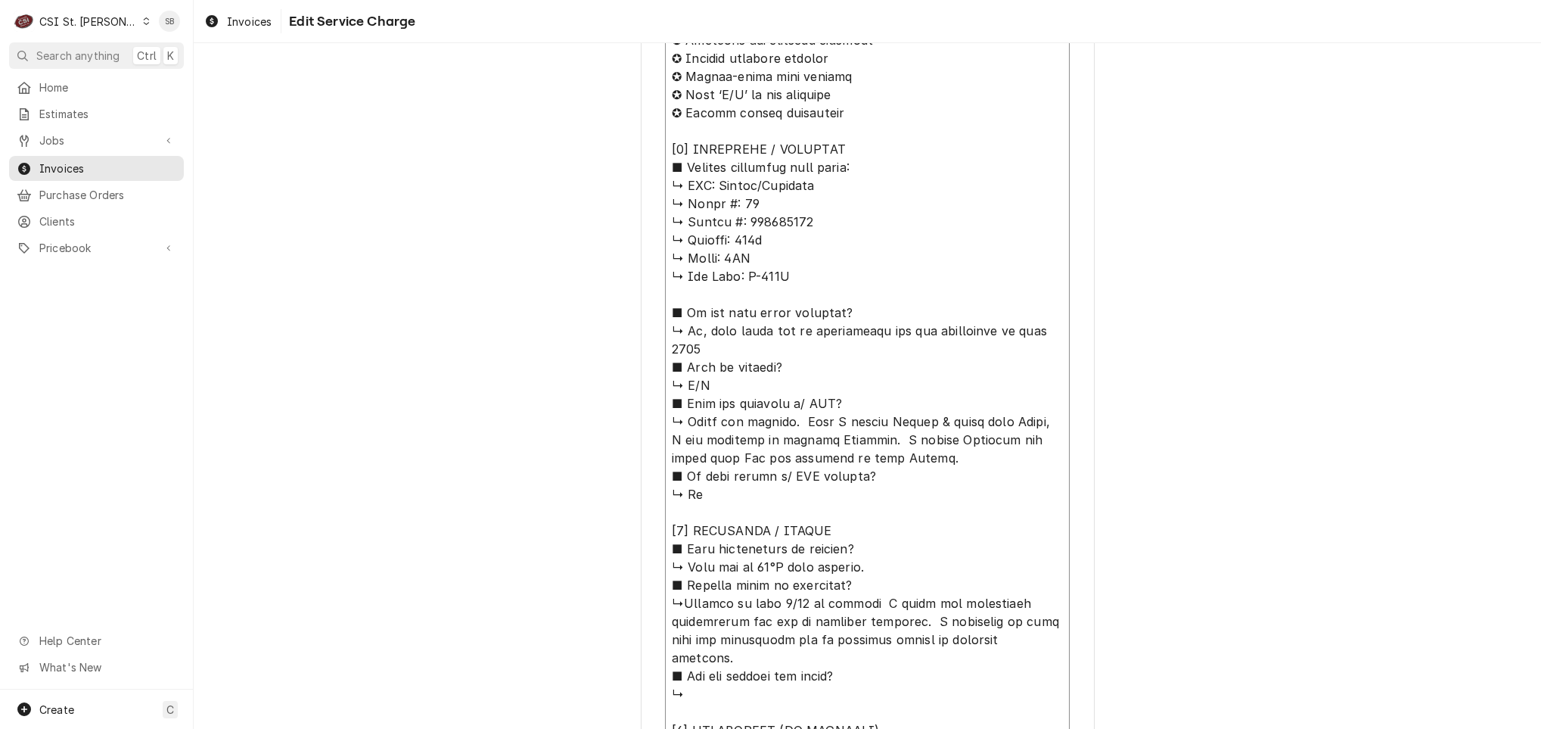
type textarea "x"
type textarea "⚠️ 𝗙𝗢𝗥𝗠 𝗜𝗡𝗦𝗧𝗥𝗨𝗖𝗧𝗜𝗢𝗡𝗦 ⚠️ ✪ 𝗖𝗼𝗺𝗽𝗹𝗲𝘁𝗲 𝗮𝗹𝗹 𝗿𝗲𝗹𝗲𝘃𝗮𝗻𝘁 𝘀𝗲𝗰𝘁𝗶𝗼𝗻𝘀 ✪ 𝗣𝗿𝗼𝘃𝗶𝗱𝗲 𝗱𝗲𝘁𝗮𝗶𝗹𝗲𝗱 𝗮𝗻𝘀…"
type textarea "x"
type textarea "⚠️ 𝗙𝗢𝗥𝗠 𝗜𝗡𝗦𝗧𝗥𝗨𝗖𝗧𝗜𝗢𝗡𝗦 ⚠️ ✪ 𝗖𝗼𝗺𝗽𝗹𝗲𝘁𝗲 𝗮𝗹𝗹 𝗿𝗲𝗹𝗲𝘃𝗮𝗻𝘁 𝘀𝗲𝗰𝘁𝗶𝗼𝗻𝘀 ✪ 𝗣𝗿𝗼𝘃𝗶𝗱𝗲 𝗱𝗲𝘁𝗮𝗶𝗹𝗲𝗱 𝗮𝗻𝘀…"
type textarea "x"
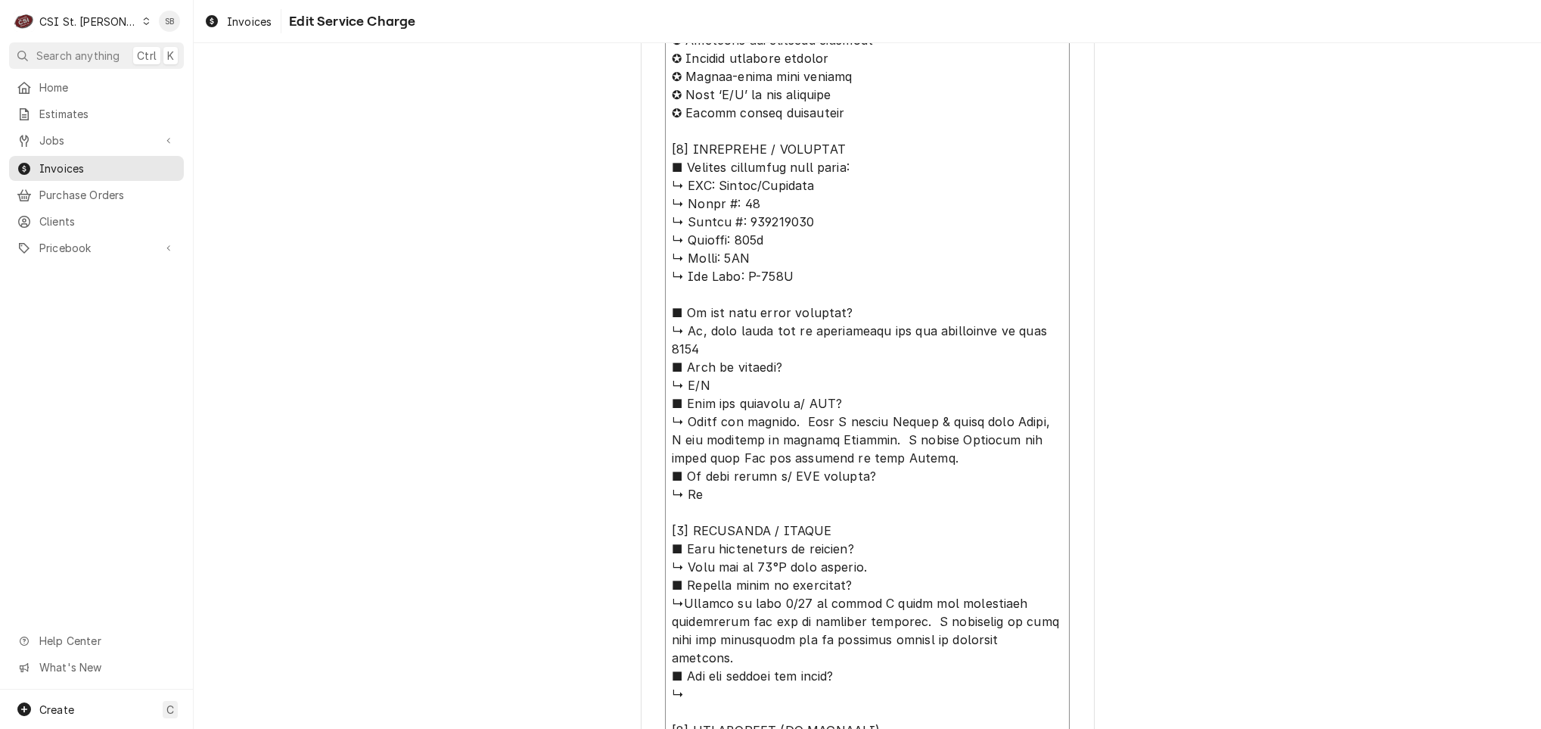
type textarea "⚠️ 𝗙𝗢𝗥𝗠 𝗜𝗡𝗦𝗧𝗥𝗨𝗖𝗧𝗜𝗢𝗡𝗦 ⚠️ ✪ 𝗖𝗼𝗺𝗽𝗹𝗲𝘁𝗲 𝗮𝗹𝗹 𝗿𝗲𝗹𝗲𝘃𝗮𝗻𝘁 𝘀𝗲𝗰𝘁𝗶𝗼𝗻𝘀 ✪ 𝗣𝗿𝗼𝘃𝗶𝗱𝗲 𝗱𝗲𝘁𝗮𝗶𝗹𝗲𝗱 𝗮𝗻𝘀…"
type textarea "x"
type textarea "⚠️ 𝗙𝗢𝗥𝗠 𝗜𝗡𝗦𝗧𝗥𝗨𝗖𝗧𝗜𝗢𝗡𝗦 ⚠️ ✪ 𝗖𝗼𝗺𝗽𝗹𝗲𝘁𝗲 𝗮𝗹𝗹 𝗿𝗲𝗹𝗲𝘃𝗮𝗻𝘁 𝘀𝗲𝗰𝘁𝗶𝗼𝗻𝘀 ✪ 𝗣𝗿𝗼𝘃𝗶𝗱𝗲 𝗱𝗲𝘁𝗮𝗶𝗹𝗲𝗱 𝗮𝗻𝘀…"
type textarea "x"
type textarea "⚠️ 𝗙𝗢𝗥𝗠 𝗜𝗡𝗦𝗧𝗥𝗨𝗖𝗧𝗜𝗢𝗡𝗦 ⚠️ ✪ 𝗖𝗼𝗺𝗽𝗹𝗲𝘁𝗲 𝗮𝗹𝗹 𝗿𝗲𝗹𝗲𝘃𝗮𝗻𝘁 𝘀𝗲𝗰𝘁𝗶𝗼𝗻𝘀 ✪ 𝗣𝗿𝗼𝘃𝗶𝗱𝗲 𝗱𝗲𝘁𝗮𝗶𝗹𝗲𝗱 𝗮𝗻𝘀…"
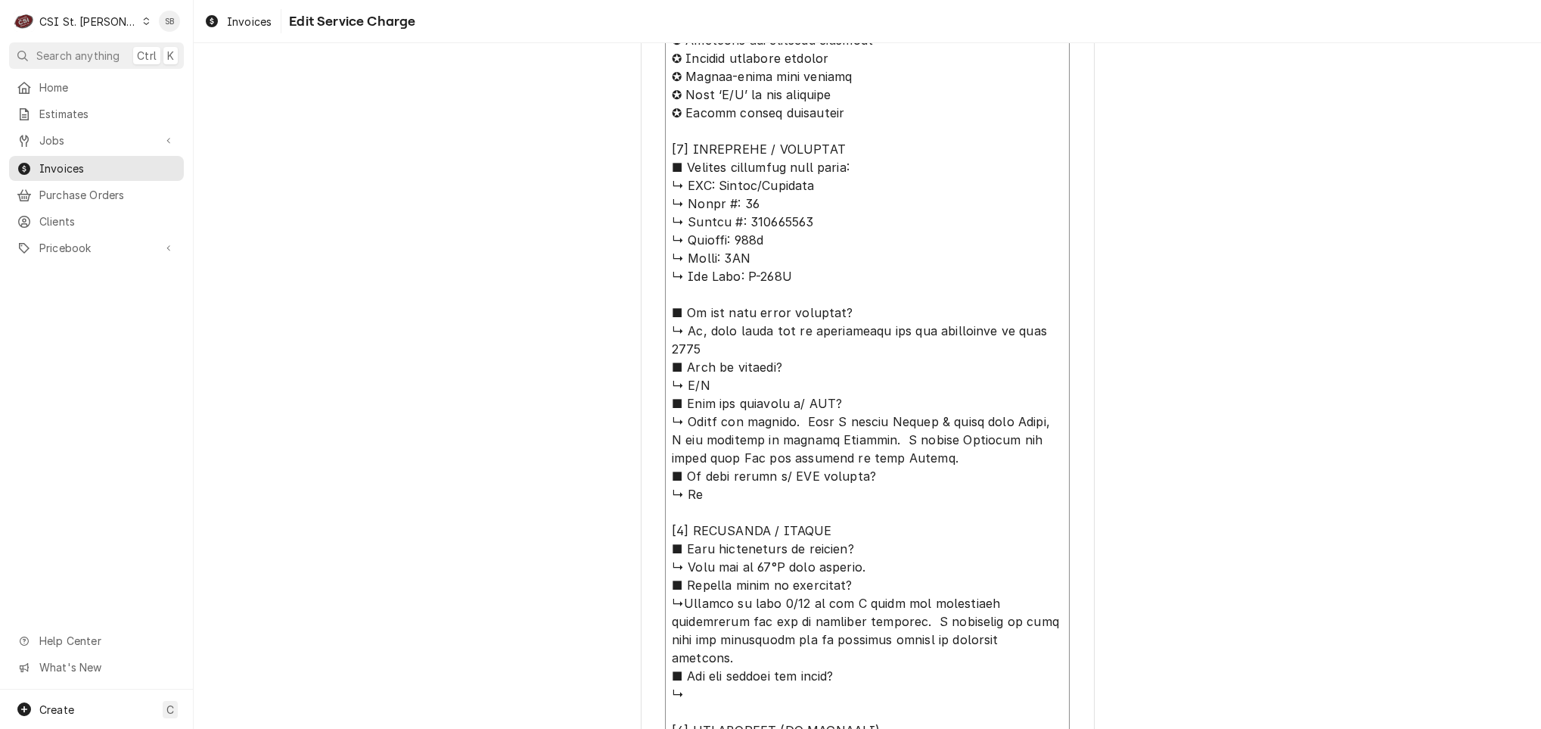
type textarea "x"
type textarea "⚠️ 𝗙𝗢𝗥𝗠 𝗜𝗡𝗦𝗧𝗥𝗨𝗖𝗧𝗜𝗢𝗡𝗦 ⚠️ ✪ 𝗖𝗼𝗺𝗽𝗹𝗲𝘁𝗲 𝗮𝗹𝗹 𝗿𝗲𝗹𝗲𝘃𝗮𝗻𝘁 𝘀𝗲𝗰𝘁𝗶𝗼𝗻𝘀 ✪ 𝗣𝗿𝗼𝘃𝗶𝗱𝗲 𝗱𝗲𝘁𝗮𝗶𝗹𝗲𝗱 𝗮𝗻𝘀…"
type textarea "x"
type textarea "⚠️ 𝗙𝗢𝗥𝗠 𝗜𝗡𝗦𝗧𝗥𝗨𝗖𝗧𝗜𝗢𝗡𝗦 ⚠️ ✪ 𝗖𝗼𝗺𝗽𝗹𝗲𝘁𝗲 𝗮𝗹𝗹 𝗿𝗲𝗹𝗲𝘃𝗮𝗻𝘁 𝘀𝗲𝗰𝘁𝗶𝗼𝗻𝘀 ✪ 𝗣𝗿𝗼𝘃𝗶𝗱𝗲 𝗱𝗲𝘁𝗮𝗶𝗹𝗲𝗱 𝗮𝗻𝘀…"
type textarea "x"
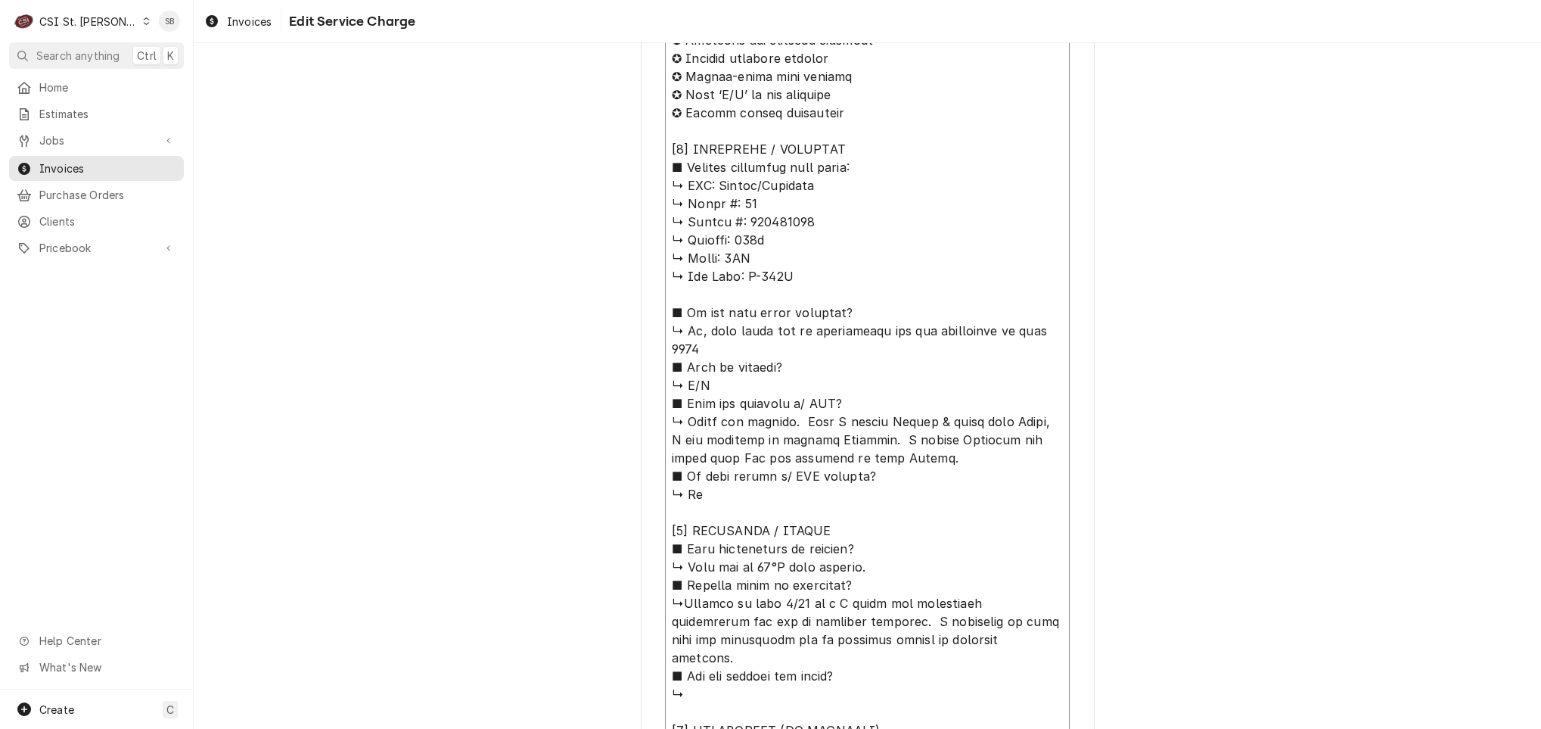
type textarea "⚠️ 𝗙𝗢𝗥𝗠 𝗜𝗡𝗦𝗧𝗥𝗨𝗖𝗧𝗜𝗢𝗡𝗦 ⚠️ ✪ 𝗖𝗼𝗺𝗽𝗹𝗲𝘁𝗲 𝗮𝗹𝗹 𝗿𝗲𝗹𝗲𝘃𝗮𝗻𝘁 𝘀𝗲𝗰𝘁𝗶𝗼𝗻𝘀 ✪ 𝗣𝗿𝗼𝘃𝗶𝗱𝗲 𝗱𝗲𝘁𝗮𝗶𝗹𝗲𝗱 𝗮𝗻𝘀…"
type textarea "x"
type textarea "⚠️ 𝗙𝗢𝗥𝗠 𝗜𝗡𝗦𝗧𝗥𝗨𝗖𝗧𝗜𝗢𝗡𝗦 ⚠️ ✪ 𝗖𝗼𝗺𝗽𝗹𝗲𝘁𝗲 𝗮𝗹𝗹 𝗿𝗲𝗹𝗲𝘃𝗮𝗻𝘁 𝘀𝗲𝗰𝘁𝗶𝗼𝗻𝘀 ✪ 𝗣𝗿𝗼𝘃𝗶𝗱𝗲 𝗱𝗲𝘁𝗮𝗶𝗹𝗲𝗱 𝗮𝗻𝘀…"
type textarea "x"
type textarea "⚠️ 𝗙𝗢𝗥𝗠 𝗜𝗡𝗦𝗧𝗥𝗨𝗖𝗧𝗜𝗢𝗡𝗦 ⚠️ ✪ 𝗖𝗼𝗺𝗽𝗹𝗲𝘁𝗲 𝗮𝗹𝗹 𝗿𝗲𝗹𝗲𝘃𝗮𝗻𝘁 𝘀𝗲𝗰𝘁𝗶𝗼𝗻𝘀 ✪ 𝗣𝗿𝗼𝘃𝗶𝗱𝗲 𝗱𝗲𝘁𝗮𝗶𝗹𝗲𝗱 𝗮𝗻𝘀…"
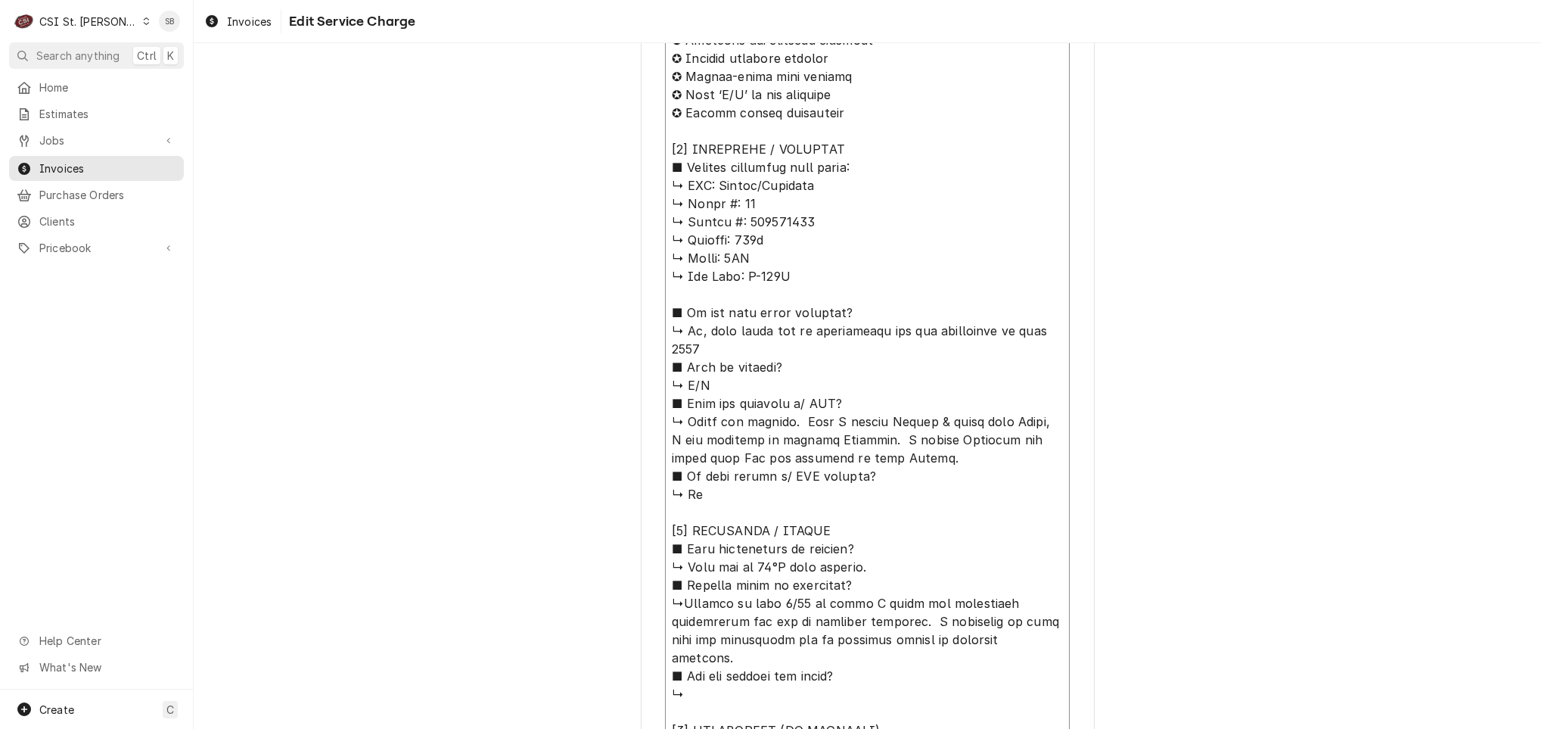
type textarea "x"
type textarea "⚠️ 𝗙𝗢𝗥𝗠 𝗜𝗡𝗦𝗧𝗥𝗨𝗖𝗧𝗜𝗢𝗡𝗦 ⚠️ ✪ 𝗖𝗼𝗺𝗽𝗹𝗲𝘁𝗲 𝗮𝗹𝗹 𝗿𝗲𝗹𝗲𝘃𝗮𝗻𝘁 𝘀𝗲𝗰𝘁𝗶𝗼𝗻𝘀 ✪ 𝗣𝗿𝗼𝘃𝗶𝗱𝗲 𝗱𝗲𝘁𝗮𝗶𝗹𝗲𝗱 𝗮𝗻𝘀…"
type textarea "x"
type textarea "⚠️ 𝗙𝗢𝗥𝗠 𝗜𝗡𝗦𝗧𝗥𝗨𝗖𝗧𝗜𝗢𝗡𝗦 ⚠️ ✪ 𝗖𝗼𝗺𝗽𝗹𝗲𝘁𝗲 𝗮𝗹𝗹 𝗿𝗲𝗹𝗲𝘃𝗮𝗻𝘁 𝘀𝗲𝗰𝘁𝗶𝗼𝗻𝘀 ✪ 𝗣𝗿𝗼𝘃𝗶𝗱𝗲 𝗱𝗲𝘁𝗮𝗶𝗹𝗲𝗱 𝗮𝗻𝘀…"
type textarea "x"
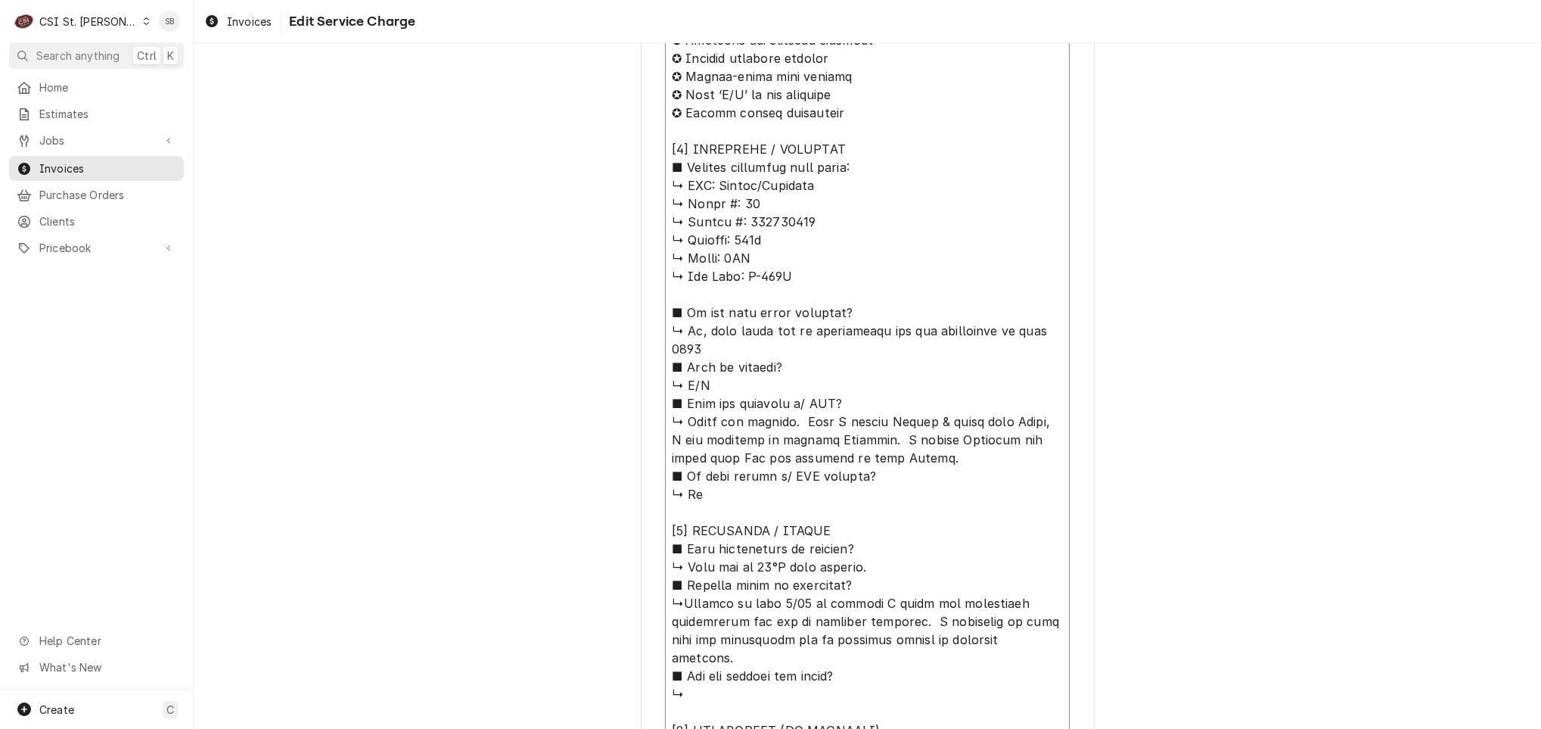
type textarea "⚠️ 𝗙𝗢𝗥𝗠 𝗜𝗡𝗦𝗧𝗥𝗨𝗖𝗧𝗜𝗢𝗡𝗦 ⚠️ ✪ 𝗖𝗼𝗺𝗽𝗹𝗲𝘁𝗲 𝗮𝗹𝗹 𝗿𝗲𝗹𝗲𝘃𝗮𝗻𝘁 𝘀𝗲𝗰𝘁𝗶𝗼𝗻𝘀 ✪ 𝗣𝗿𝗼𝘃𝗶𝗱𝗲 𝗱𝗲𝘁𝗮𝗶𝗹𝗲𝗱 𝗮𝗻𝘀…"
type textarea "x"
type textarea "⚠️ 𝗙𝗢𝗥𝗠 𝗜𝗡𝗦𝗧𝗥𝗨𝗖𝗧𝗜𝗢𝗡𝗦 ⚠️ ✪ 𝗖𝗼𝗺𝗽𝗹𝗲𝘁𝗲 𝗮𝗹𝗹 𝗿𝗲𝗹𝗲𝘃𝗮𝗻𝘁 𝘀𝗲𝗰𝘁𝗶𝗼𝗻𝘀 ✪ 𝗣𝗿𝗼𝘃𝗶𝗱𝗲 𝗱𝗲𝘁𝗮𝗶𝗹𝗲𝗱 𝗮𝗻𝘀…"
type textarea "x"
type textarea "⚠️ 𝗙𝗢𝗥𝗠 𝗜𝗡𝗦𝗧𝗥𝗨𝗖𝗧𝗜𝗢𝗡𝗦 ⚠️ ✪ 𝗖𝗼𝗺𝗽𝗹𝗲𝘁𝗲 𝗮𝗹𝗹 𝗿𝗲𝗹𝗲𝘃𝗮𝗻𝘁 𝘀𝗲𝗰𝘁𝗶𝗼𝗻𝘀 ✪ 𝗣𝗿𝗼𝘃𝗶𝗱𝗲 𝗱𝗲𝘁𝗮𝗶𝗹𝗲𝗱 𝗮𝗻𝘀…"
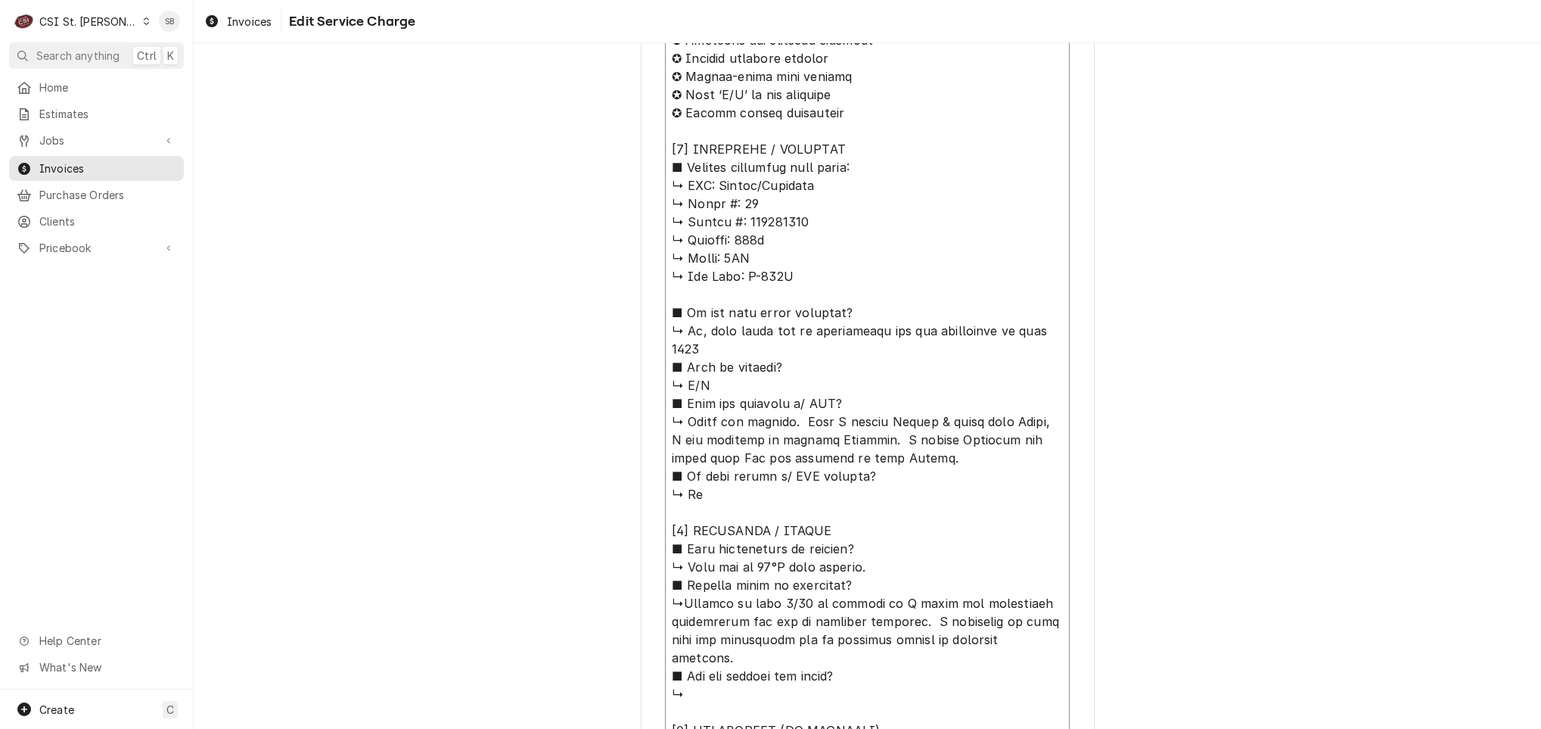
type textarea "x"
type textarea "⚠️ 𝗙𝗢𝗥𝗠 𝗜𝗡𝗦𝗧𝗥𝗨𝗖𝗧𝗜𝗢𝗡𝗦 ⚠️ ✪ 𝗖𝗼𝗺𝗽𝗹𝗲𝘁𝗲 𝗮𝗹𝗹 𝗿𝗲𝗹𝗲𝘃𝗮𝗻𝘁 𝘀𝗲𝗰𝘁𝗶𝗼𝗻𝘀 ✪ 𝗣𝗿𝗼𝘃𝗶𝗱𝗲 𝗱𝗲𝘁𝗮𝗶𝗹𝗲𝗱 𝗮𝗻𝘀…"
type textarea "x"
type textarea "⚠️ 𝗙𝗢𝗥𝗠 𝗜𝗡𝗦𝗧𝗥𝗨𝗖𝗧𝗜𝗢𝗡𝗦 ⚠️ ✪ 𝗖𝗼𝗺𝗽𝗹𝗲𝘁𝗲 𝗮𝗹𝗹 𝗿𝗲𝗹𝗲𝘃𝗮𝗻𝘁 𝘀𝗲𝗰𝘁𝗶𝗼𝗻𝘀 ✪ 𝗣𝗿𝗼𝘃𝗶𝗱𝗲 𝗱𝗲𝘁𝗮𝗶𝗹𝗲𝗱 𝗮𝗻𝘀…"
type textarea "x"
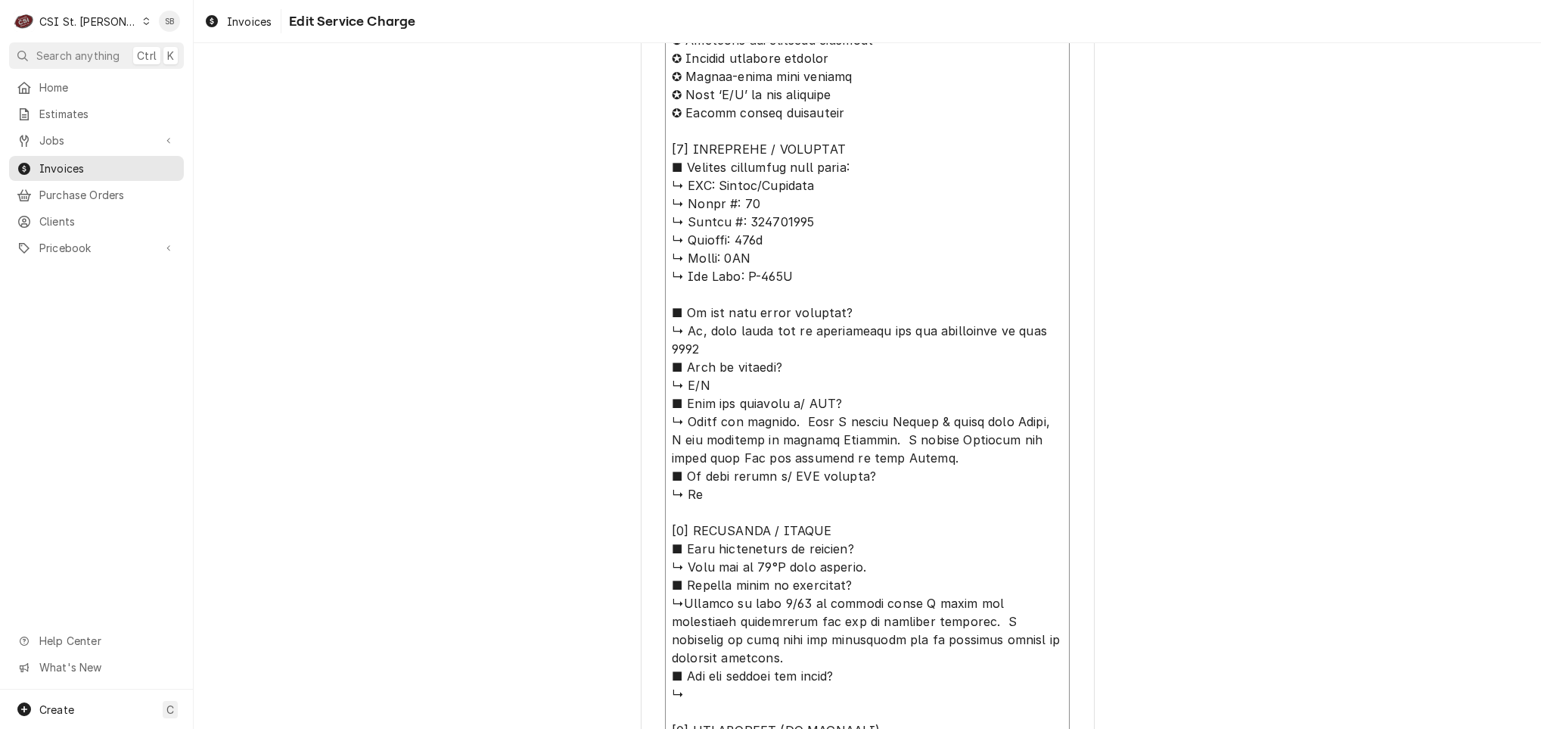
type textarea "⚠️ 𝗙𝗢𝗥𝗠 𝗜𝗡𝗦𝗧𝗥𝗨𝗖𝗧𝗜𝗢𝗡𝗦 ⚠️ ✪ 𝗖𝗼𝗺𝗽𝗹𝗲𝘁𝗲 𝗮𝗹𝗹 𝗿𝗲𝗹𝗲𝘃𝗮𝗻𝘁 𝘀𝗲𝗰𝘁𝗶𝗼𝗻𝘀 ✪ 𝗣𝗿𝗼𝘃𝗶𝗱𝗲 𝗱𝗲𝘁𝗮𝗶𝗹𝗲𝗱 𝗮𝗻𝘀…"
type textarea "x"
type textarea "⚠️ 𝗙𝗢𝗥𝗠 𝗜𝗡𝗦𝗧𝗥𝗨𝗖𝗧𝗜𝗢𝗡𝗦 ⚠️ ✪ 𝗖𝗼𝗺𝗽𝗹𝗲𝘁𝗲 𝗮𝗹𝗹 𝗿𝗲𝗹𝗲𝘃𝗮𝗻𝘁 𝘀𝗲𝗰𝘁𝗶𝗼𝗻𝘀 ✪ 𝗣𝗿𝗼𝘃𝗶𝗱𝗲 𝗱𝗲𝘁𝗮𝗶𝗹𝗲𝗱 𝗮𝗻𝘀…"
type textarea "x"
type textarea "⚠️ 𝗙𝗢𝗥𝗠 𝗜𝗡𝗦𝗧𝗥𝗨𝗖𝗧𝗜𝗢𝗡𝗦 ⚠️ ✪ 𝗖𝗼𝗺𝗽𝗹𝗲𝘁𝗲 𝗮𝗹𝗹 𝗿𝗲𝗹𝗲𝘃𝗮𝗻𝘁 𝘀𝗲𝗰𝘁𝗶𝗼𝗻𝘀 ✪ 𝗣𝗿𝗼𝘃𝗶𝗱𝗲 𝗱𝗲𝘁𝗮𝗶𝗹𝗲𝗱 𝗮𝗻𝘀…"
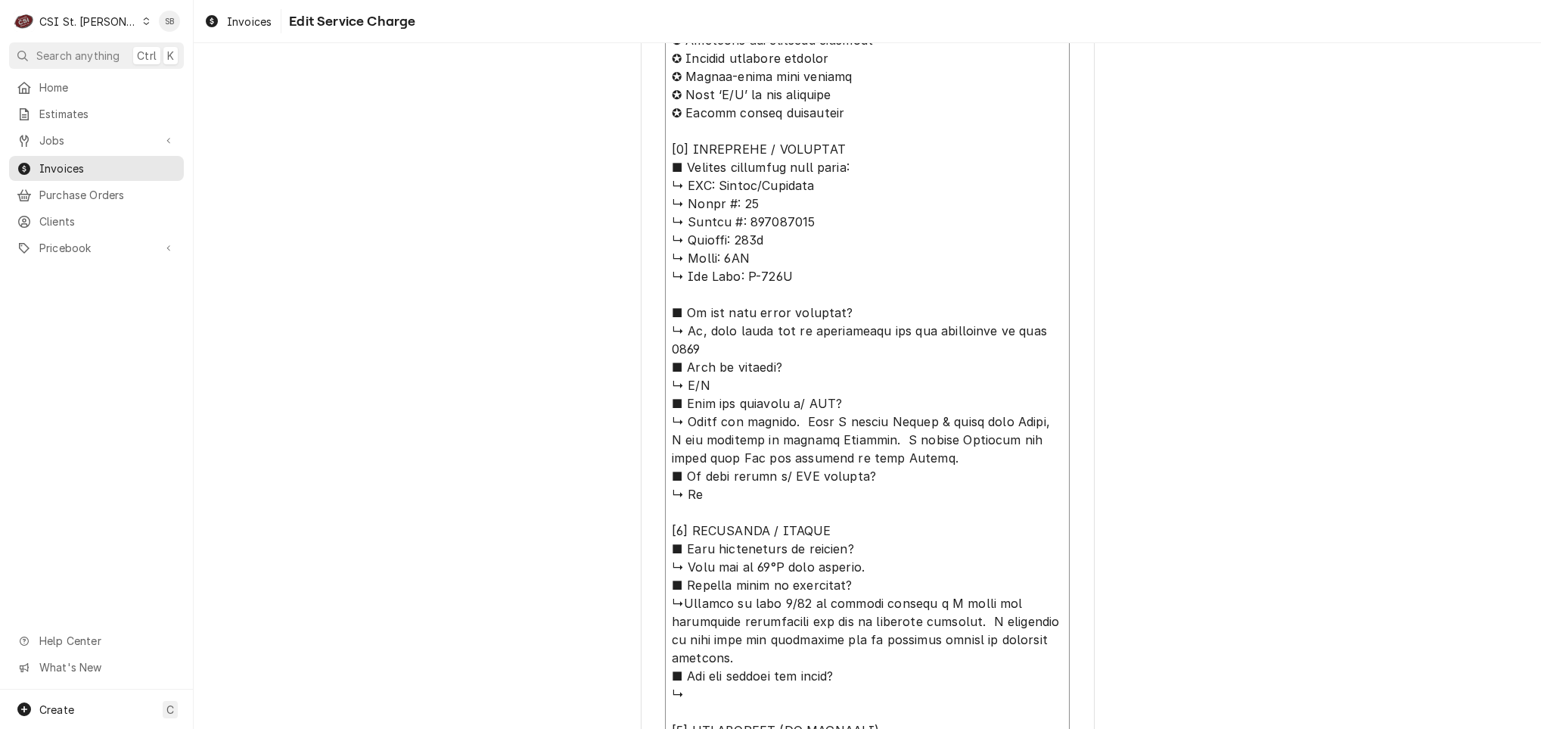
type textarea "x"
type textarea "⚠️ 𝗙𝗢𝗥𝗠 𝗜𝗡𝗦𝗧𝗥𝗨𝗖𝗧𝗜𝗢𝗡𝗦 ⚠️ ✪ 𝗖𝗼𝗺𝗽𝗹𝗲𝘁𝗲 𝗮𝗹𝗹 𝗿𝗲𝗹𝗲𝘃𝗮𝗻𝘁 𝘀𝗲𝗰𝘁𝗶𝗼𝗻𝘀 ✪ 𝗣𝗿𝗼𝘃𝗶𝗱𝗲 𝗱𝗲𝘁𝗮𝗶𝗹𝗲𝗱 𝗮𝗻𝘀…"
type textarea "x"
type textarea "⚠️ 𝗙𝗢𝗥𝗠 𝗜𝗡𝗦𝗧𝗥𝗨𝗖𝗧𝗜𝗢𝗡𝗦 ⚠️ ✪ 𝗖𝗼𝗺𝗽𝗹𝗲𝘁𝗲 𝗮𝗹𝗹 𝗿𝗲𝗹𝗲𝘃𝗮𝗻𝘁 𝘀𝗲𝗰𝘁𝗶𝗼𝗻𝘀 ✪ 𝗣𝗿𝗼𝘃𝗶𝗱𝗲 𝗱𝗲𝘁𝗮𝗶𝗹𝗲𝗱 𝗮𝗻𝘀…"
paste textarea "The refrigerator is reading 66 degrees."
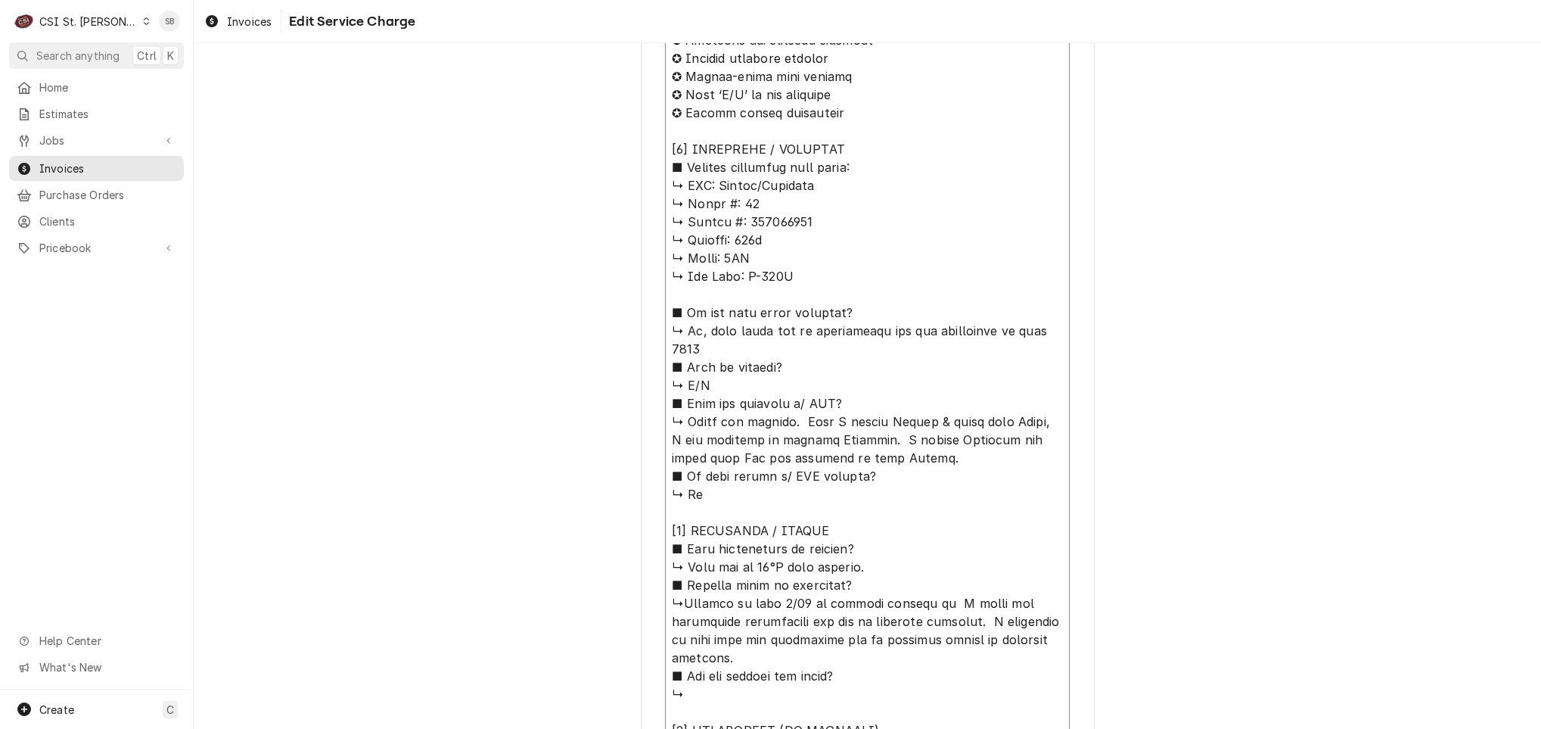
type textarea "x"
type textarea "⚠️ 𝗙𝗢𝗥𝗠 𝗜𝗡𝗦𝗧𝗥𝗨𝗖𝗧𝗜𝗢𝗡𝗦 ⚠️ ✪ 𝗖𝗼𝗺𝗽𝗹𝗲𝘁𝗲 𝗮𝗹𝗹 𝗿𝗲𝗹𝗲𝘃𝗮𝗻𝘁 𝘀𝗲𝗰𝘁𝗶𝗼𝗻𝘀 ✪ 𝗣𝗿𝗼𝘃𝗶𝗱𝗲 𝗱𝗲𝘁𝗮𝗶𝗹𝗲𝗱 𝗮𝗻𝘀…"
type textarea "x"
type textarea "⚠️ 𝗙𝗢𝗥𝗠 𝗜𝗡𝗦𝗧𝗥𝗨𝗖𝗧𝗜𝗢𝗡𝗦 ⚠️ ✪ 𝗖𝗼𝗺𝗽𝗹𝗲𝘁𝗲 𝗮𝗹𝗹 𝗿𝗲𝗹𝗲𝘃𝗮𝗻𝘁 𝘀𝗲𝗰𝘁𝗶𝗼𝗻𝘀 ✪ 𝗣𝗿𝗼𝘃𝗶𝗱𝗲 𝗱𝗲𝘁𝗮𝗶𝗹𝗲𝗱 𝗮𝗻𝘀…"
type textarea "x"
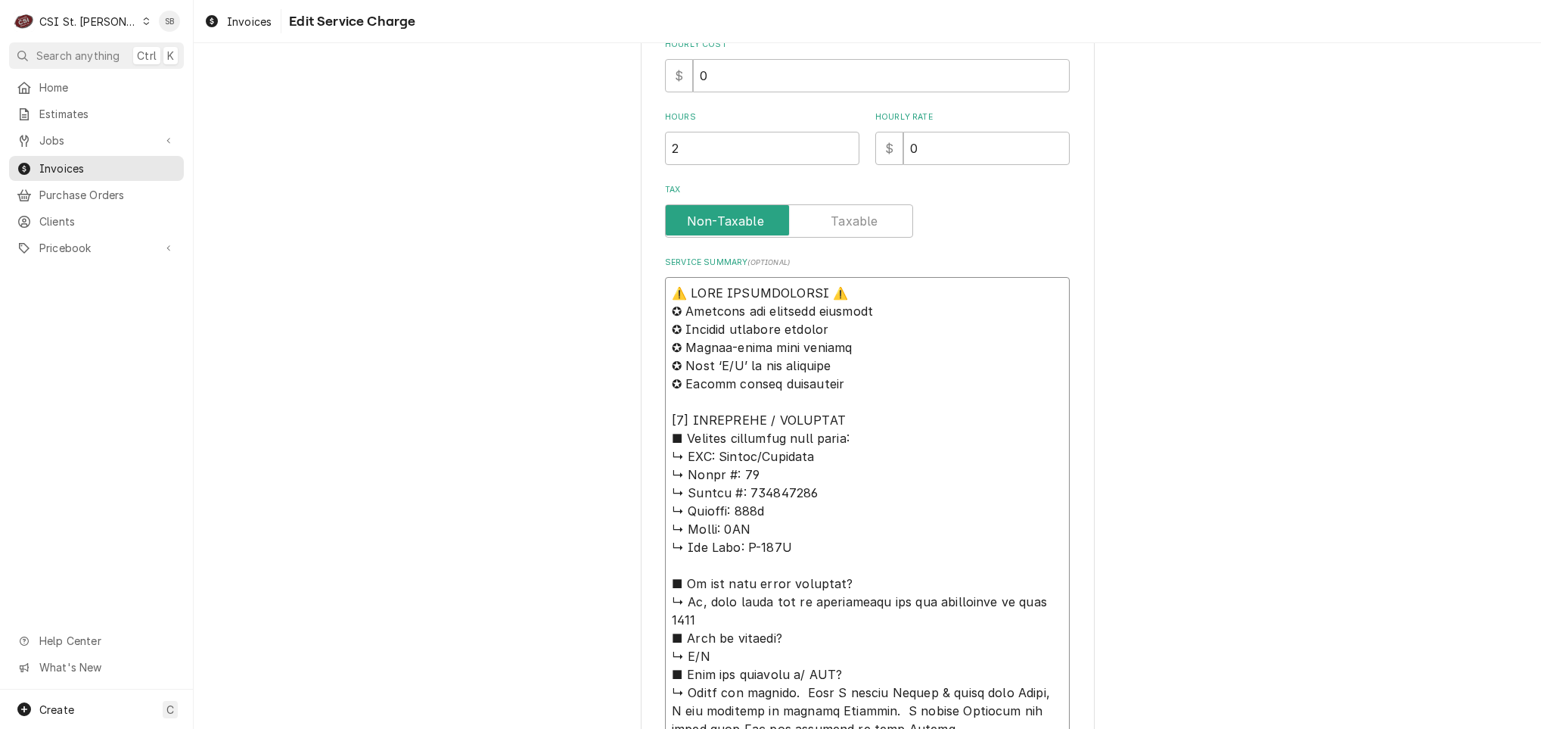
scroll to position [284, 0]
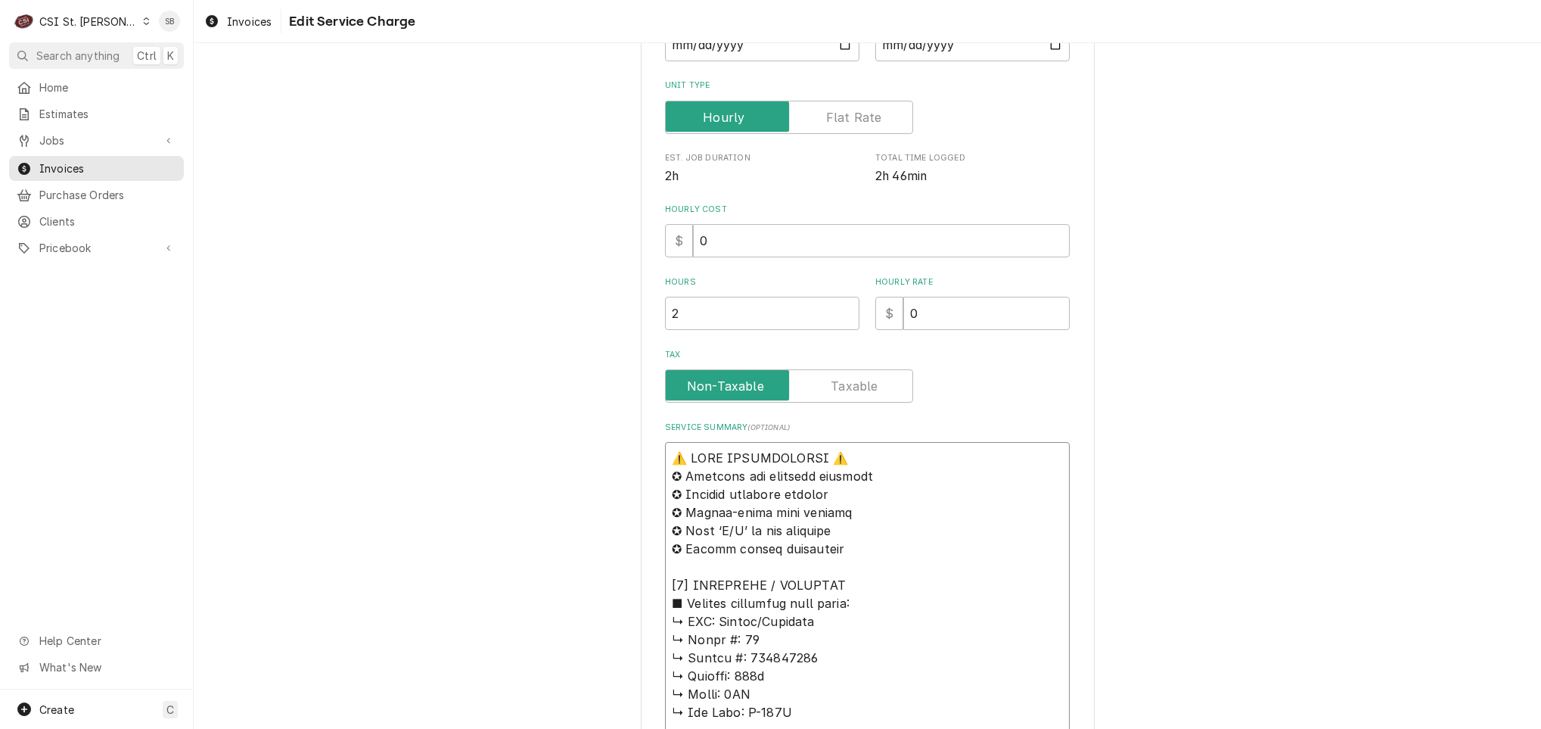
drag, startPoint x: 925, startPoint y: 586, endPoint x: 527, endPoint y: 177, distance: 570.4
type textarea "⚠️ 𝗙𝗢𝗥𝗠 𝗜𝗡𝗦𝗧𝗥𝗨𝗖𝗧𝗜𝗢𝗡𝗦 ⚠️ ✪ 𝗖𝗼𝗺𝗽𝗹𝗲𝘁𝗲 𝗮𝗹𝗹 𝗿𝗲𝗹𝗲𝘃𝗮𝗻𝘁 𝘀𝗲𝗰𝘁𝗶𝗼𝗻𝘀 ✪ 𝗣𝗿𝗼𝘃𝗶𝗱𝗲 𝗱𝗲𝘁𝗮𝗶𝗹𝗲𝗱 𝗮𝗻𝘀…"
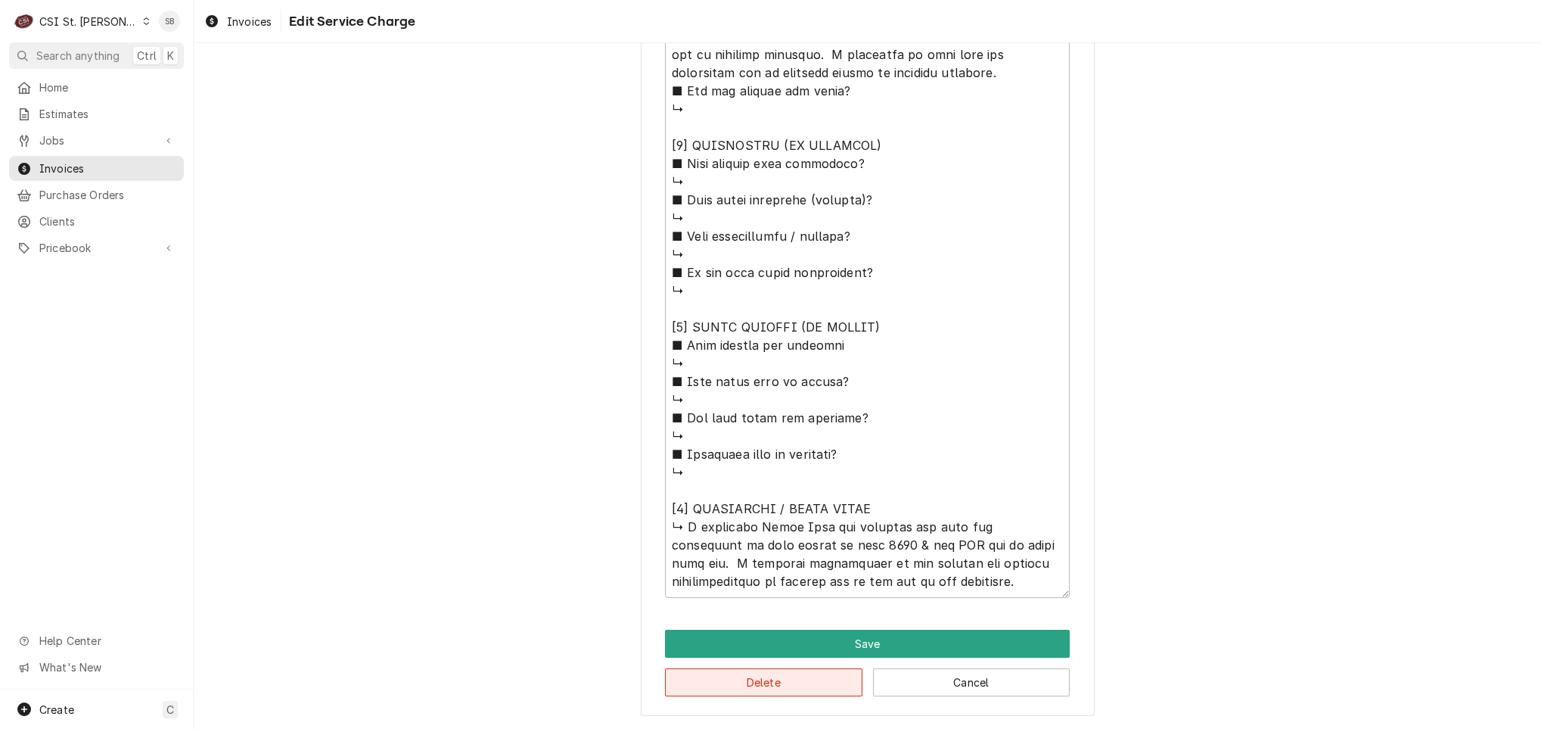
click at [720, 690] on button "Delete" at bounding box center [763, 682] width 197 height 28
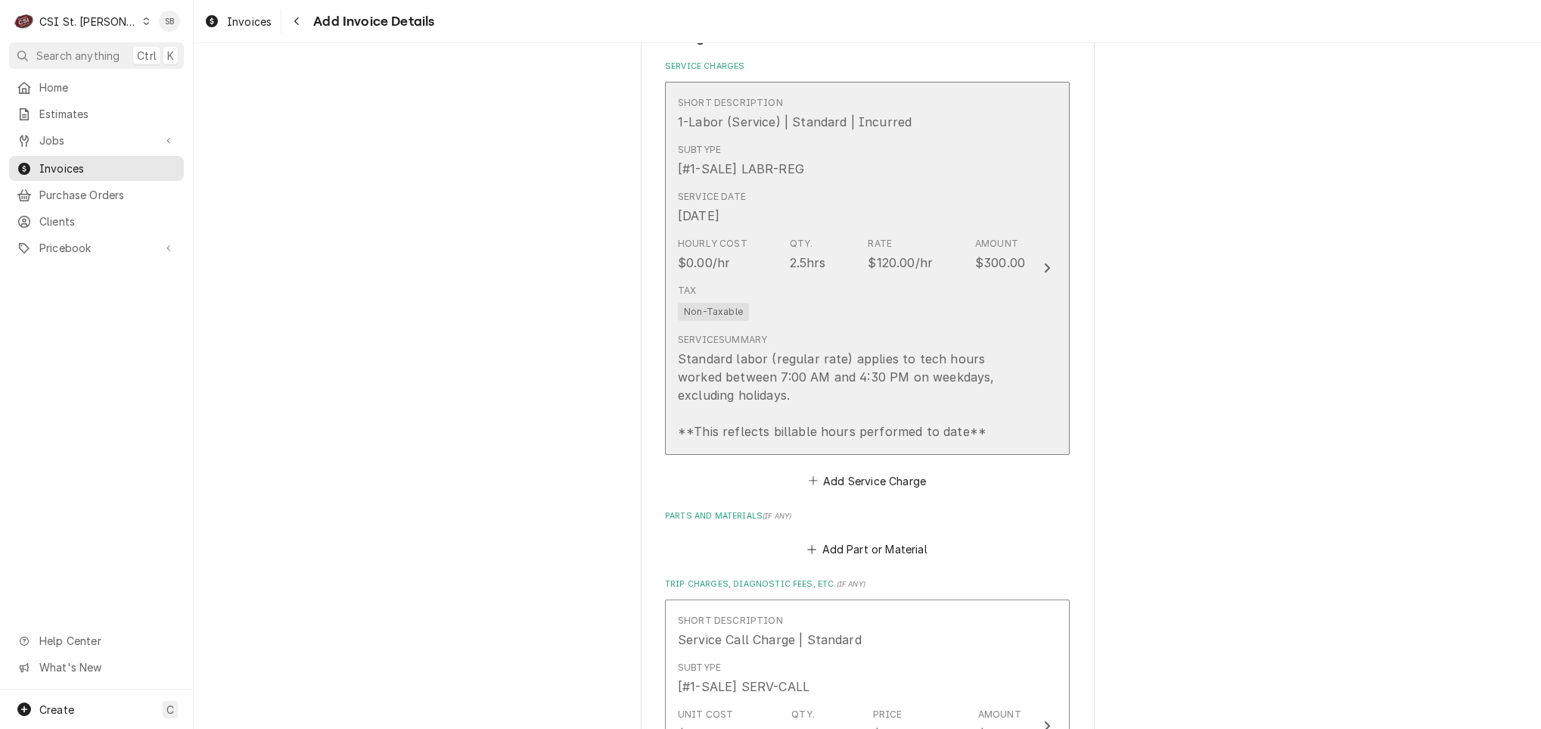
click at [802, 347] on div "Service Summary Standard labor (regular rate) applies to tech hours worked betw…" at bounding box center [851, 386] width 347 height 107
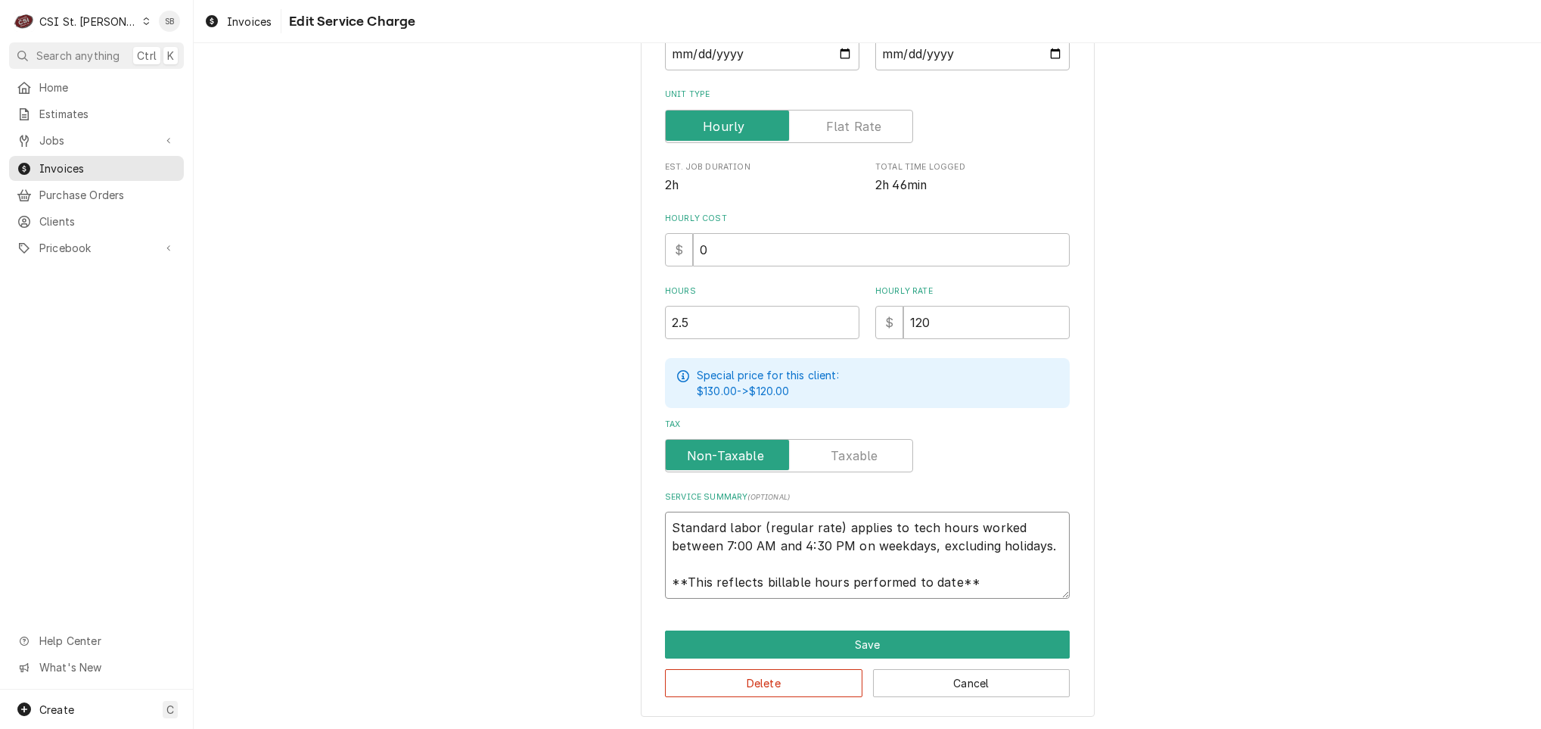
scroll to position [18, 0]
drag, startPoint x: 665, startPoint y: 521, endPoint x: 1065, endPoint y: 606, distance: 409.3
click at [1065, 606] on div "Use the fields below to edit this service charge Short Description 1-Labor (Ser…" at bounding box center [868, 256] width 454 height 919
paste textarea "Brand: Hobart/Traulsen / Model: 02 / Serial: 321042942 Technician arrived on 09…"
type textarea "x"
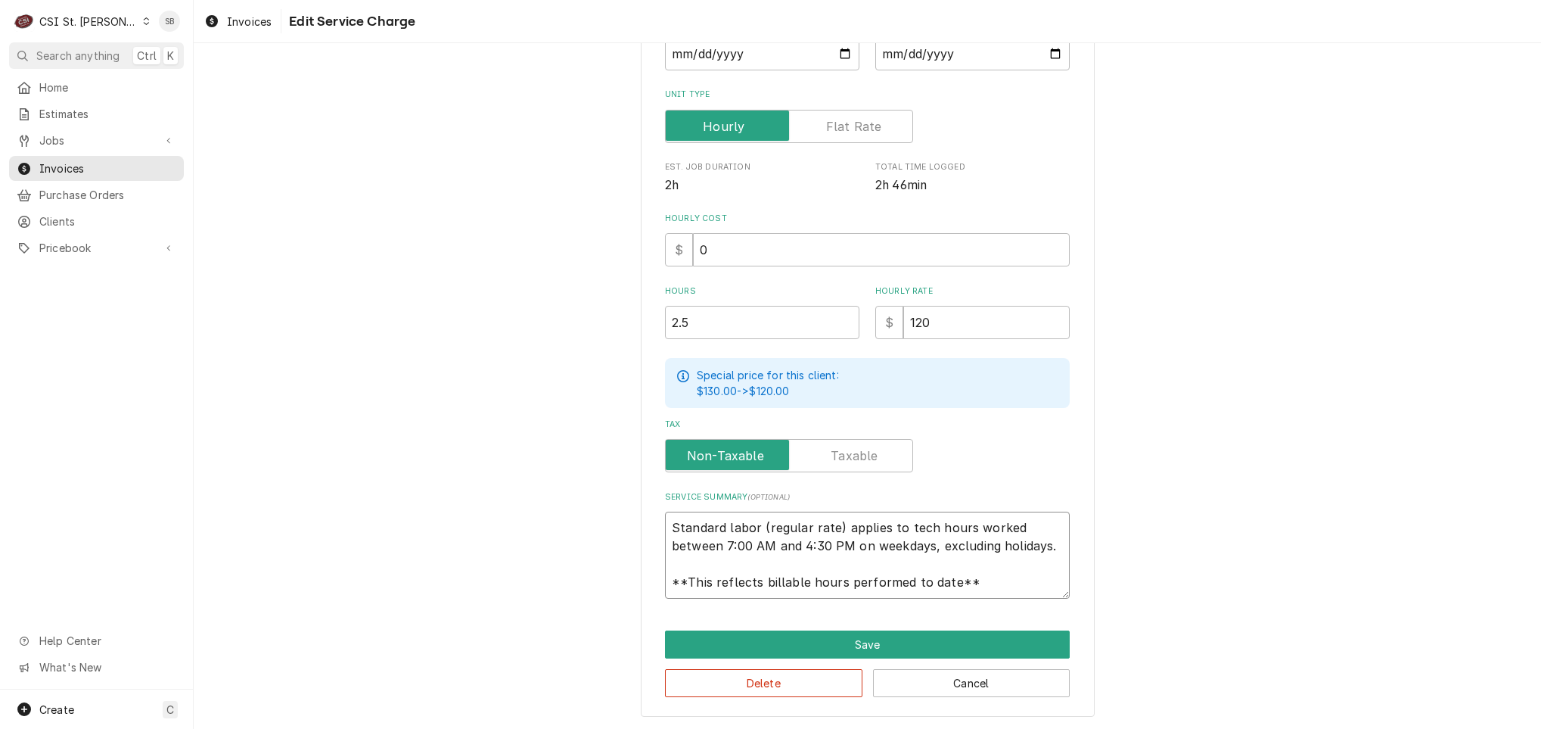
type textarea "Brand: Hobart/Traulsen / Model: 02 / Serial: 321042942 Technician arrived on 09…"
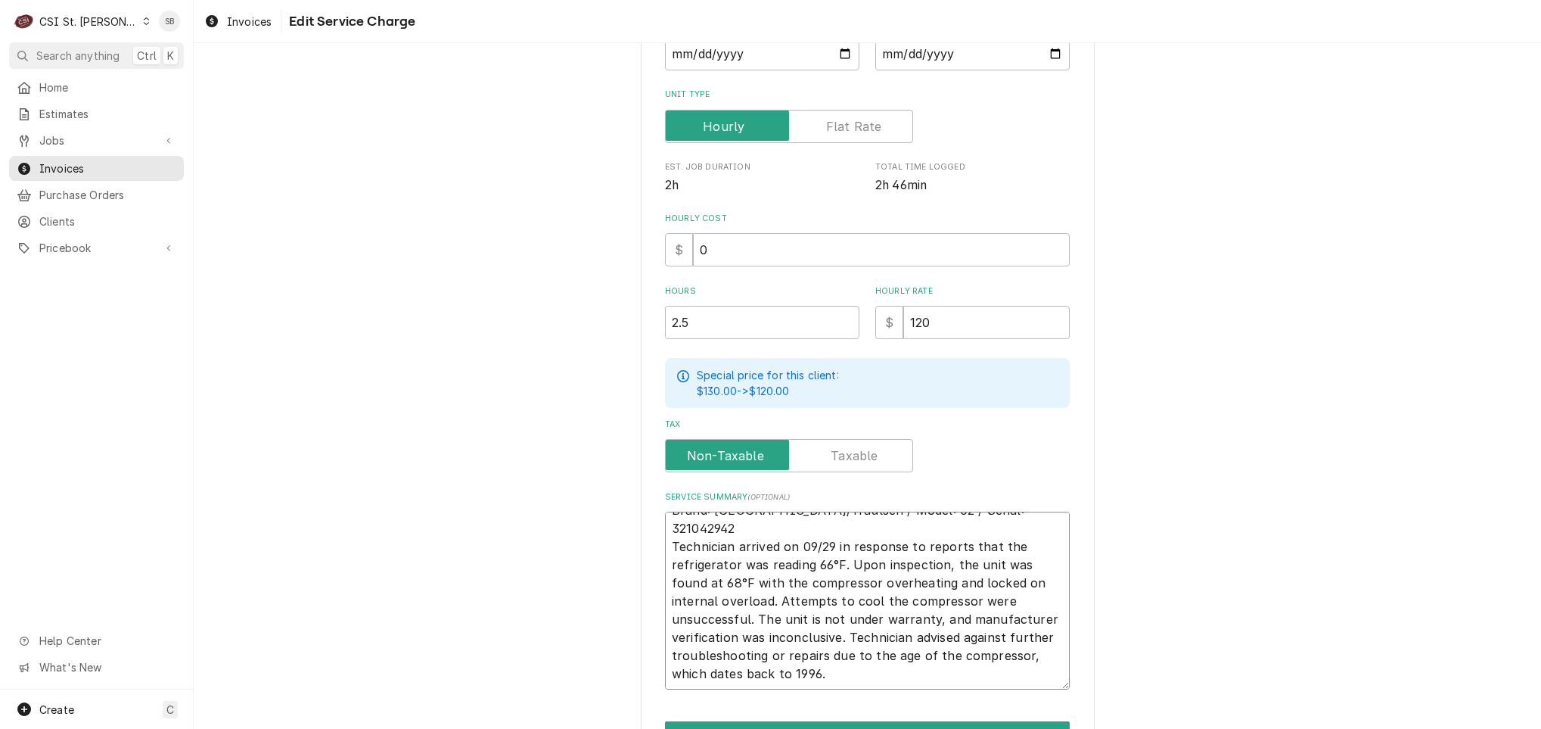
scroll to position [0, 0]
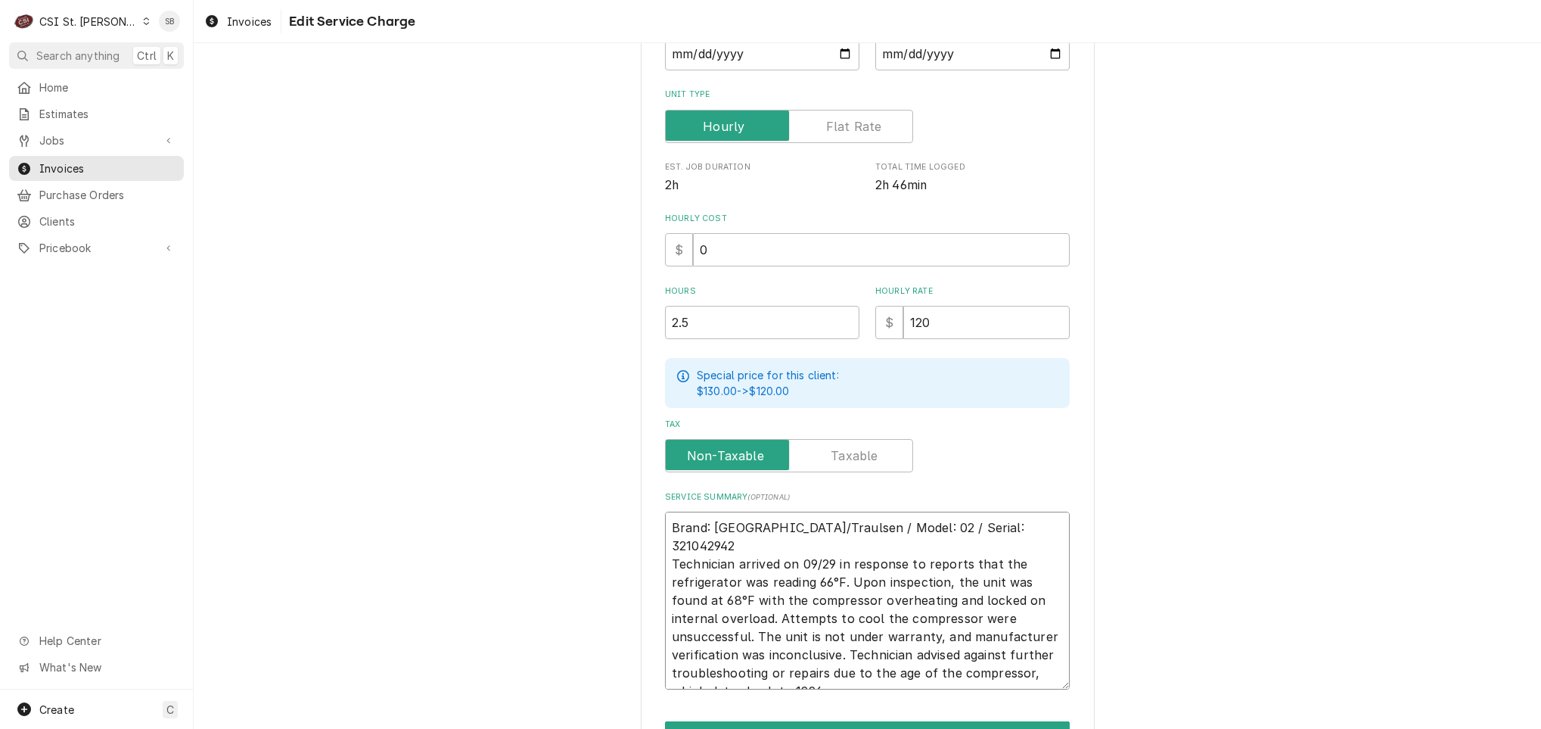
click at [1019, 527] on textarea "Brand: Hobart/Traulsen / Model: 02 / Serial: 321042942 Technician arrived on 09…" at bounding box center [867, 600] width 405 height 178
type textarea "x"
type textarea "Brand: Hobart/Traulsen / Model: 02 / Serial: 321042942 Technician arrived on 09…"
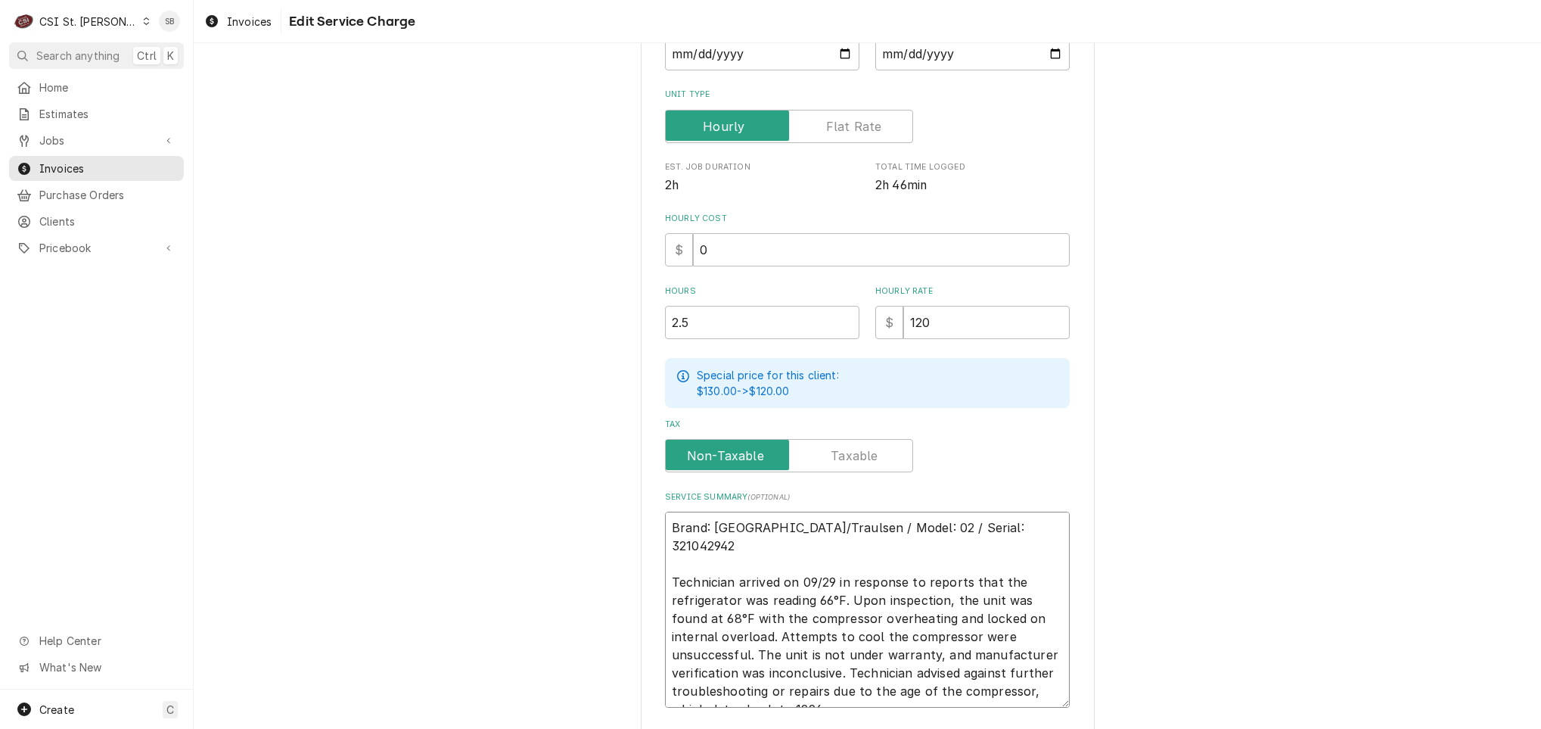
drag, startPoint x: 759, startPoint y: 579, endPoint x: 833, endPoint y: 577, distance: 74.2
click at [833, 577] on textarea "Brand: Hobart/Traulsen / Model: 02 / Serial: 321042942 Technician arrived on 09…" at bounding box center [867, 609] width 405 height 196
type textarea "x"
type textarea "Brand: Hobart/Traulsen / Model: 02 / Serial: 321042942 Technician arrived on 09…"
type textarea "x"
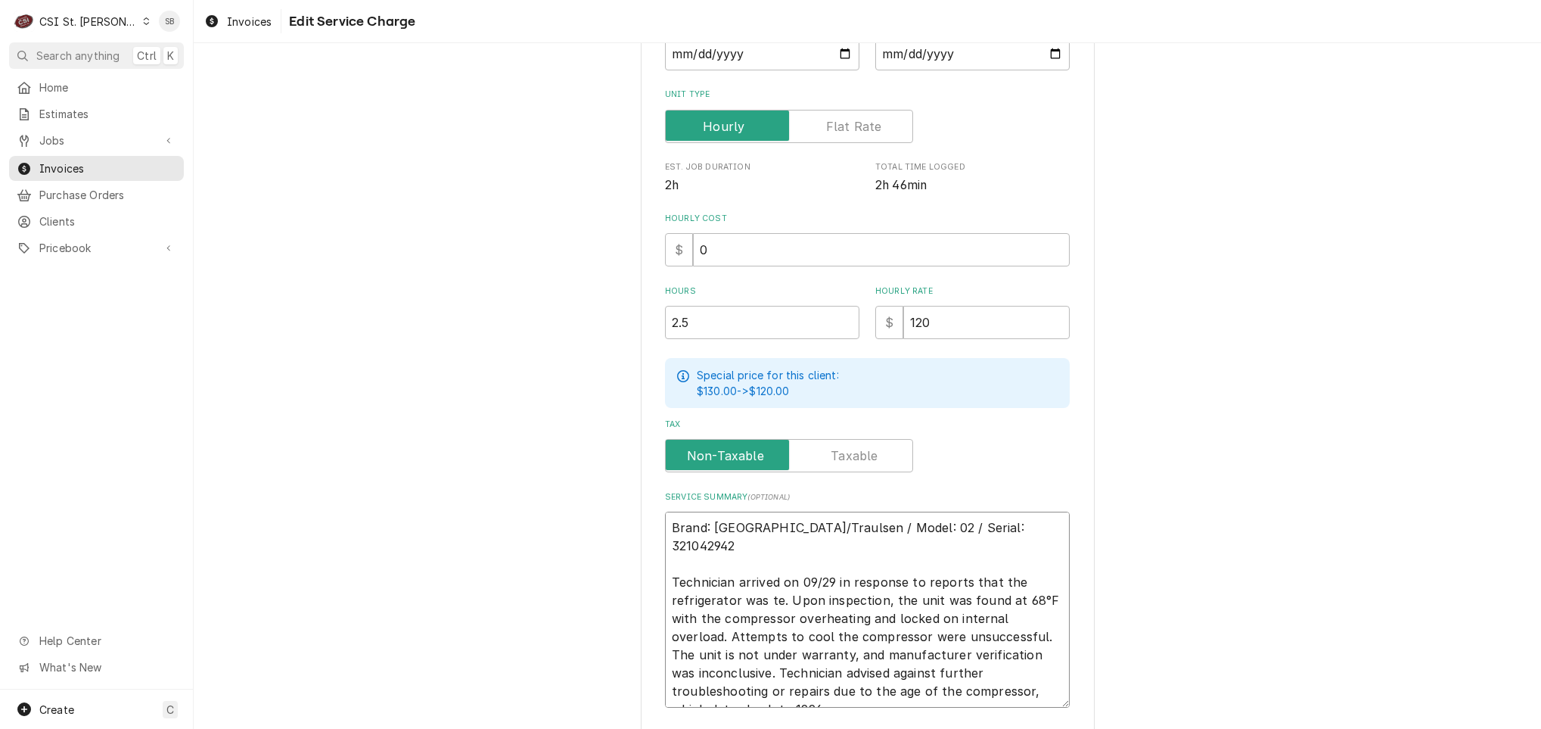
type textarea "Brand: Hobart/Traulsen / Model: 02 / Serial: 321042942 Technician arrived on 09…"
type textarea "x"
type textarea "Brand: Hobart/Traulsen / Model: 02 / Serial: 321042942 Technician arrived on 09…"
type textarea "x"
type textarea "Brand: Hobart/Traulsen / Model: 02 / Serial: 321042942 Technician arrived on 09…"
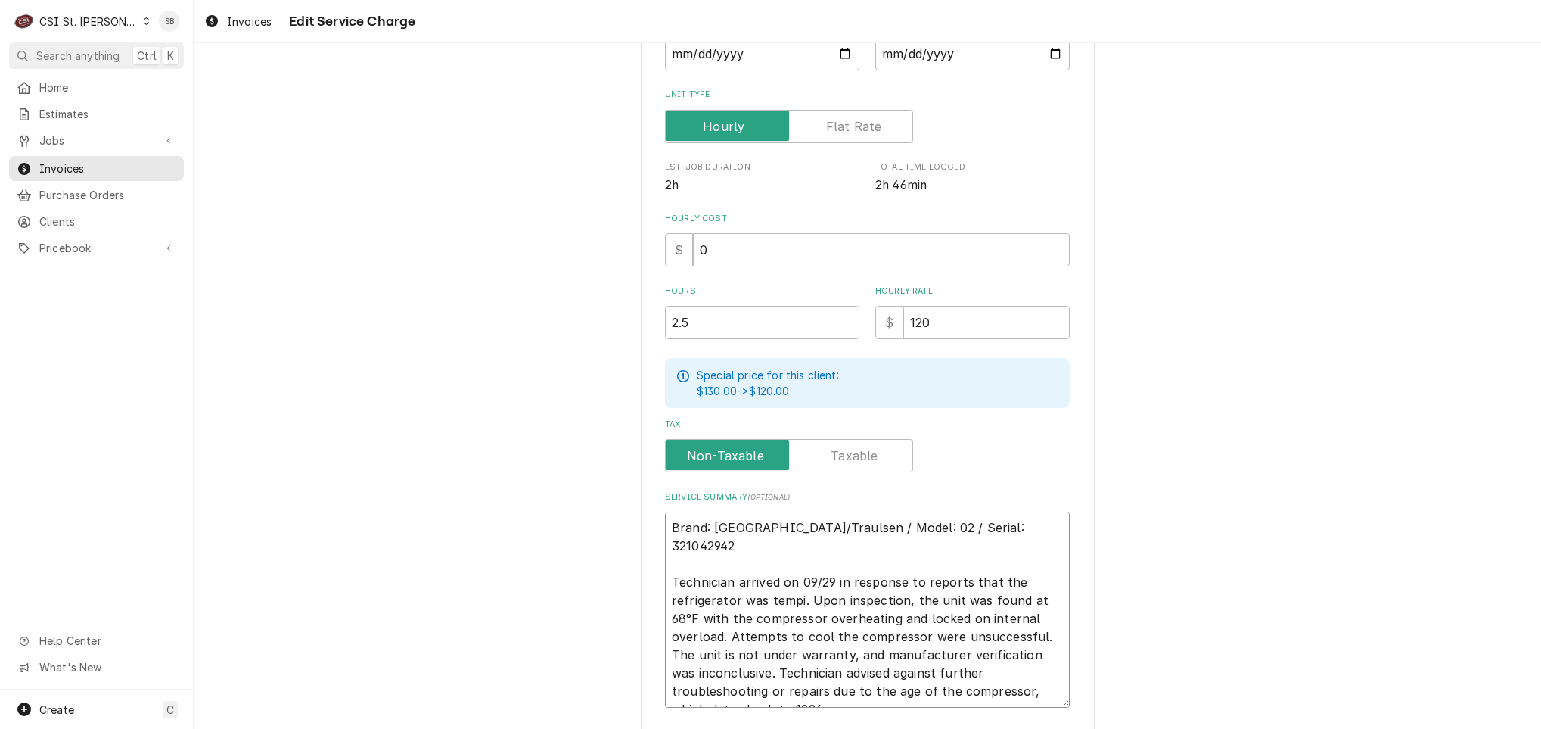
type textarea "x"
type textarea "Brand: Hobart/Traulsen / Model: 02 / Serial: 321042942 Technician arrived on 09…"
type textarea "x"
type textarea "Brand: Hobart/Traulsen / Model: 02 / Serial: 321042942 Technician arrived on 09…"
type textarea "x"
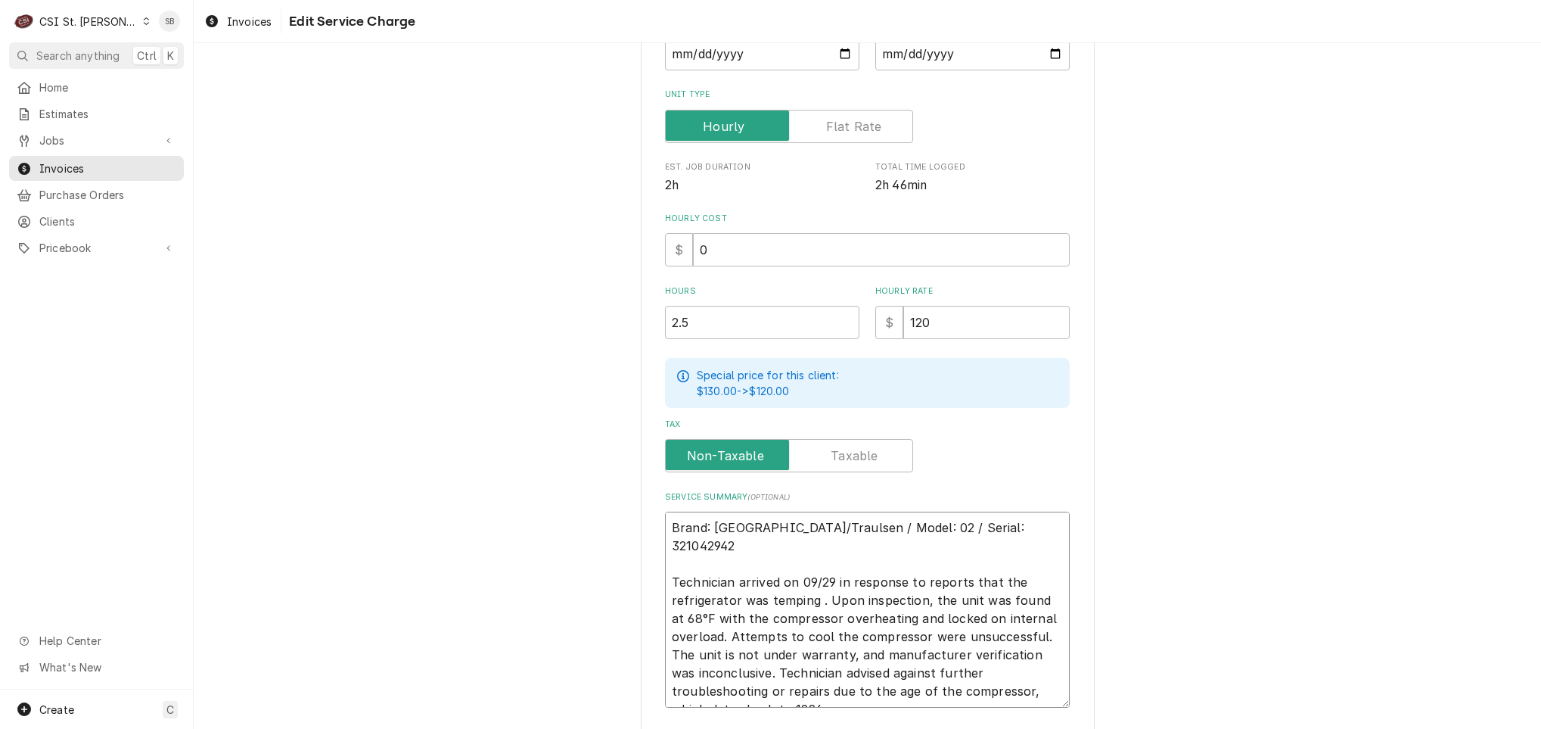
type textarea "Brand: Hobart/Traulsen / Model: 02 / Serial: 321042942 Technician arrived on 09…"
type textarea "x"
type textarea "Brand: Hobart/Traulsen / Model: 02 / Serial: 321042942 Technician arrived on 09…"
type textarea "x"
type textarea "Brand: Hobart/Traulsen / Model: 02 / Serial: 321042942 Technician arrived on 09…"
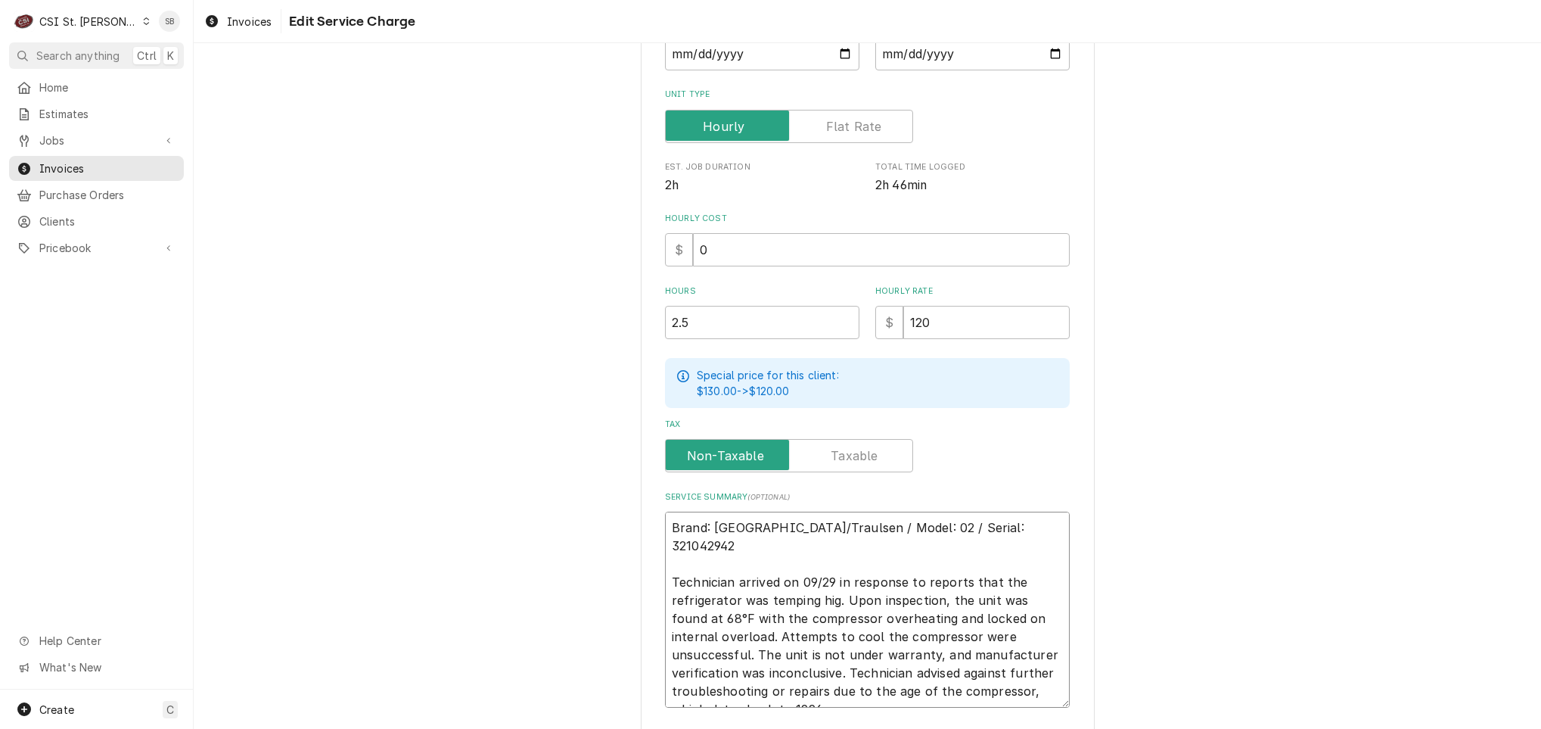
type textarea "x"
type textarea "Brand: Hobart/Traulsen / Model: 02 / Serial: 321042942 Technician arrived on 09…"
drag, startPoint x: 741, startPoint y: 595, endPoint x: 710, endPoint y: 599, distance: 30.5
click at [710, 599] on textarea "Brand: Hobart/Traulsen / Model: 02 / Serial: 321042942 Technician arrived on 09…" at bounding box center [867, 609] width 405 height 196
type textarea "x"
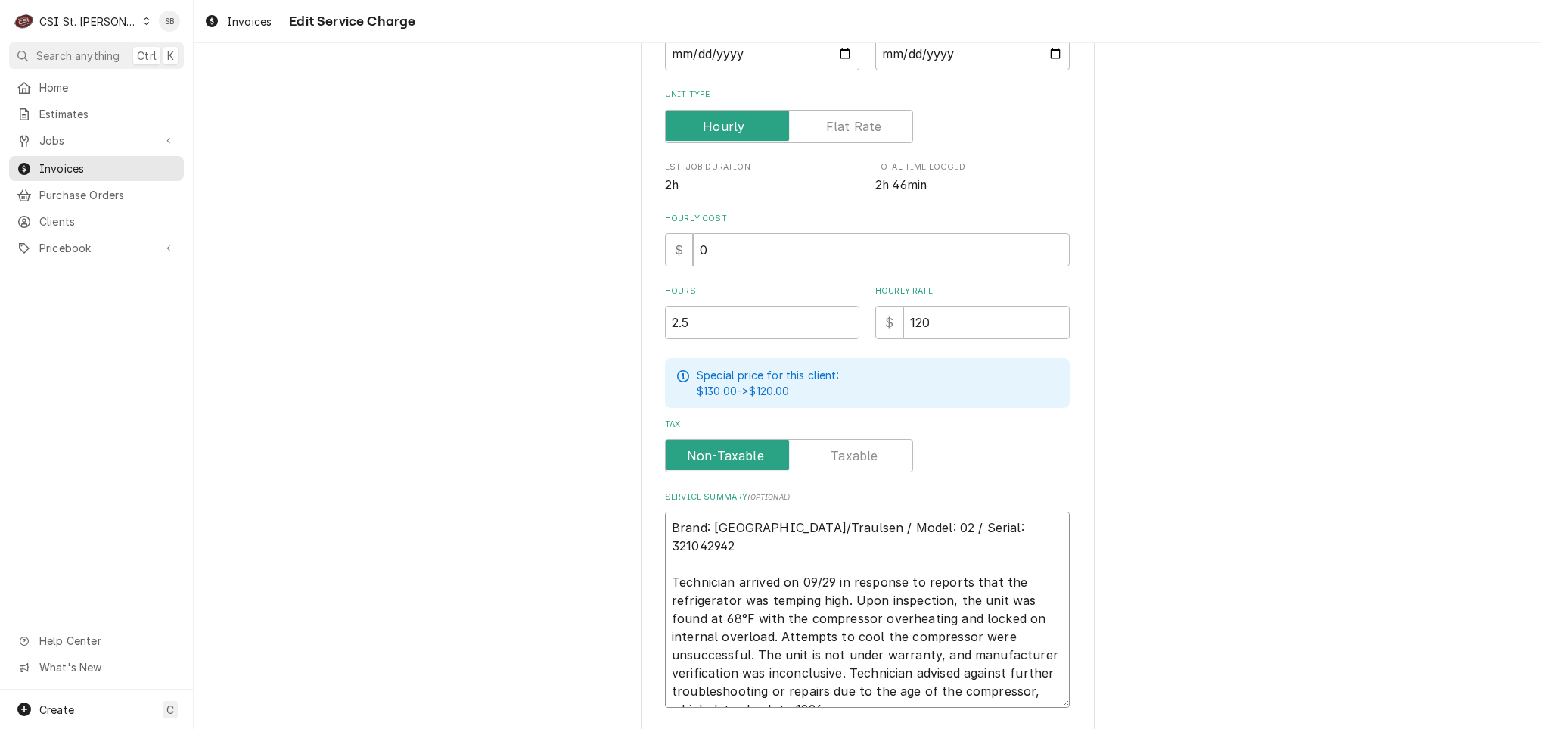
type textarea "Brand: Hobart/Traulsen / Model: 02 / Serial: 321042942 Technician arrived on 09…"
type textarea "x"
type textarea "Brand: Hobart/Traulsen / Model: 02 / Serial: 321042942 Technician arrived on 09…"
type textarea "x"
type textarea "Brand: Hobart/Traulsen / Model: 02 / Serial: 321042942 Technician arrived on 09…"
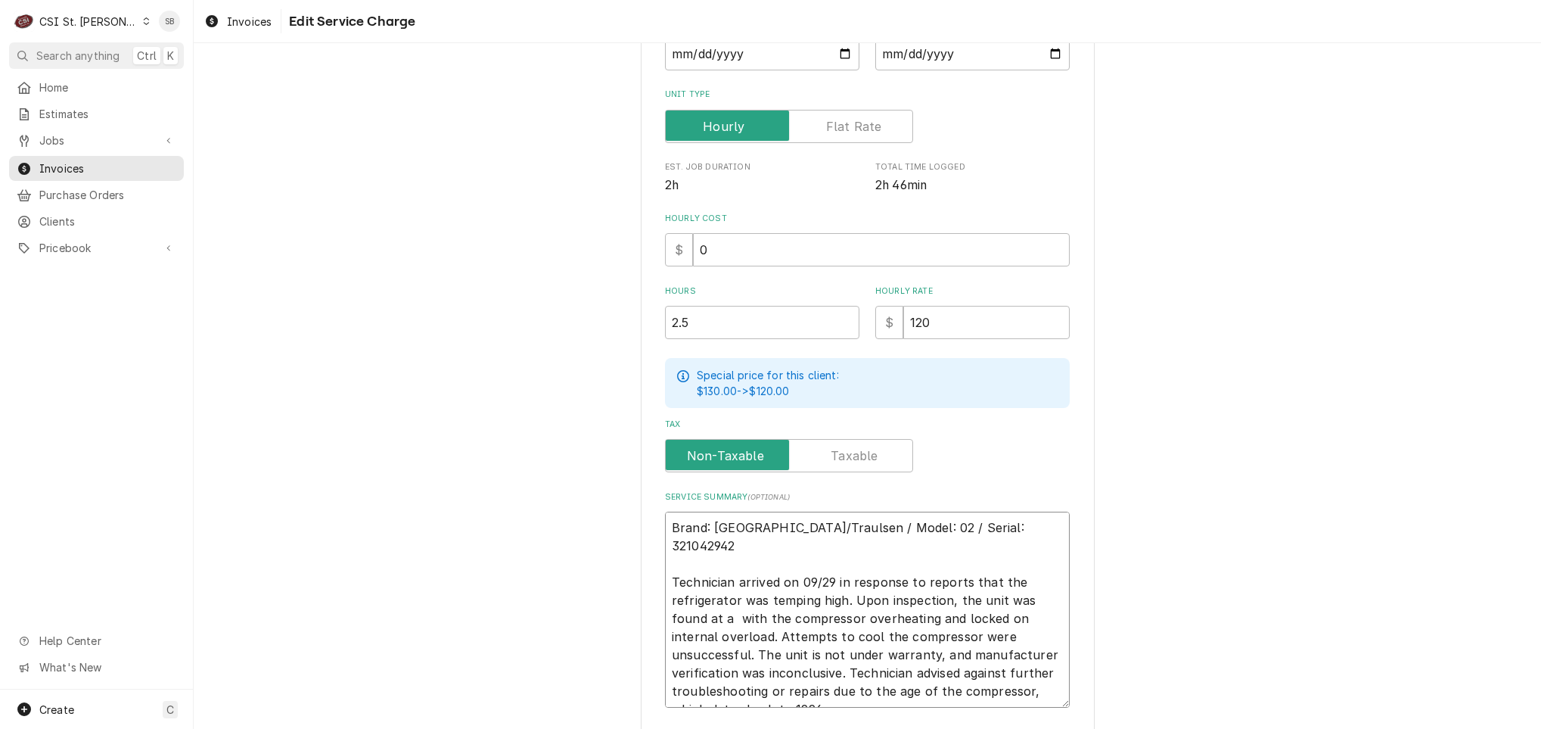
type textarea "x"
type textarea "Brand: Hobart/Traulsen / Model: 02 / Serial: 321042942 Technician arrived on 09…"
type textarea "x"
type textarea "Brand: Hobart/Traulsen / Model: 02 / Serial: 321042942 Technician arrived on 09…"
type textarea "x"
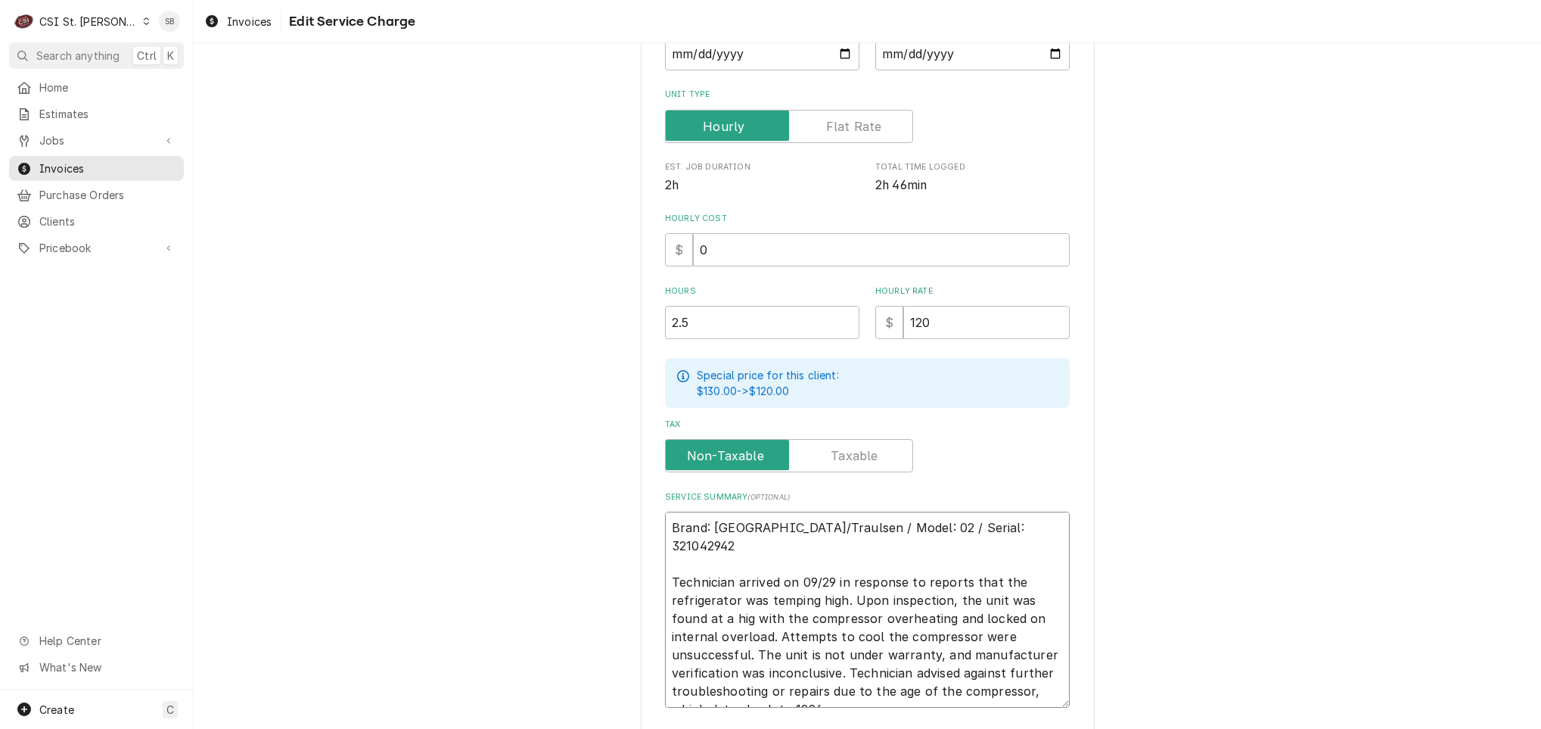
type textarea "Brand: Hobart/Traulsen / Model: 02 / Serial: 321042942 Technician arrived on 09…"
type textarea "x"
type textarea "Brand: Hobart/Traulsen / Model: 02 / Serial: 321042942 Technician arrived on 09…"
type textarea "x"
type textarea "Brand: Hobart/Traulsen / Model: 02 / Serial: 321042942 Technician arrived on 09…"
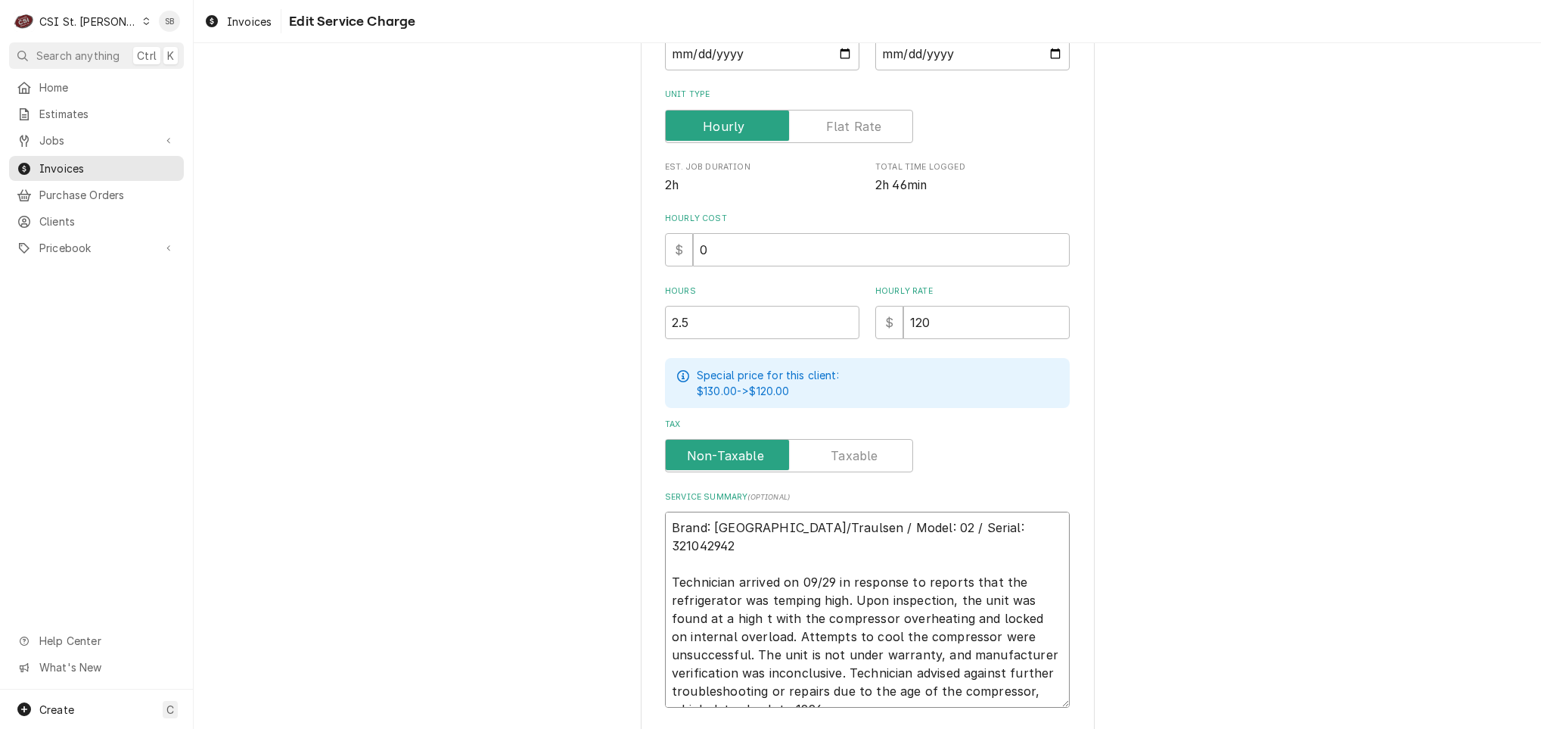
type textarea "x"
type textarea "Brand: Hobart/Traulsen / Model: 02 / Serial: 321042942 Technician arrived on 09…"
type textarea "x"
type textarea "Brand: Hobart/Traulsen / Model: 02 / Serial: 321042942 Technician arrived on 09…"
type textarea "x"
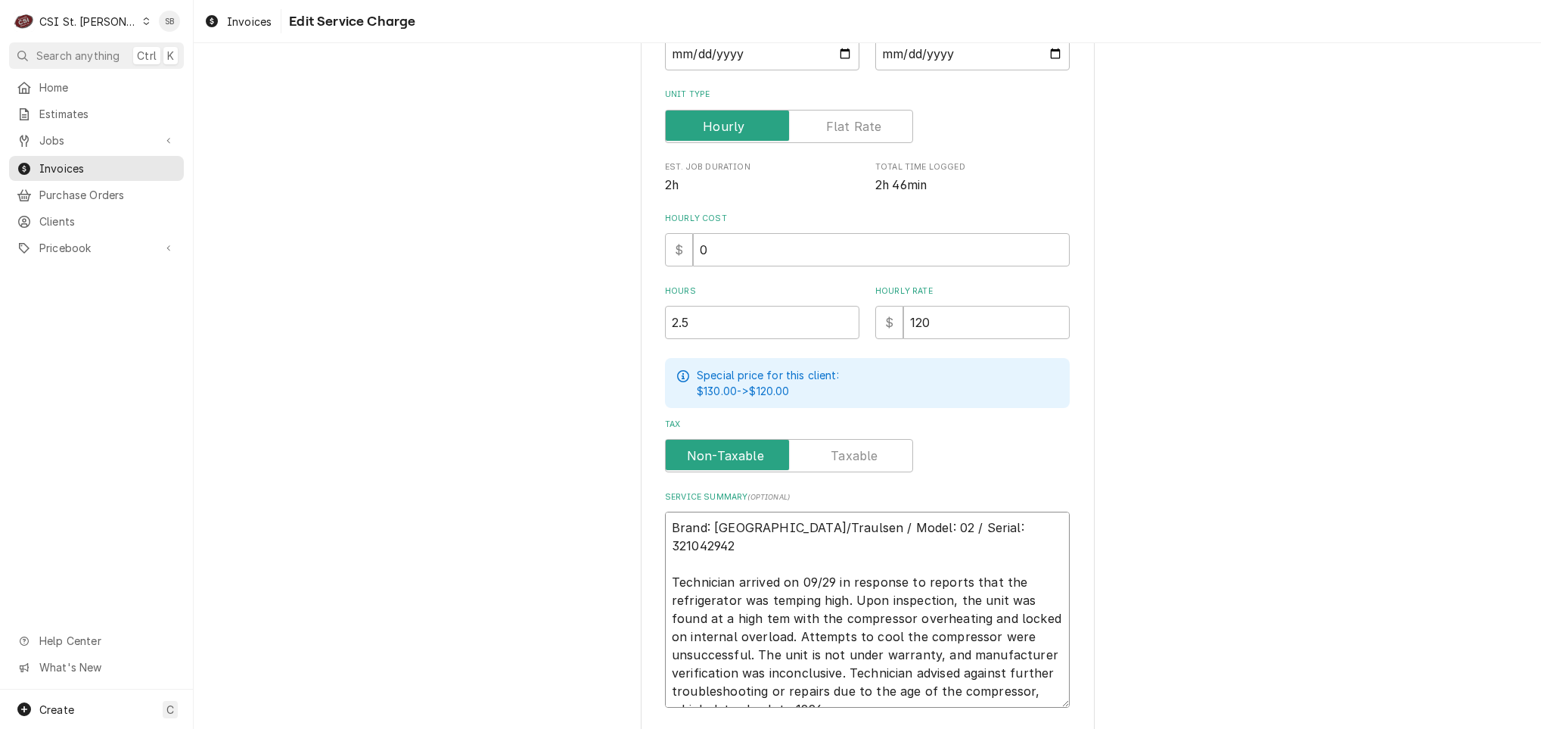
type textarea "Brand: Hobart/Traulsen / Model: 02 / Serial: 321042942 Technician arrived on 09…"
type textarea "x"
type textarea "Brand: Hobart/Traulsen / Model: 02 / Serial: 321042942 Technician arrived on 09…"
type textarea "x"
type textarea "Brand: Hobart/Traulsen / Model: 02 / Serial: 321042942 Technician arrived on 09…"
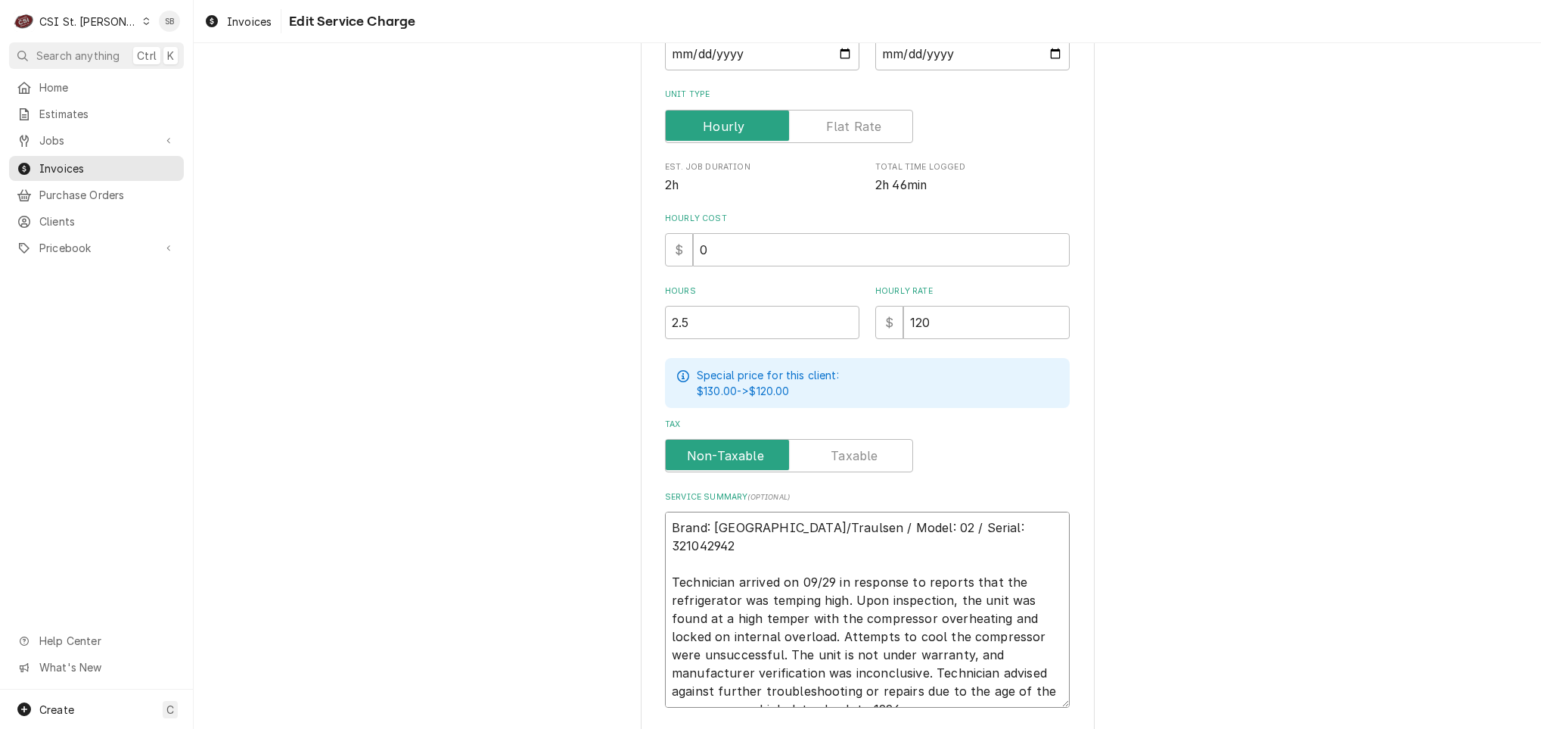
type textarea "x"
type textarea "Brand: Hobart/Traulsen / Model: 02 / Serial: 321042942 Technician arrived on 09…"
type textarea "x"
type textarea "Brand: Hobart/Traulsen / Model: 02 / Serial: 321042942 Technician arrived on 09…"
type textarea "x"
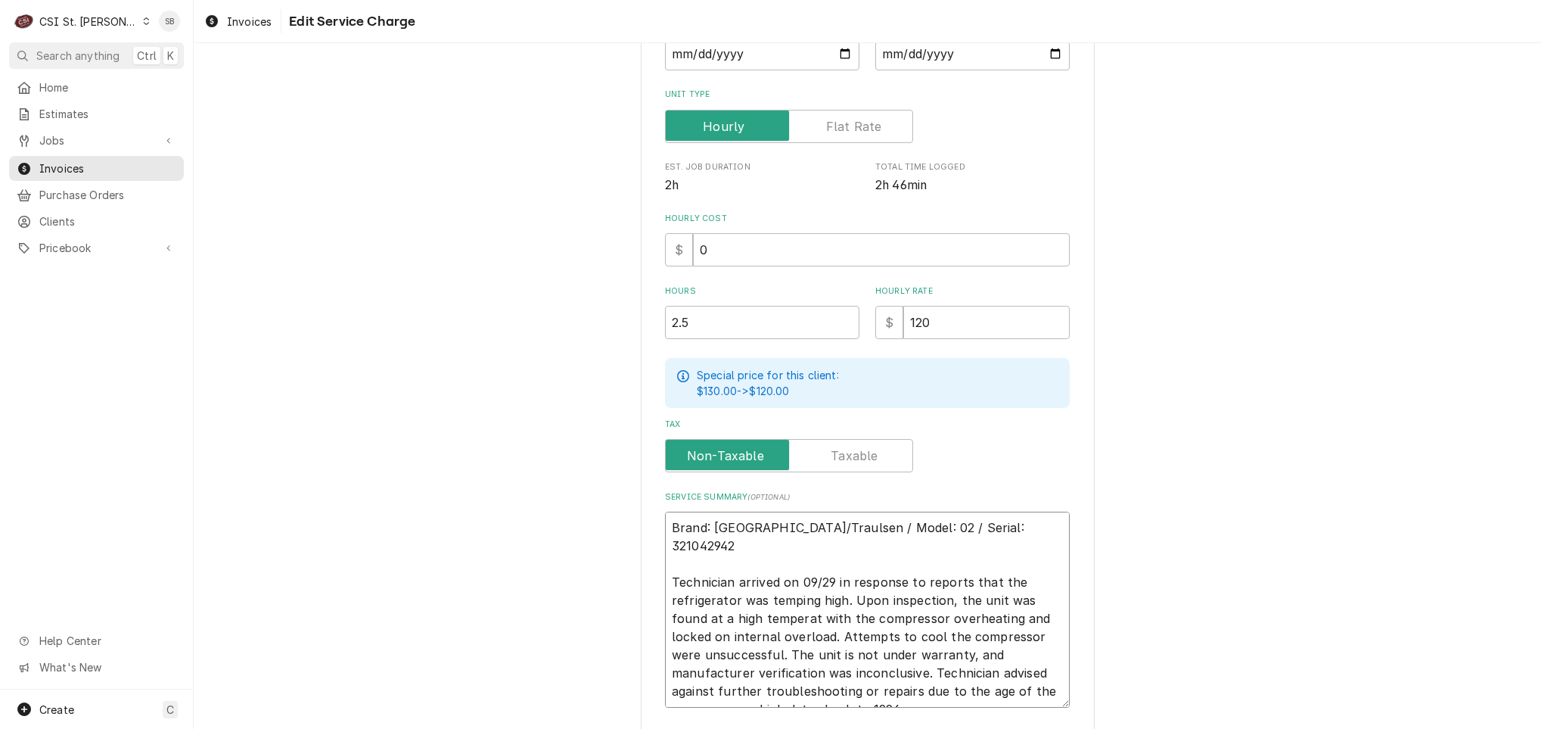
type textarea "Brand: Hobart/Traulsen / Model: 02 / Serial: 321042942 Technician arrived on 09…"
type textarea "x"
type textarea "Brand: Hobart/Traulsen / Model: 02 / Serial: 321042942 Technician arrived on 09…"
type textarea "x"
type textarea "Brand: Hobart/Traulsen / Model: 02 / Serial: 321042942 Technician arrived on 09…"
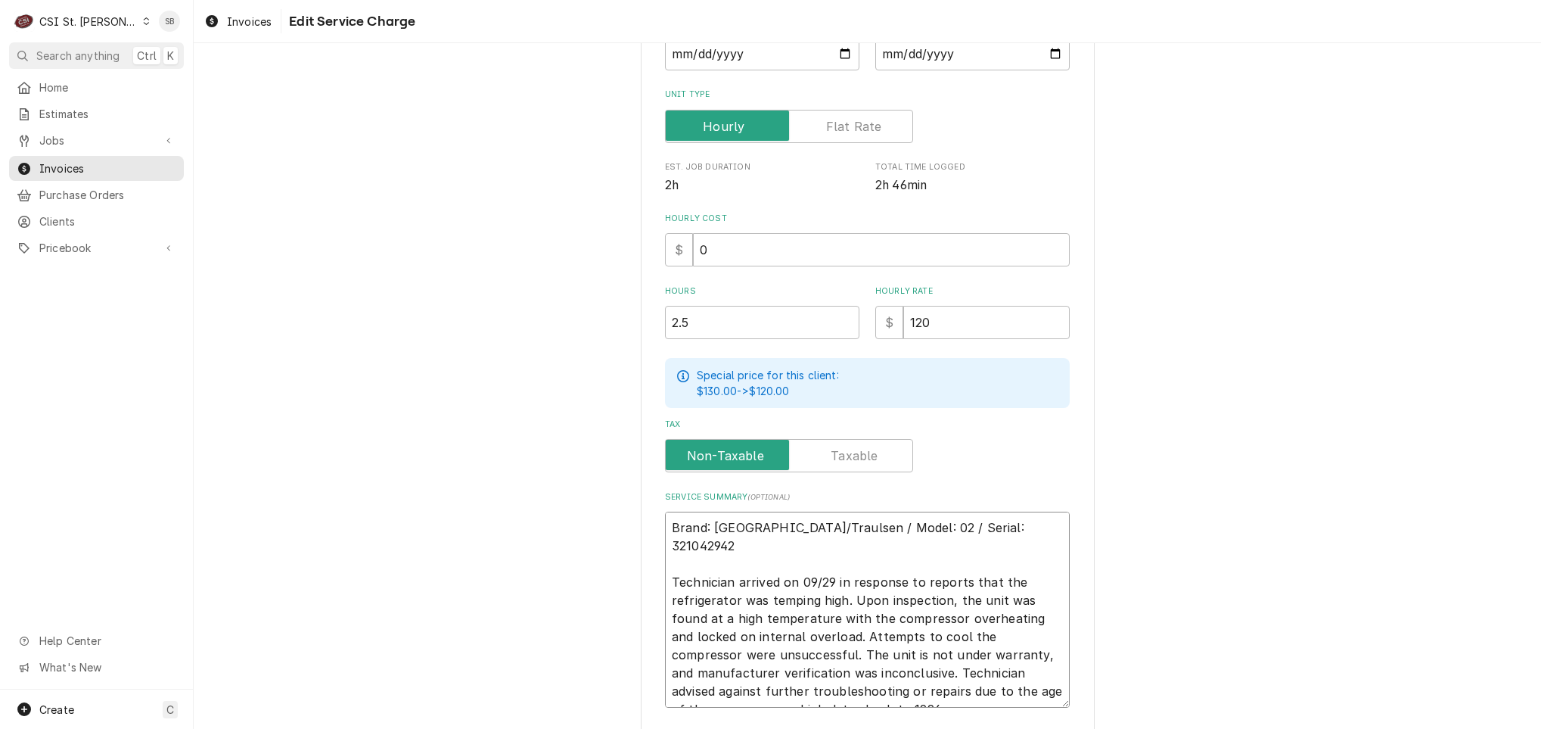
scroll to position [384, 0]
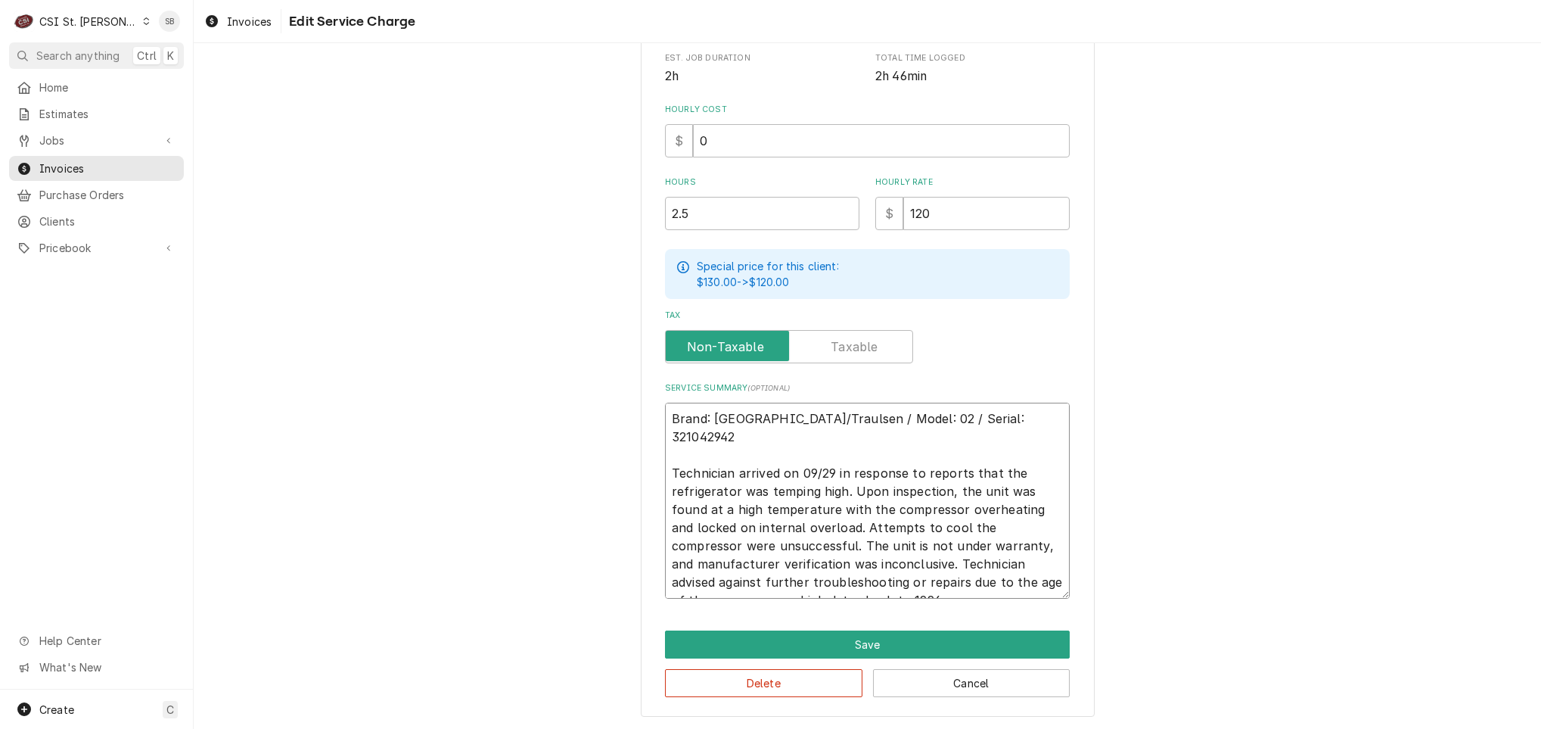
drag, startPoint x: 747, startPoint y: 527, endPoint x: 843, endPoint y: 539, distance: 96.8
click at [843, 539] on textarea "Brand: Hobart/Traulsen / Model: 02 / Serial: 321042942 Technician arrived on 09…" at bounding box center [867, 501] width 405 height 196
type textarea "x"
type textarea "Brand: Hobart/Traulsen / Model: 02 / Serial: 321042942 Technician arrived on 09…"
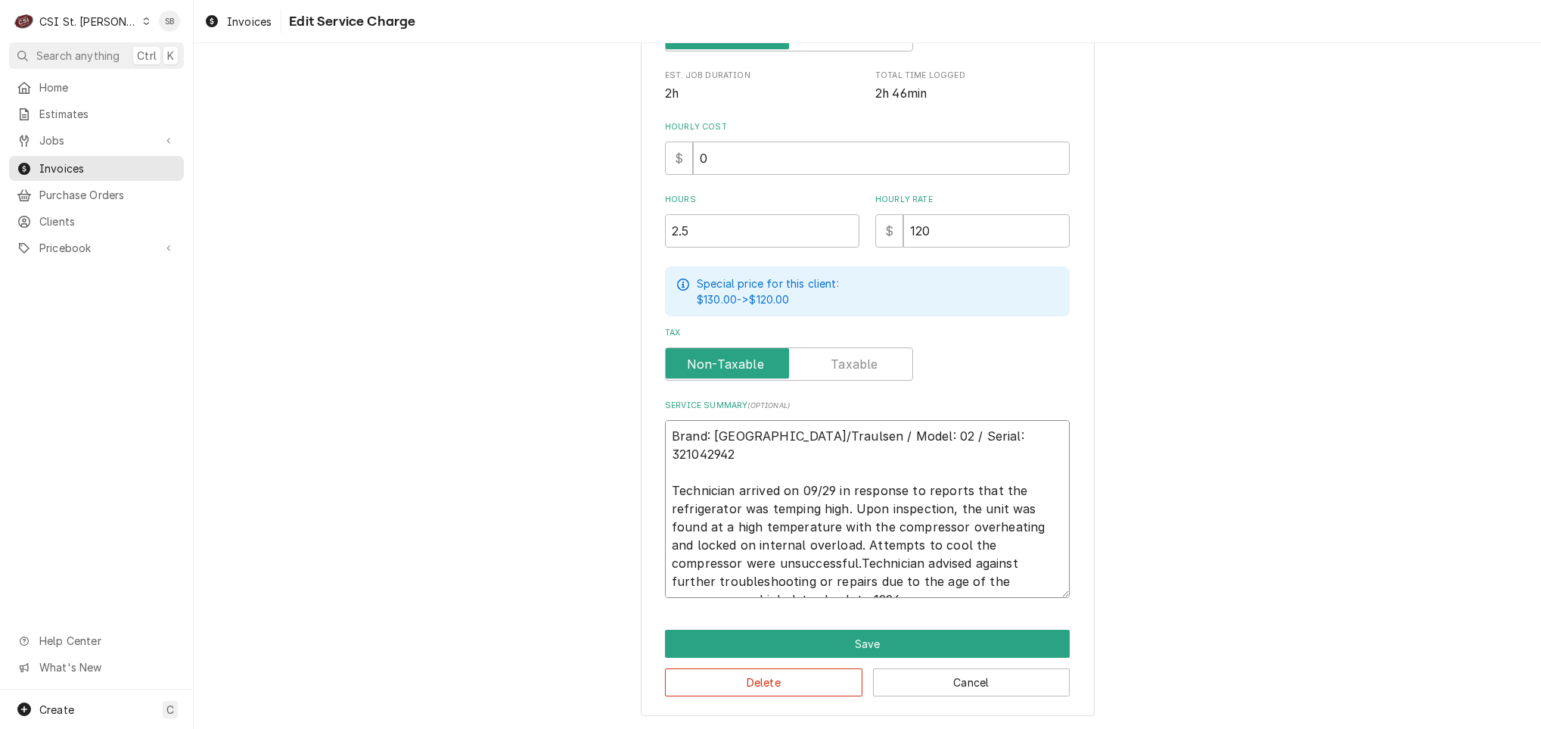
scroll to position [366, 0]
type textarea "x"
type textarea "Brand: Hobart/Traulsen / Model: 02 / Serial: 321042942 Technician arrived on 09…"
click at [802, 579] on textarea "Brand: Hobart/Traulsen / Model: 02 / Serial: 321042942 Technician arrived on 09…" at bounding box center [867, 510] width 405 height 178
type textarea "x"
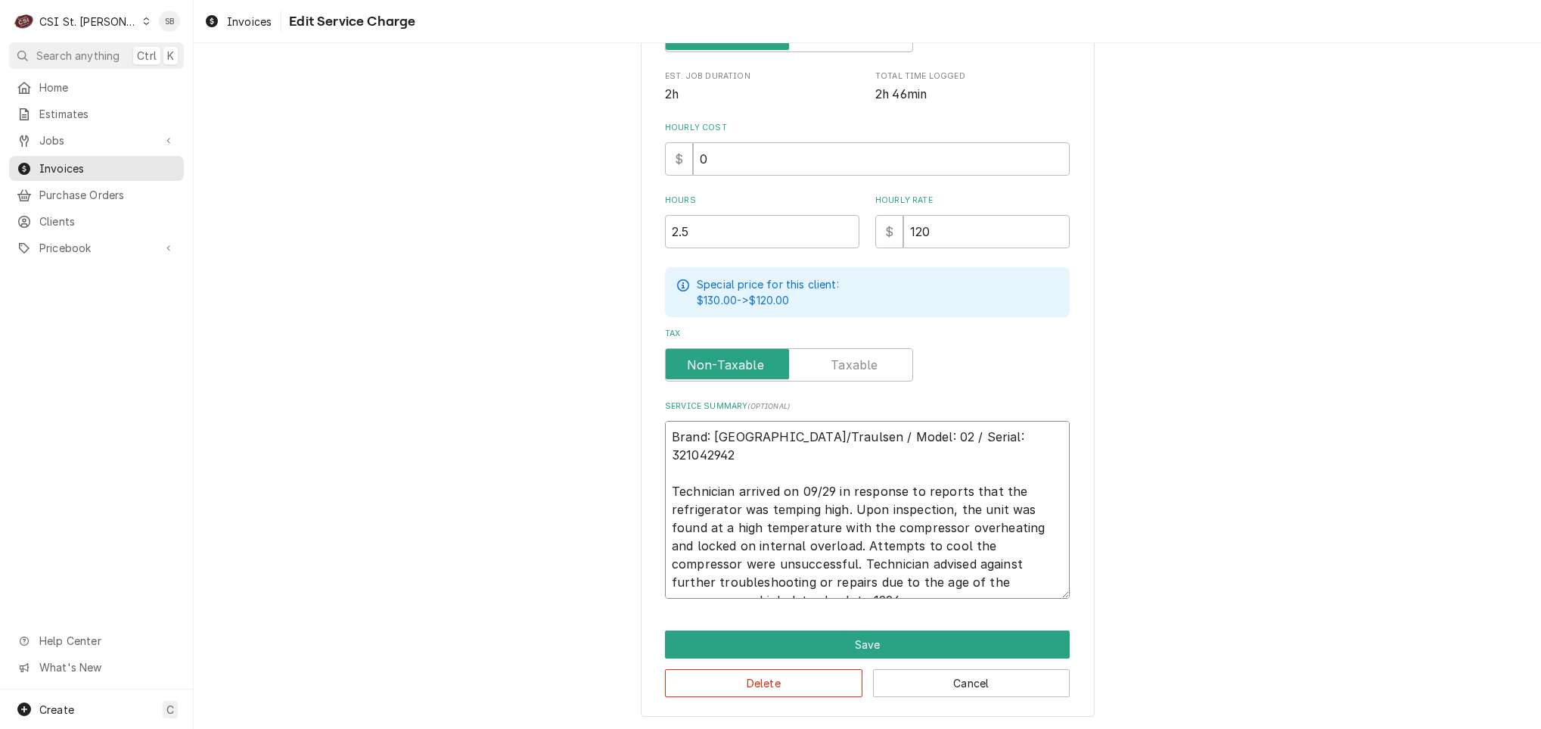
type textarea "Brand: Hobart/Traulsen / Model: 02 / Serial: 321042942 Technician arrived on 09…"
click at [794, 643] on button "Save" at bounding box center [867, 644] width 405 height 28
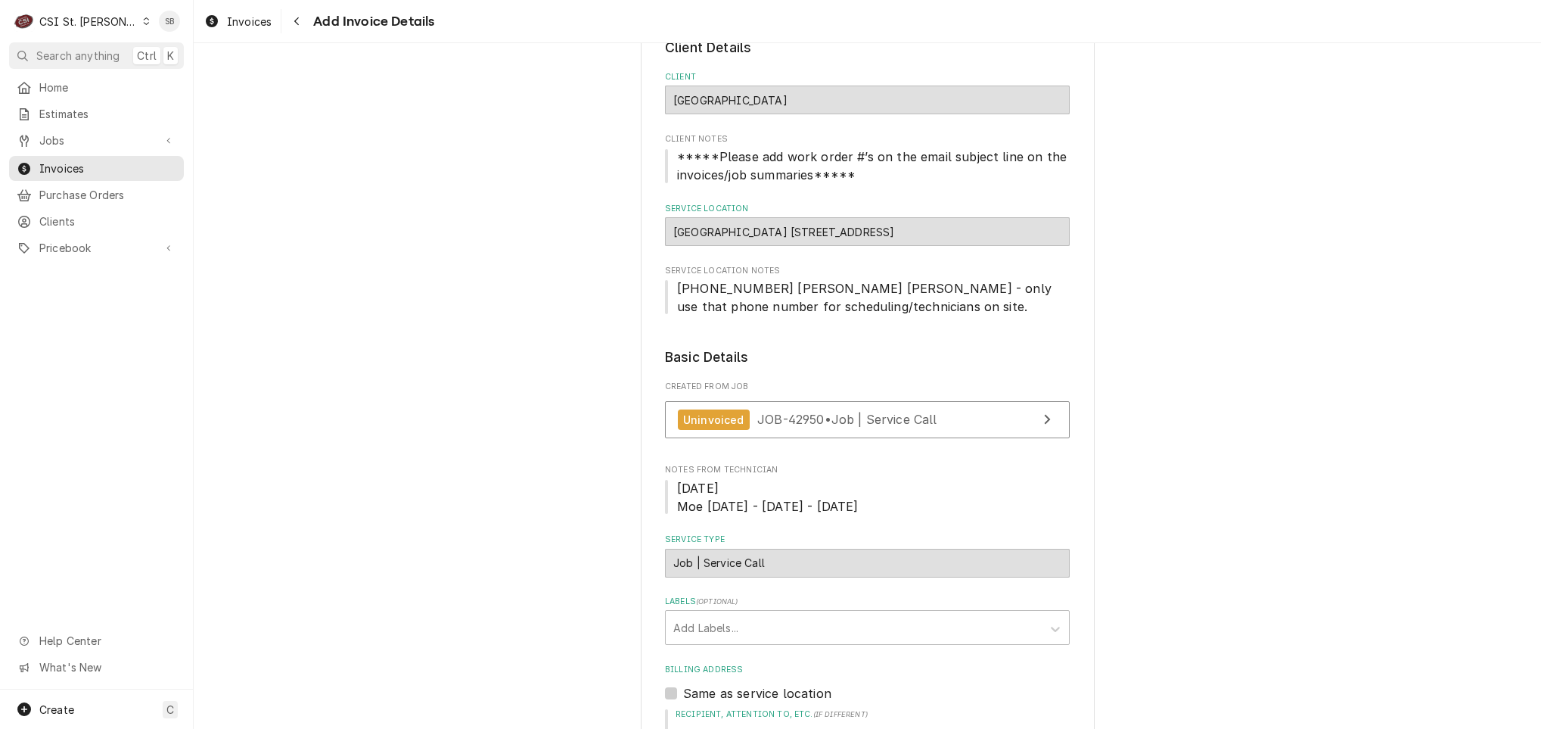
scroll to position [227, 0]
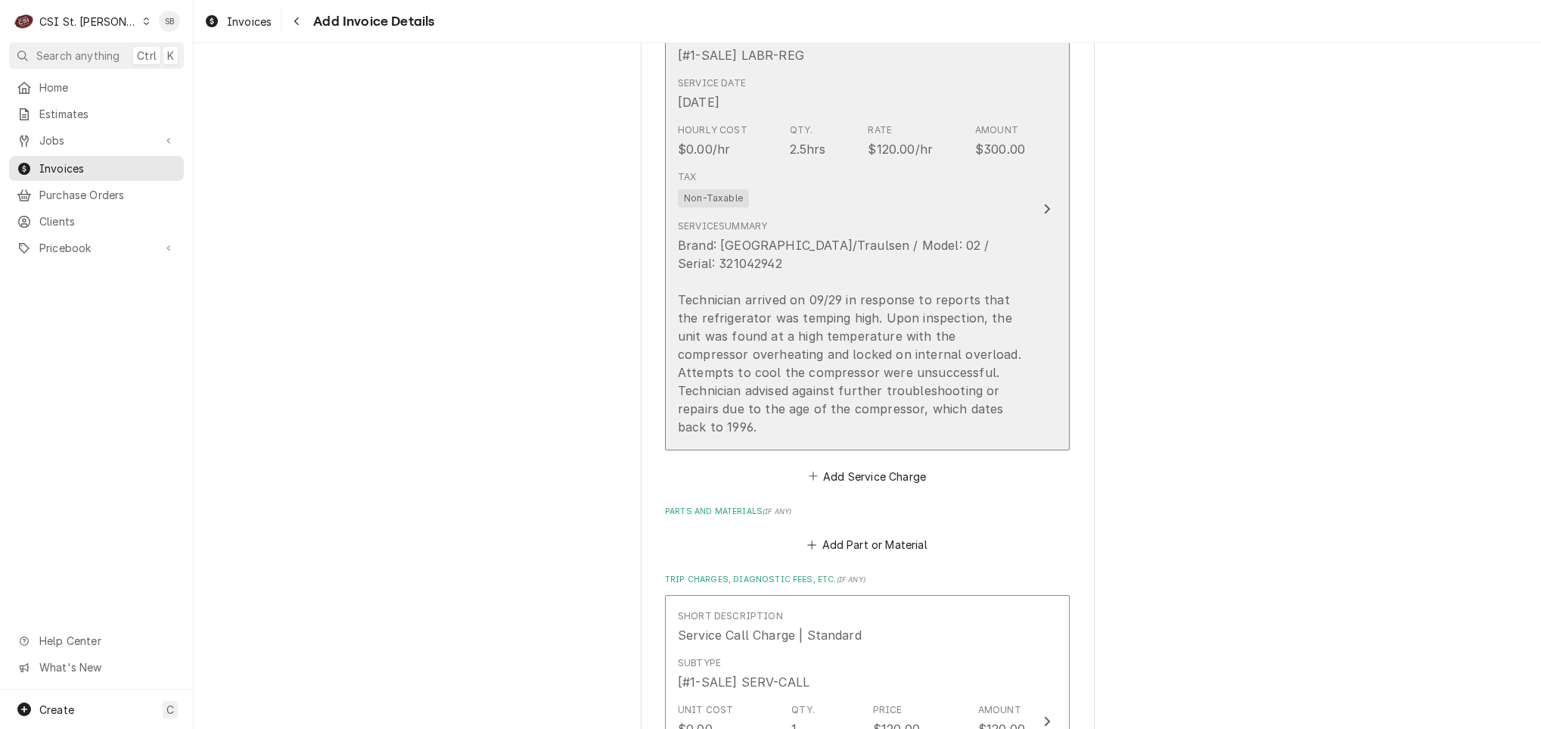
click at [840, 241] on div "Brand: Hobart/Traulsen / Model: 02 / Serial: 321042942 Technician arrived on 09…" at bounding box center [851, 336] width 347 height 200
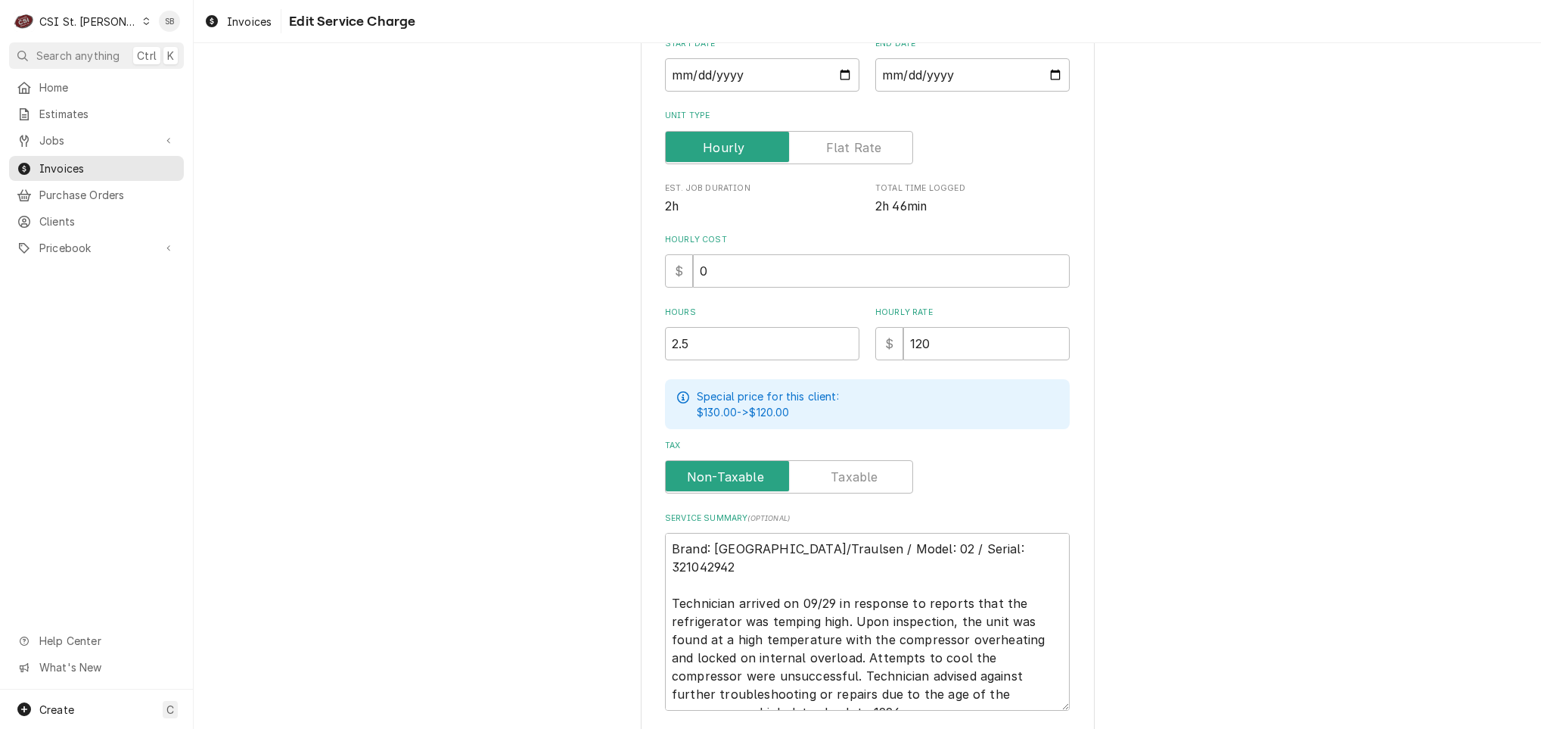
scroll to position [366, 0]
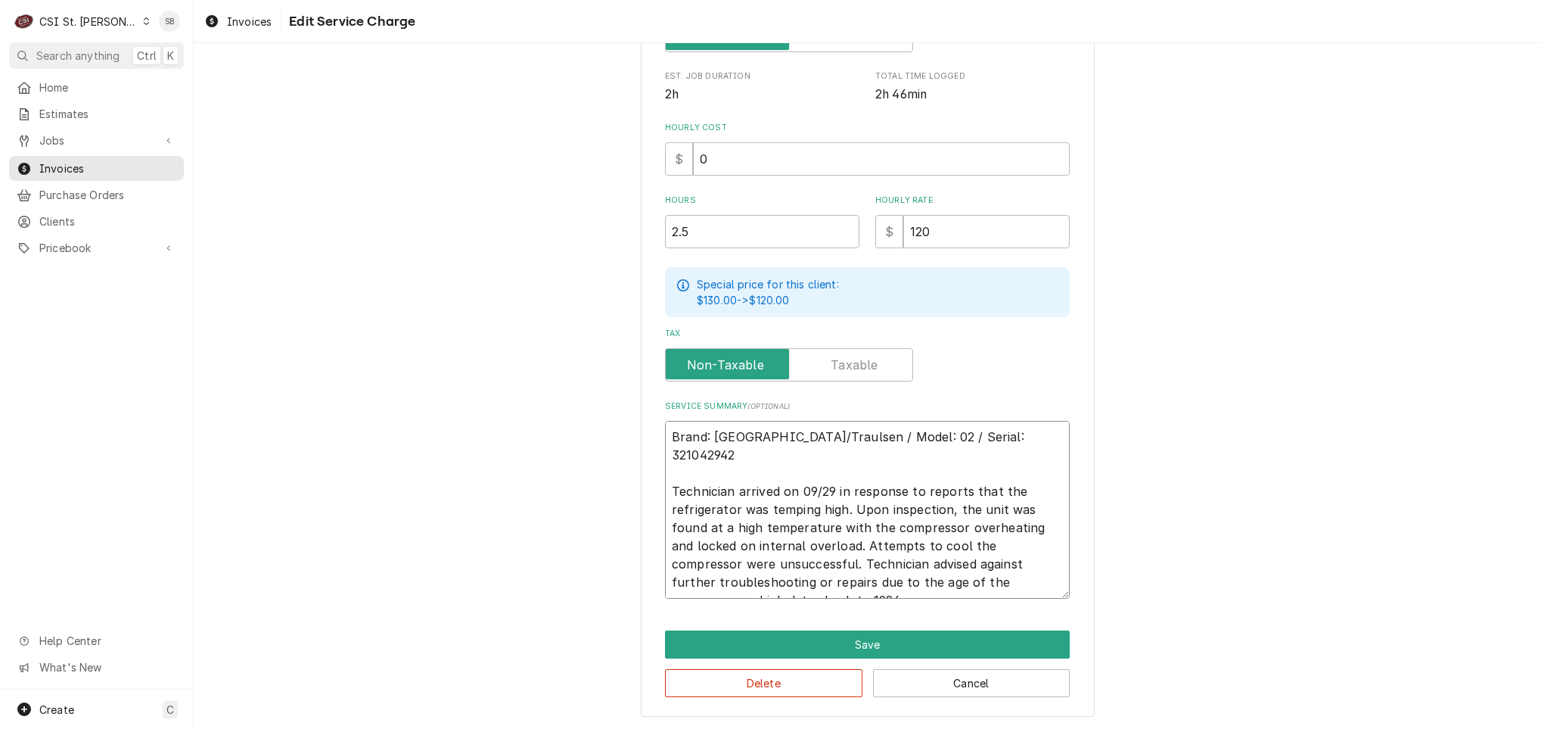
drag, startPoint x: 663, startPoint y: 477, endPoint x: 875, endPoint y: 590, distance: 240.0
click at [865, 599] on div "Use the fields below to edit this service charge Short Description 1-Labor (Ser…" at bounding box center [868, 211] width 454 height 1010
click at [757, 645] on button "Save" at bounding box center [867, 644] width 405 height 28
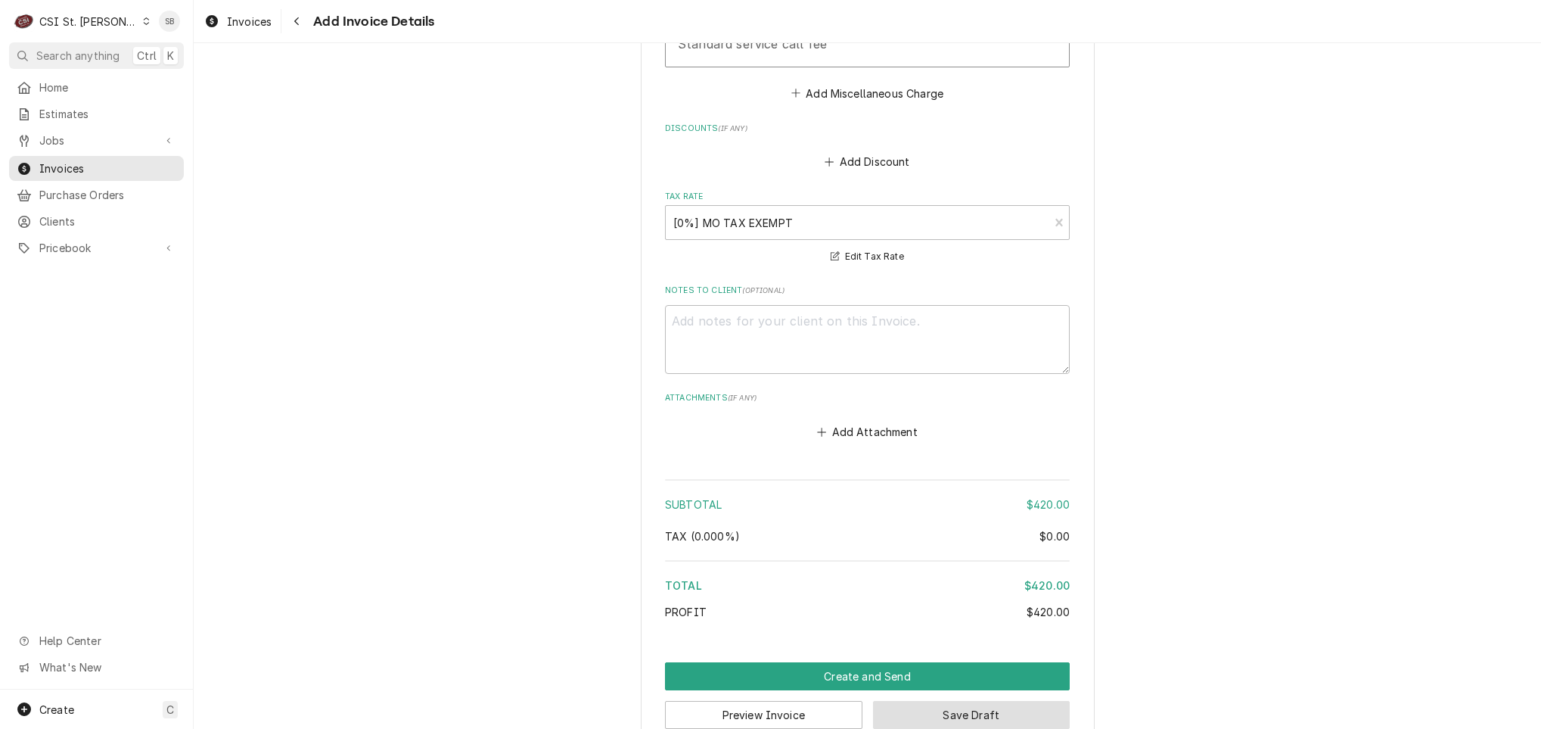
click at [1015, 701] on button "Save Draft" at bounding box center [971, 715] width 197 height 28
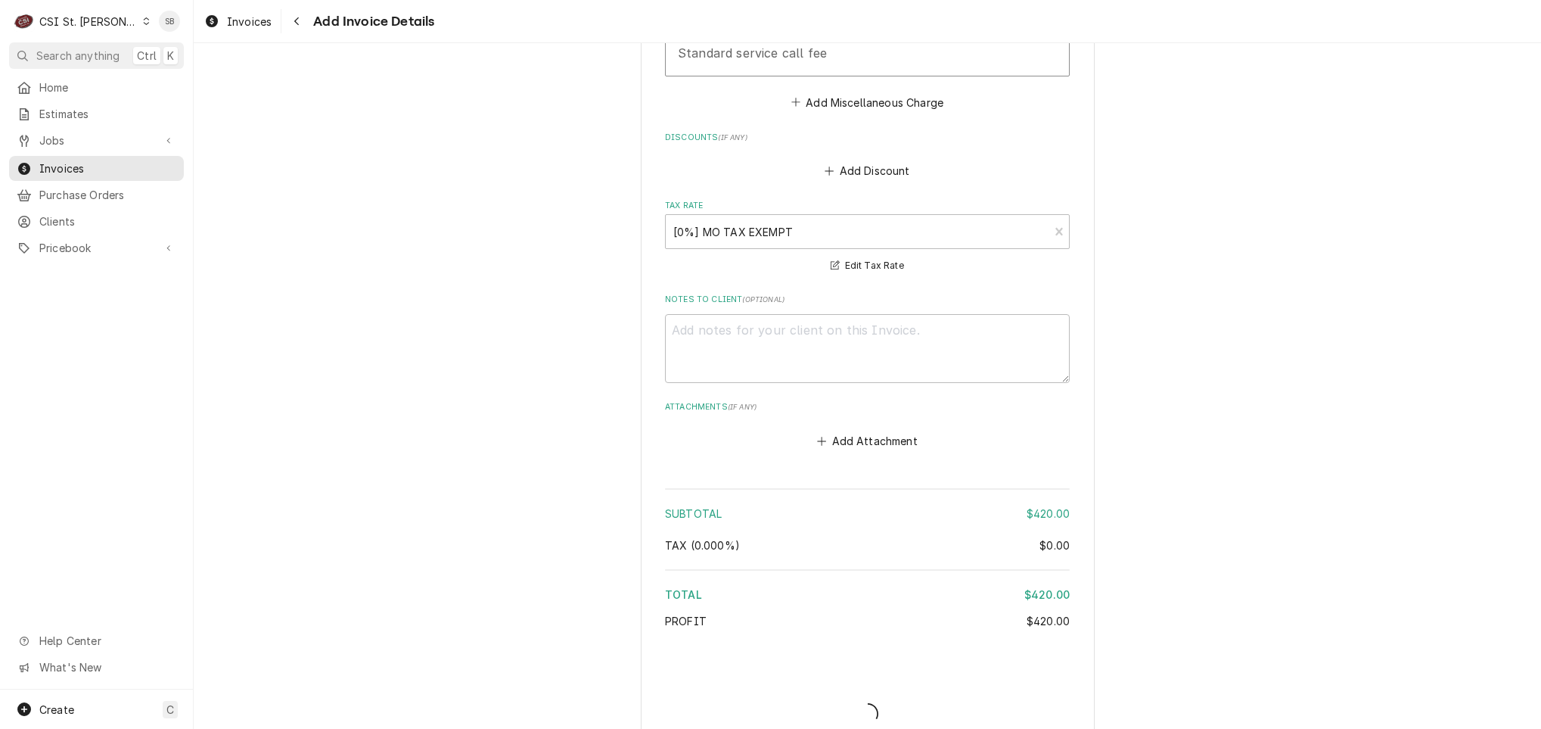
type textarea "x"
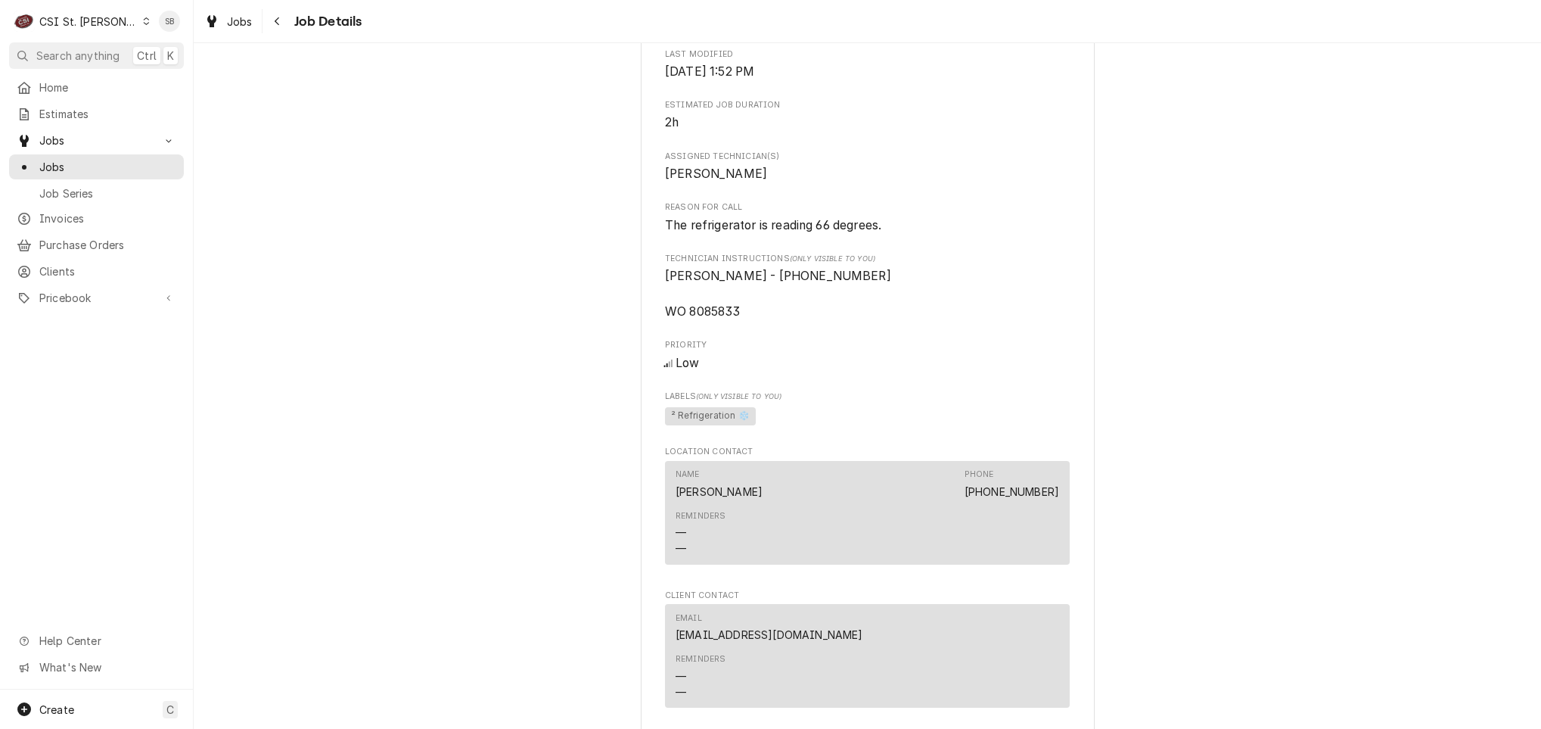
scroll to position [681, 0]
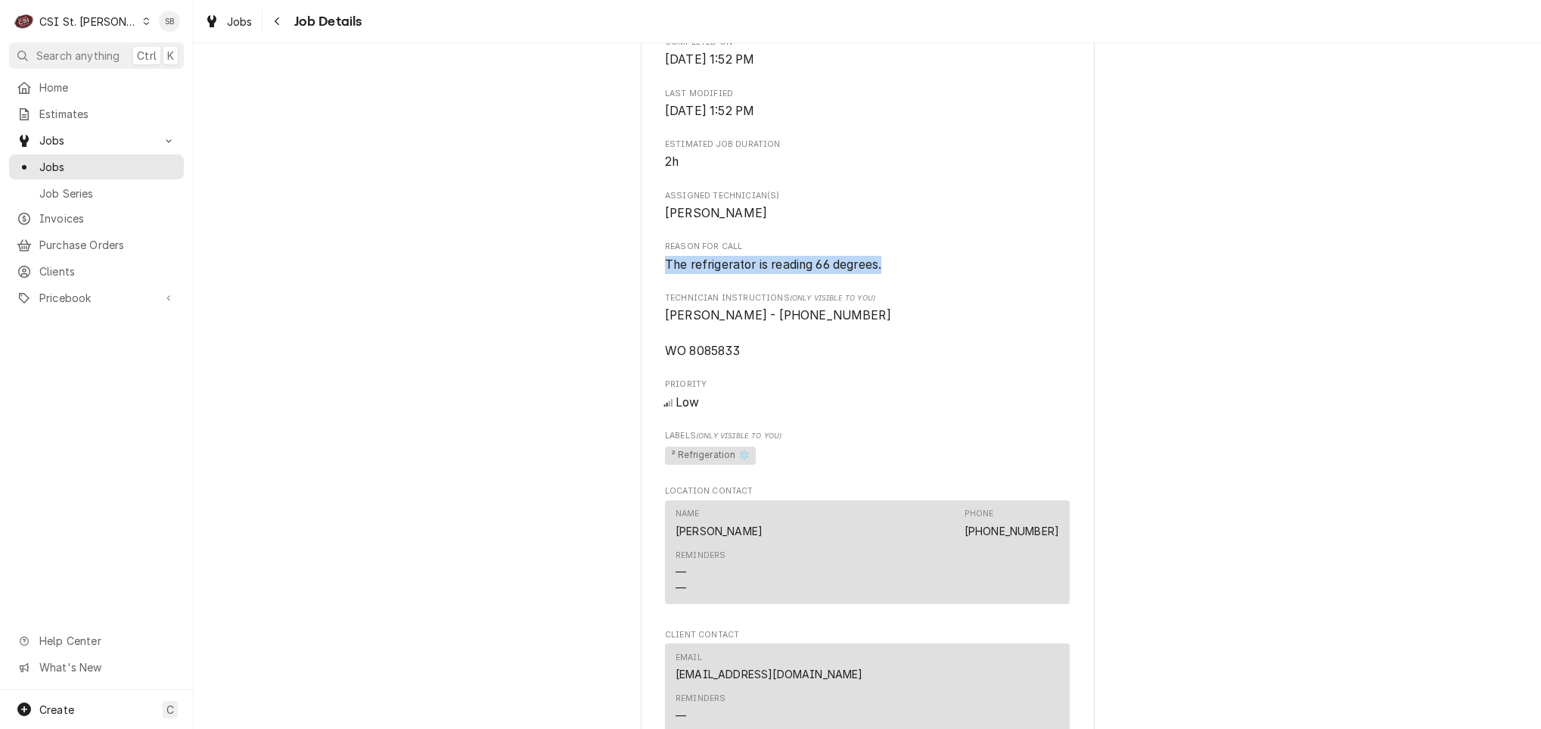
drag, startPoint x: 904, startPoint y: 284, endPoint x: 573, endPoint y: 284, distance: 331.4
click at [573, 284] on div "Completed and Uninvoiced [GEOGRAPHIC_DATA] [GEOGRAPHIC_DATA] [STREET_ADDRESS] O…" at bounding box center [868, 353] width 1348 height 1950
copy span "The refrigerator is reading 66 degrees."
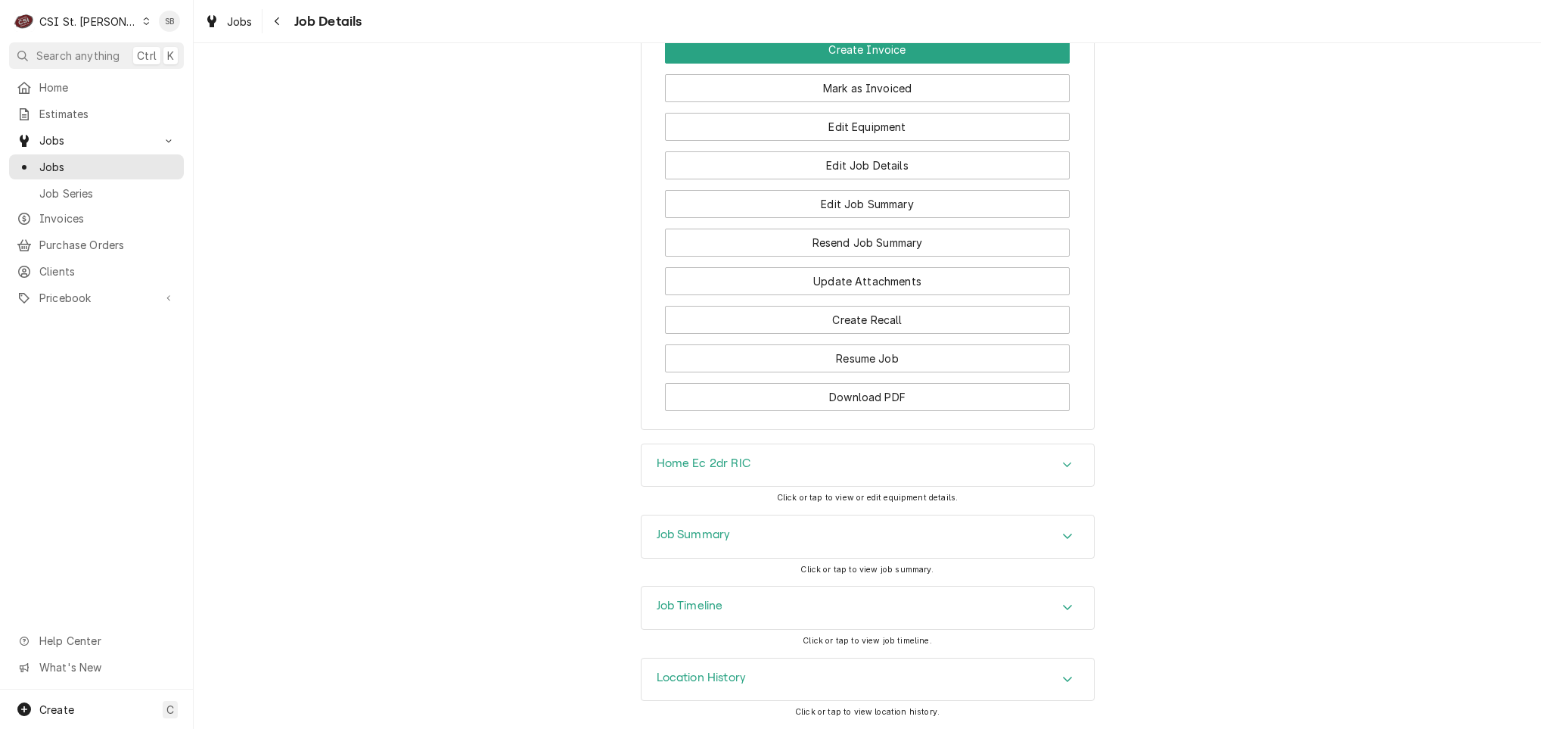
click at [758, 534] on div "Job Summary" at bounding box center [868, 536] width 452 height 42
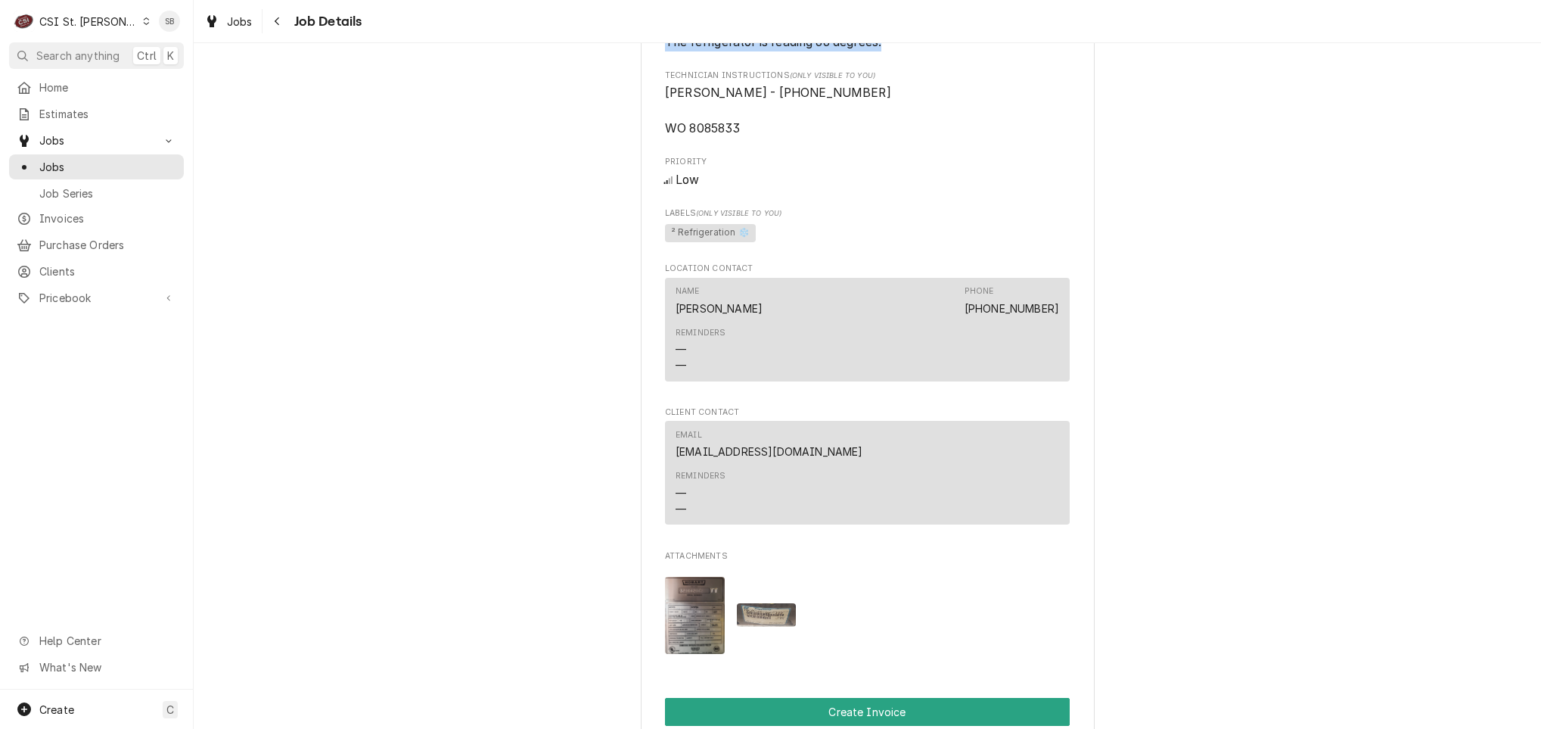
scroll to position [427, 0]
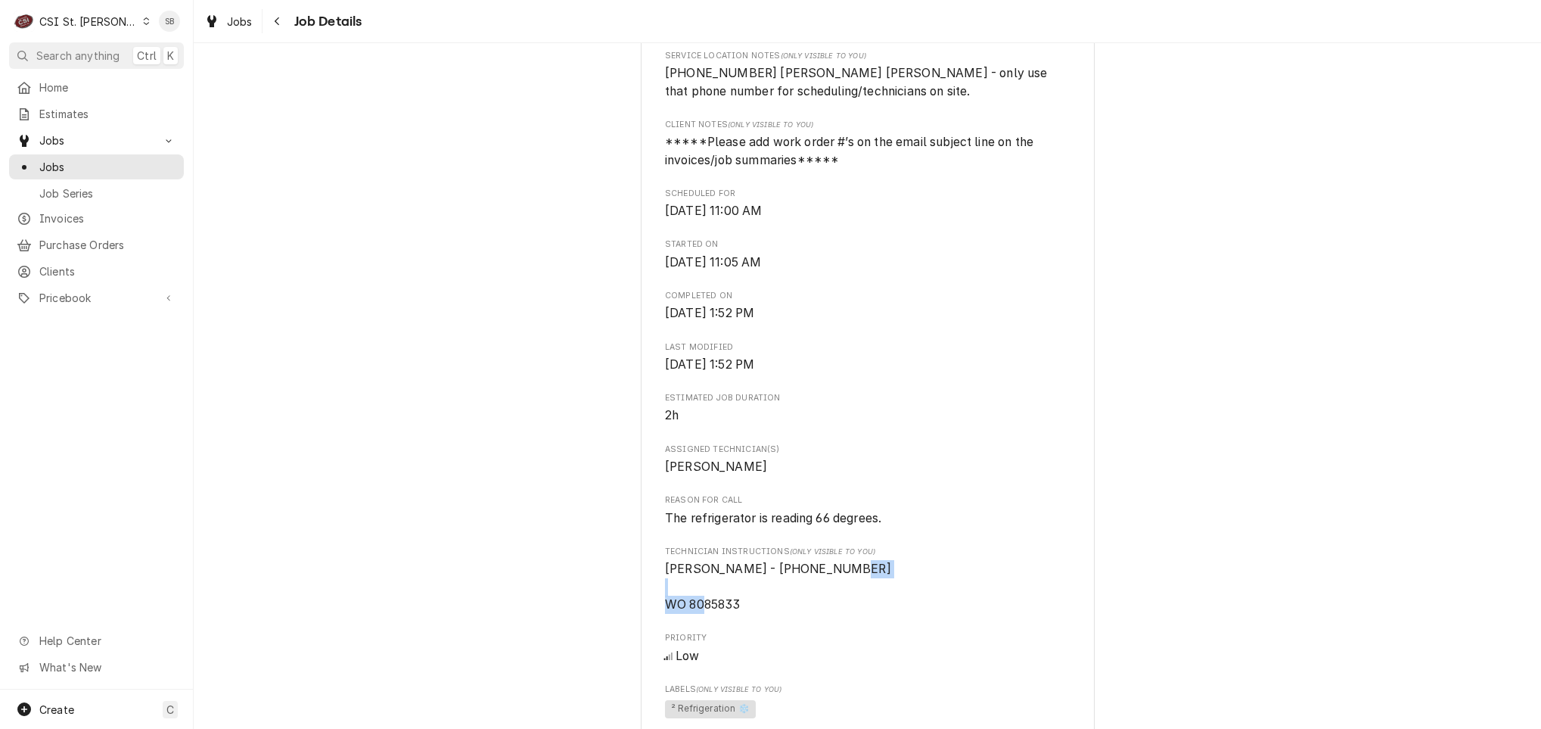
drag, startPoint x: 742, startPoint y: 615, endPoint x: 661, endPoint y: 622, distance: 81.2
click at [641, 625] on div "[GEOGRAPHIC_DATA] [GEOGRAPHIC_DATA] [STREET_ADDRESS] Open in Maps Roopairs Job …" at bounding box center [868, 618] width 454 height 1898
copy span "WO 8085833"
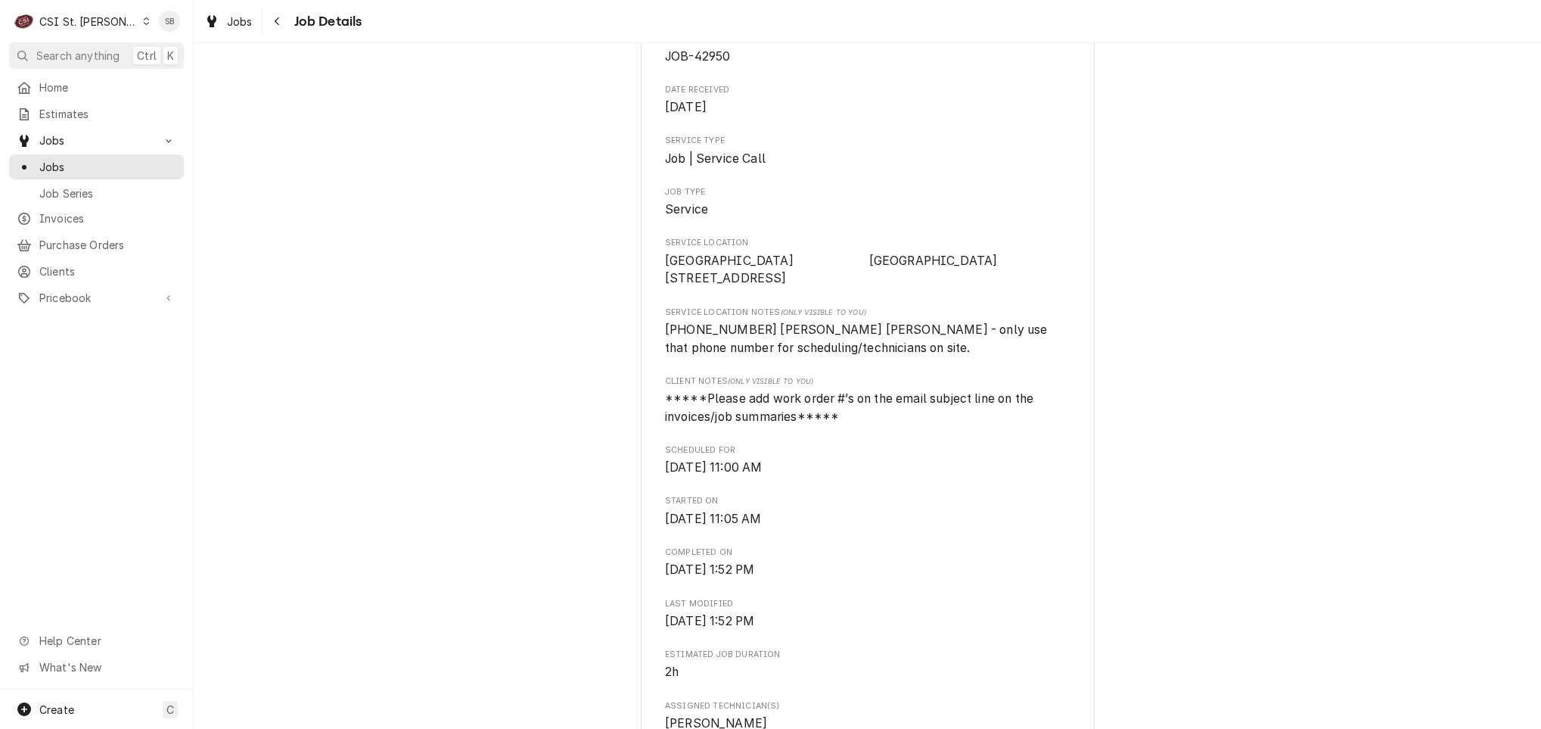
scroll to position [0, 0]
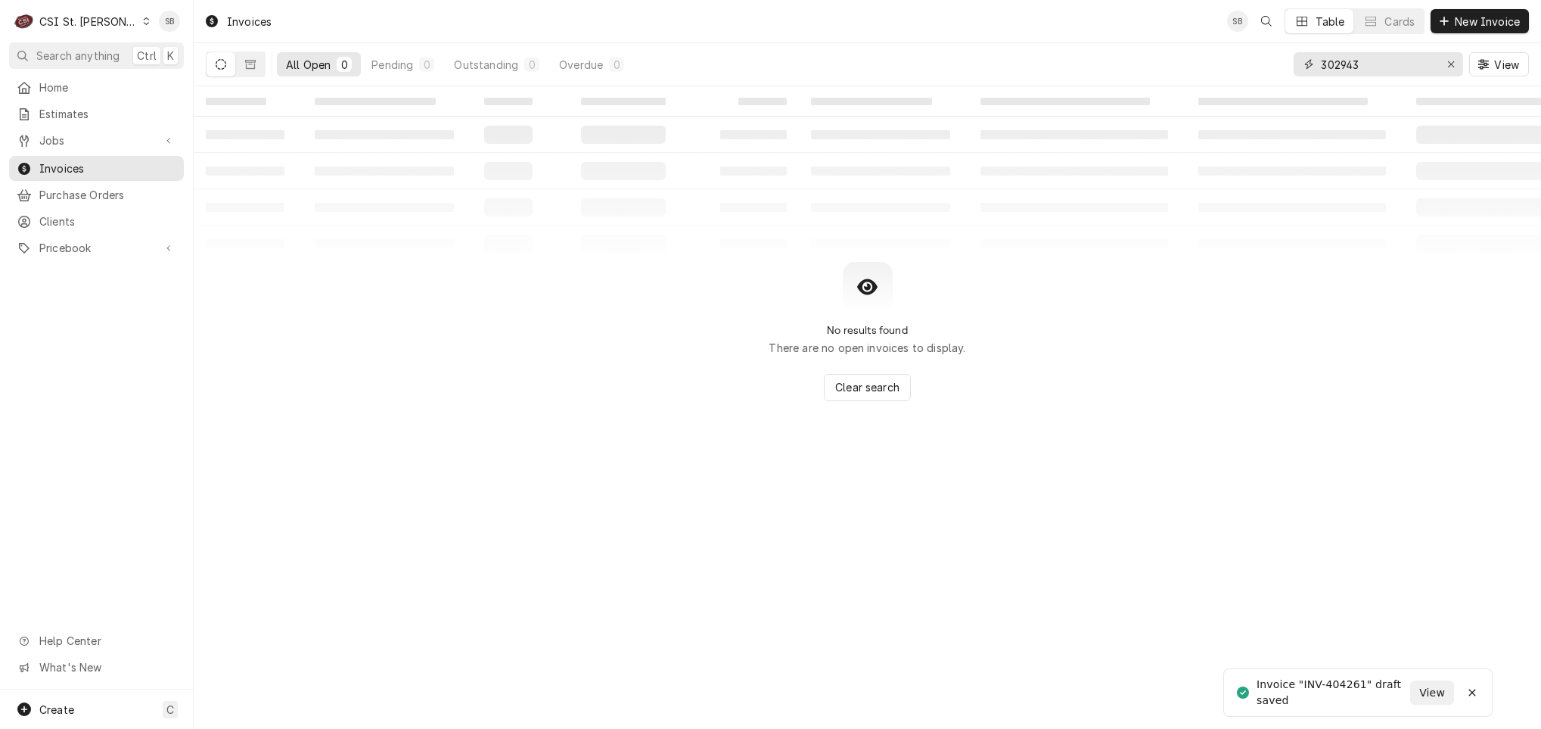
drag, startPoint x: 1451, startPoint y: 62, endPoint x: 1419, endPoint y: 79, distance: 36.2
click at [1451, 62] on icon "Erase input" at bounding box center [1451, 64] width 8 height 11
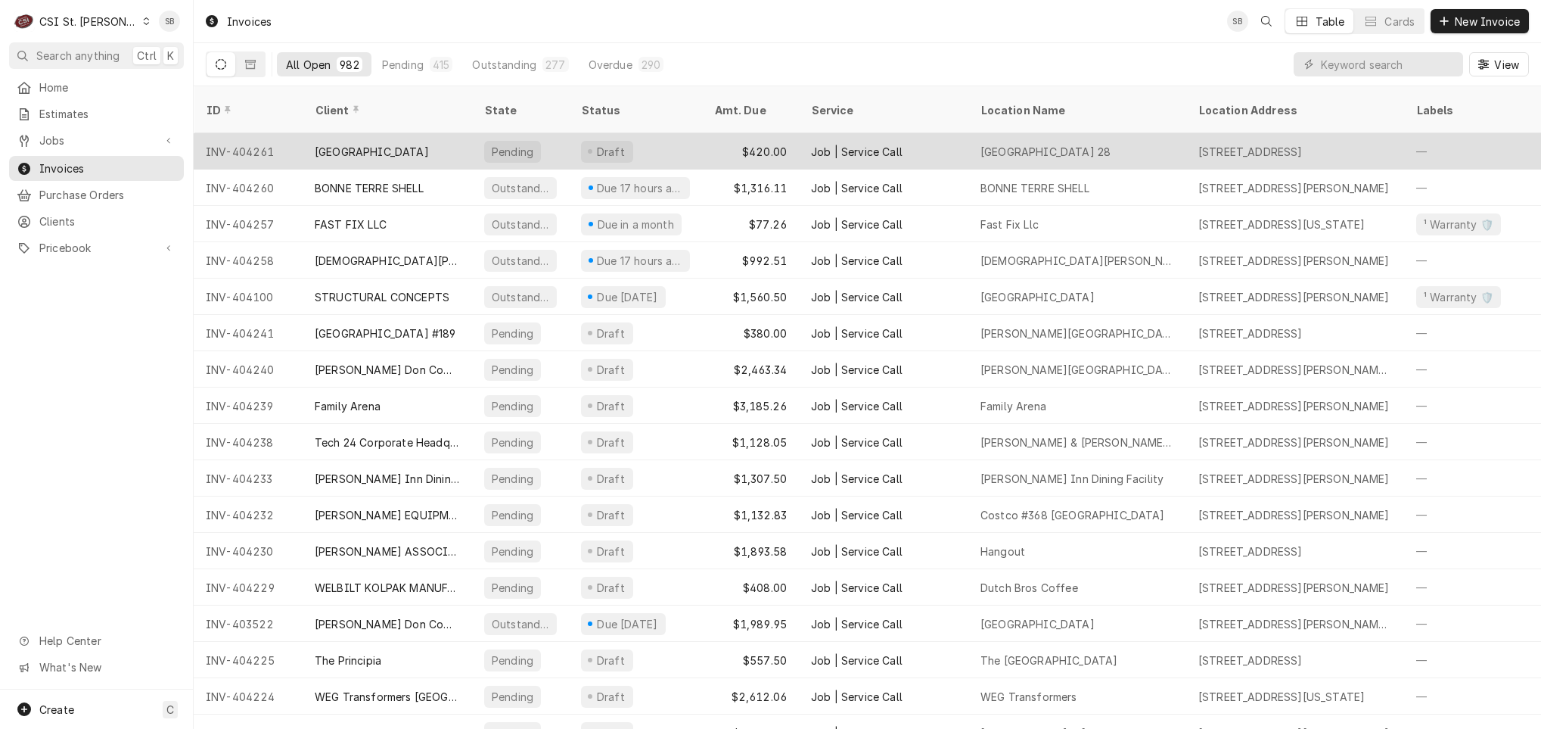
click at [393, 133] on div "[GEOGRAPHIC_DATA]" at bounding box center [387, 151] width 169 height 36
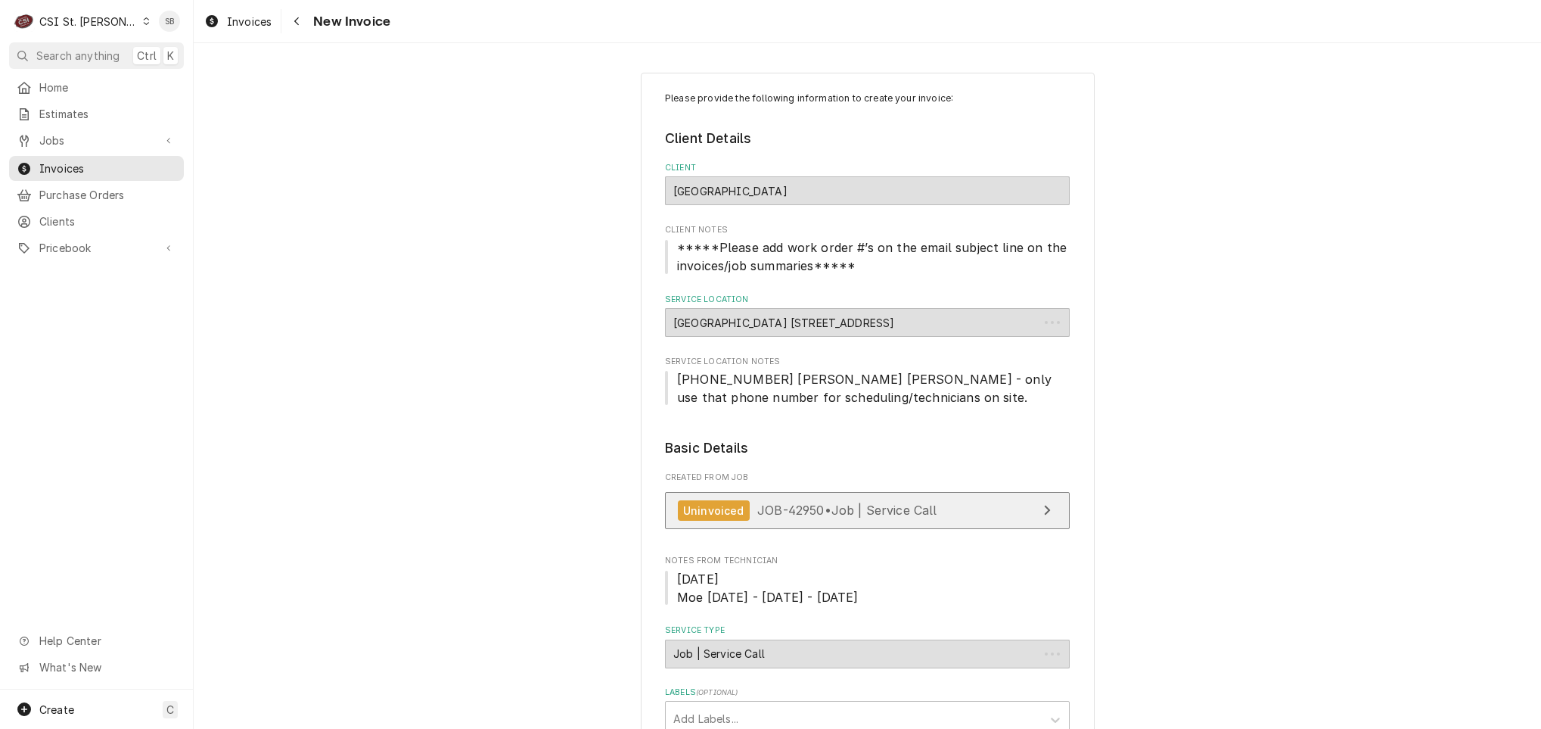
click at [874, 504] on div "Uninvoiced JOB-42950 • Job | Service Call" at bounding box center [808, 510] width 260 height 20
